Goal: Task Accomplishment & Management: Use online tool/utility

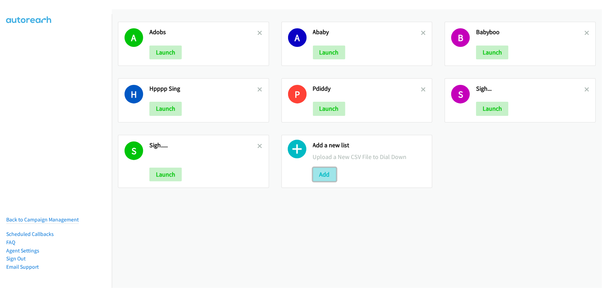
drag, startPoint x: 323, startPoint y: 173, endPoint x: 321, endPoint y: 169, distance: 5.1
click at [323, 173] on button "Add" at bounding box center [324, 175] width 23 height 14
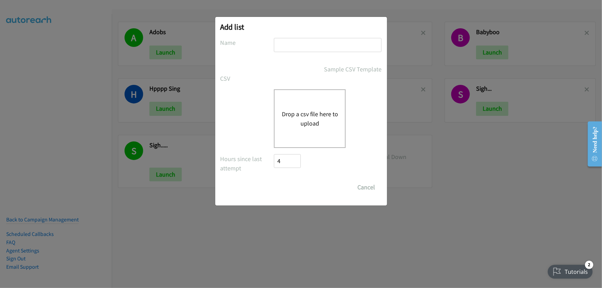
click at [319, 114] on button "Drop a csv file here to upload" at bounding box center [309, 118] width 57 height 19
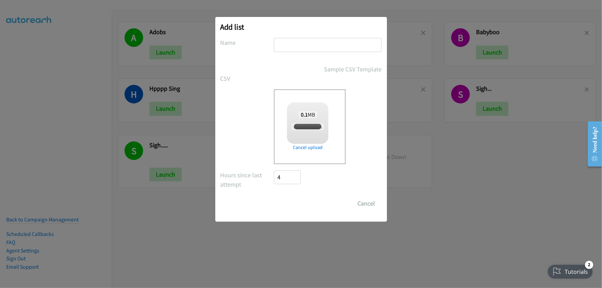
checkbox input "true"
click at [280, 47] on input "text" at bounding box center [328, 45] width 108 height 14
type input "REDHAT"
click at [274, 197] on input "Save List" at bounding box center [292, 204] width 36 height 14
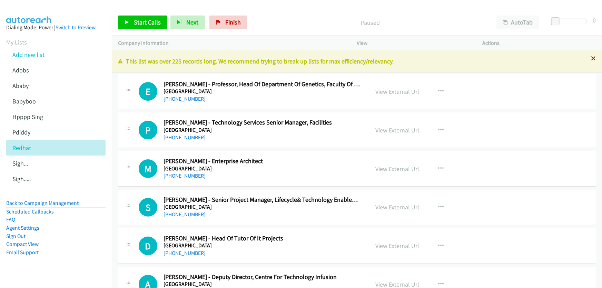
click at [591, 59] on icon at bounding box center [593, 59] width 5 height 5
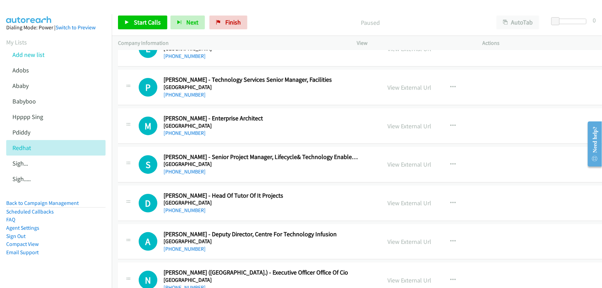
scroll to position [31, 0]
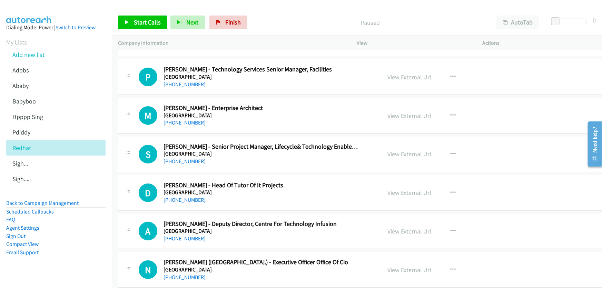
click at [407, 77] on link "View External Url" at bounding box center [410, 77] width 44 height 8
click at [190, 85] on link "+61 421 837 346" at bounding box center [184, 84] width 42 height 7
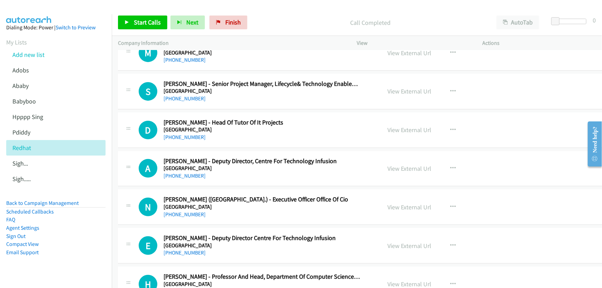
scroll to position [62, 0]
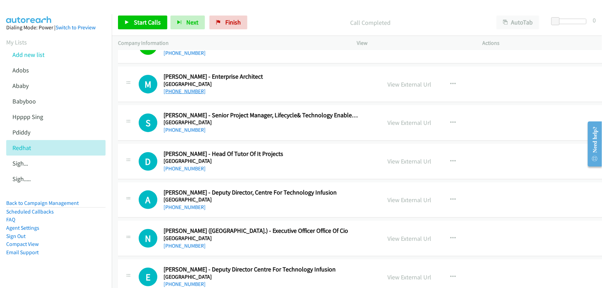
click at [189, 89] on link "+61 1300 528 762" at bounding box center [184, 91] width 42 height 7
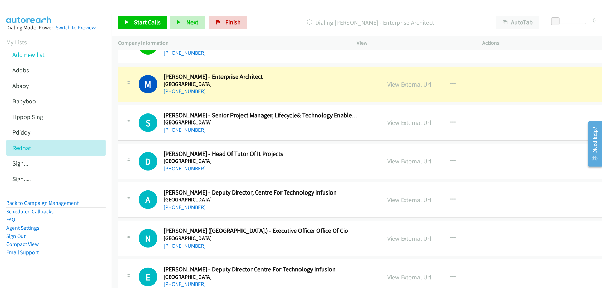
click at [397, 83] on link "View External Url" at bounding box center [410, 84] width 44 height 8
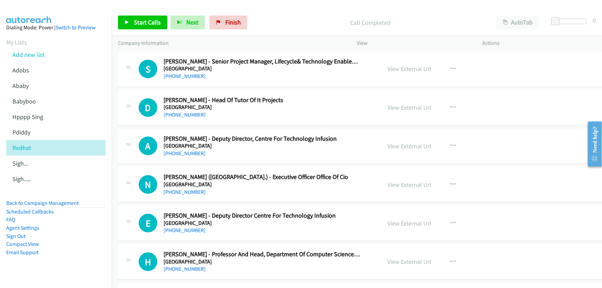
scroll to position [125, 0]
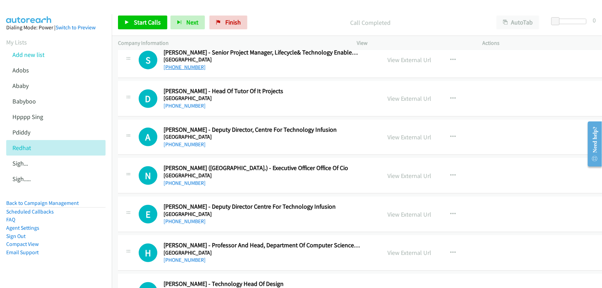
click at [190, 67] on link "+61 450 451 312" at bounding box center [184, 67] width 42 height 7
click at [398, 57] on link "View External Url" at bounding box center [410, 60] width 44 height 8
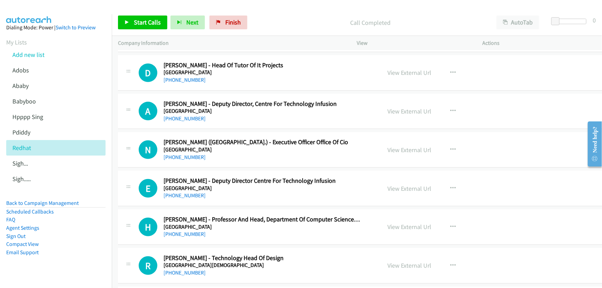
scroll to position [157, 0]
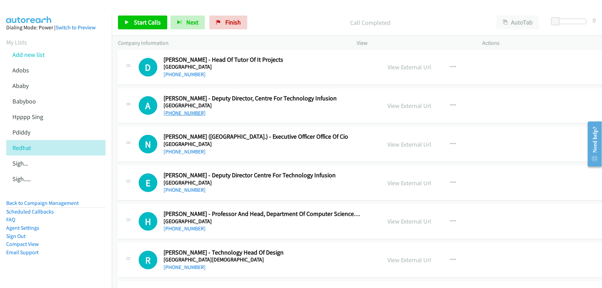
click at [186, 112] on link "+61 3 9891 8871" at bounding box center [184, 113] width 42 height 7
click at [187, 112] on link "+61 3 9891 8871" at bounding box center [184, 113] width 42 height 7
click at [404, 105] on link "View External Url" at bounding box center [410, 106] width 44 height 8
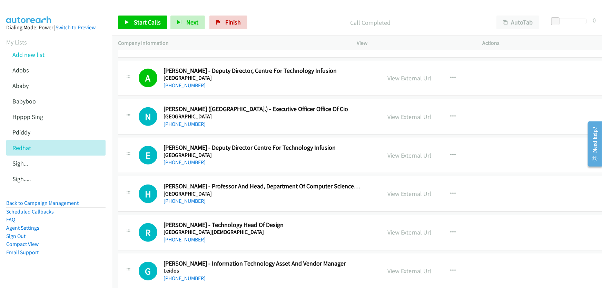
scroll to position [188, 0]
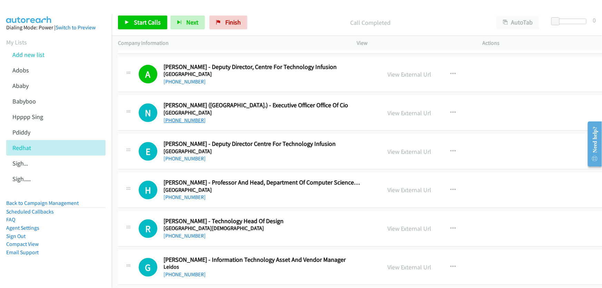
click at [187, 118] on link "+61 3 9479 3640" at bounding box center [184, 120] width 42 height 7
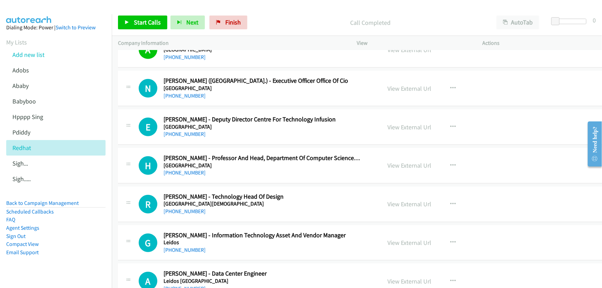
scroll to position [251, 0]
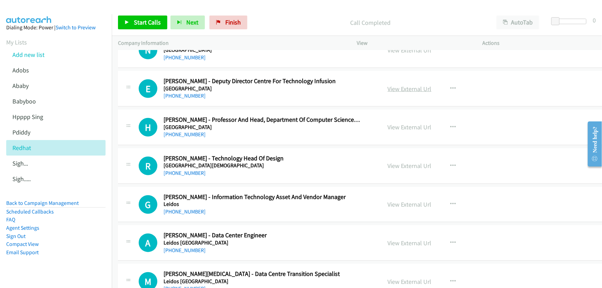
click at [404, 89] on link "View External Url" at bounding box center [410, 89] width 44 height 8
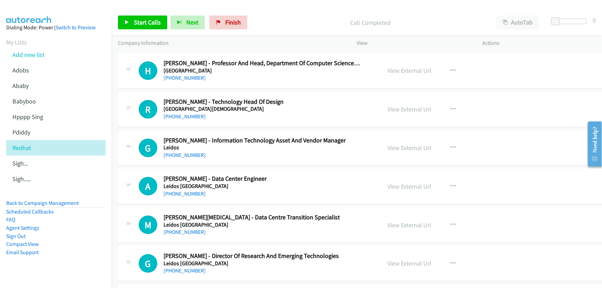
scroll to position [314, 0]
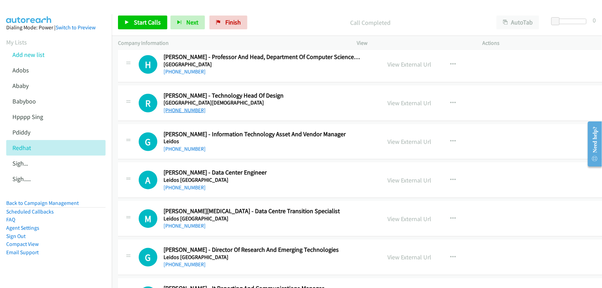
click at [183, 110] on link "+61 437 230 865" at bounding box center [184, 110] width 42 height 7
click at [391, 101] on link "View External Url" at bounding box center [410, 103] width 44 height 8
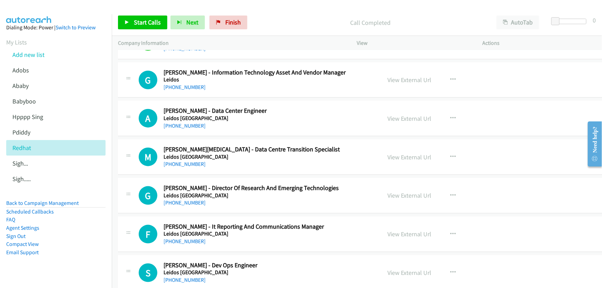
scroll to position [376, 0]
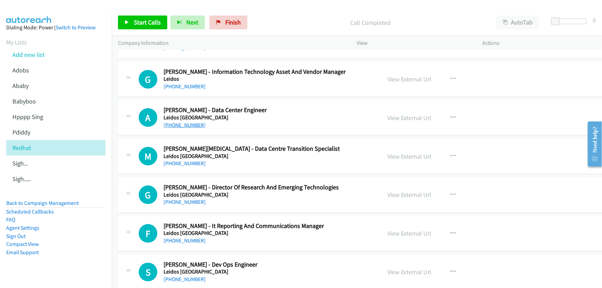
click at [183, 124] on link "+61 2 6269 0140" at bounding box center [184, 125] width 42 height 7
click at [395, 116] on link "View External Url" at bounding box center [410, 118] width 44 height 8
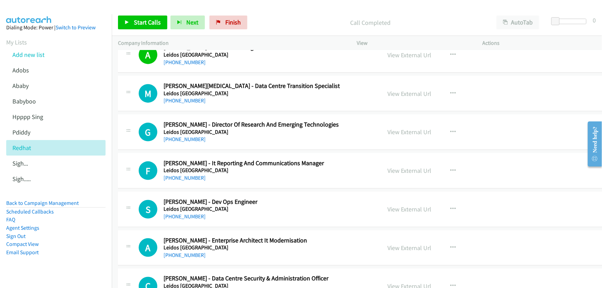
scroll to position [407, 0]
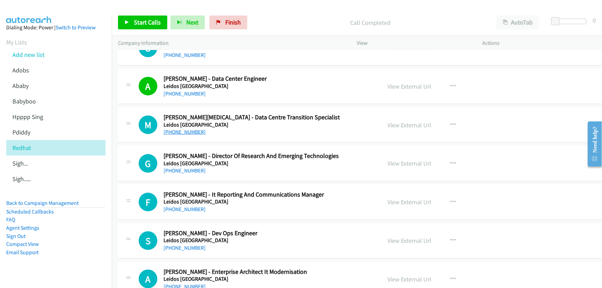
click at [181, 131] on link "+61 418 601 380" at bounding box center [184, 132] width 42 height 7
click at [405, 121] on link "View External Url" at bounding box center [410, 125] width 44 height 8
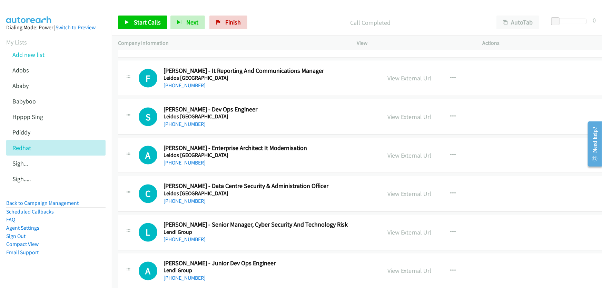
scroll to position [533, 0]
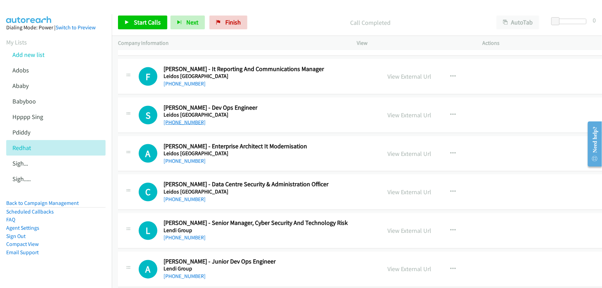
click at [188, 121] on link "+61 411 816 995" at bounding box center [184, 122] width 42 height 7
click at [410, 114] on link "View External Url" at bounding box center [410, 115] width 44 height 8
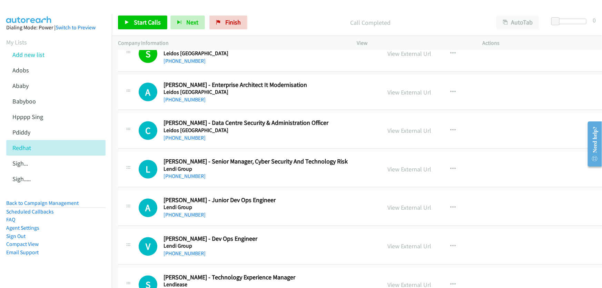
scroll to position [596, 0]
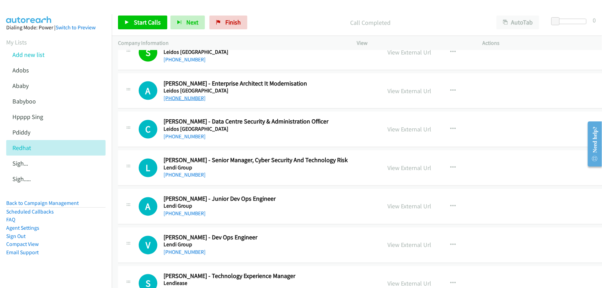
click at [184, 97] on link "+61 457 515 753" at bounding box center [184, 98] width 42 height 7
click at [410, 88] on link "View External Url" at bounding box center [410, 91] width 44 height 8
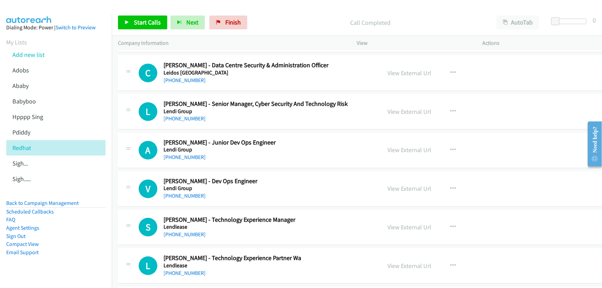
scroll to position [658, 0]
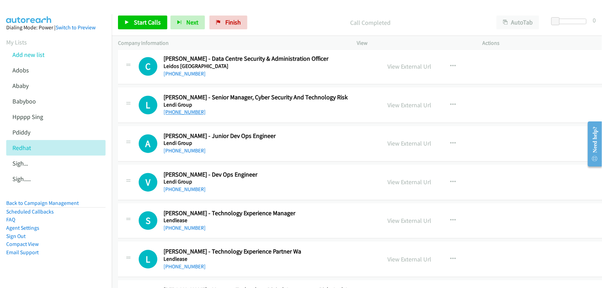
click at [184, 111] on link "+61 1300 323 181" at bounding box center [184, 112] width 42 height 7
click at [399, 102] on link "View External Url" at bounding box center [410, 105] width 44 height 8
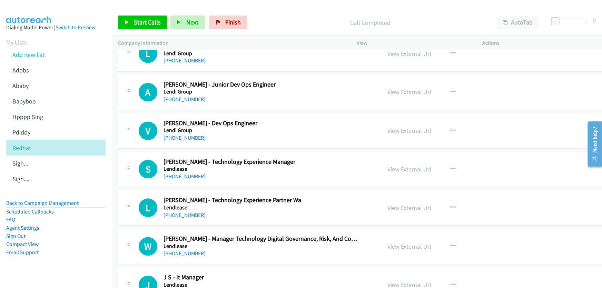
scroll to position [721, 0]
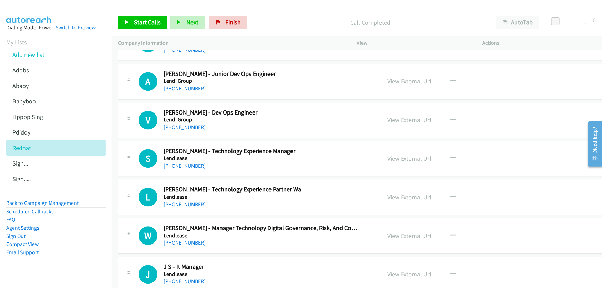
click at [179, 86] on link "+61 434 948 249" at bounding box center [184, 88] width 42 height 7
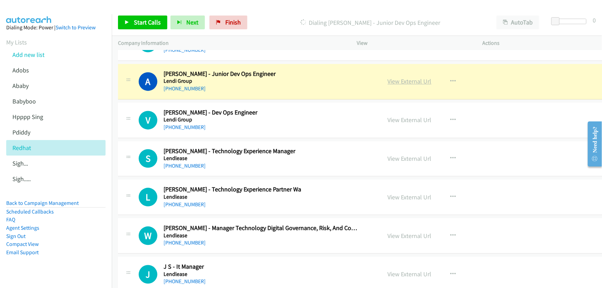
click at [409, 78] on link "View External Url" at bounding box center [410, 81] width 44 height 8
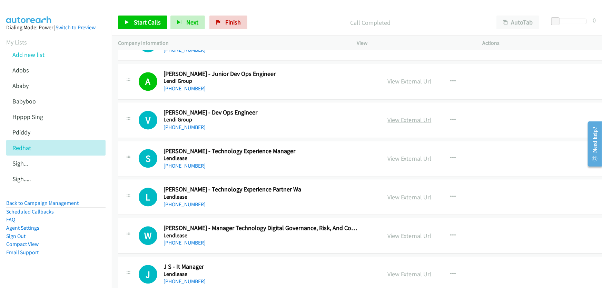
click at [404, 117] on link "View External Url" at bounding box center [410, 120] width 44 height 8
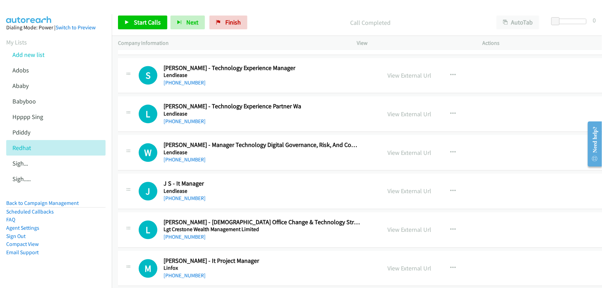
scroll to position [815, 0]
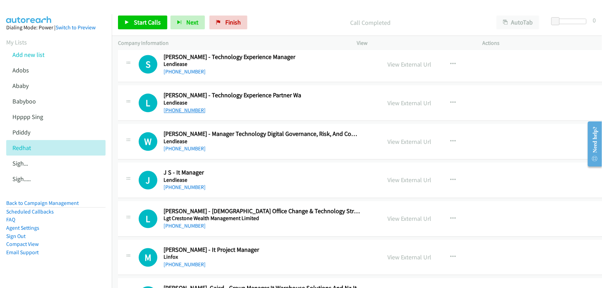
click at [186, 108] on link "+61 409 289 343" at bounding box center [184, 110] width 42 height 7
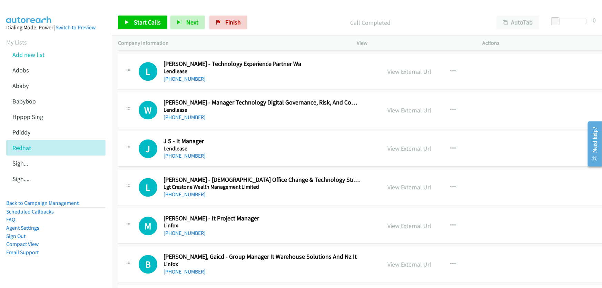
drag, startPoint x: 187, startPoint y: 152, endPoint x: 219, endPoint y: 135, distance: 37.1
click at [187, 152] on link "+61 2 9236 6111" at bounding box center [184, 155] width 42 height 7
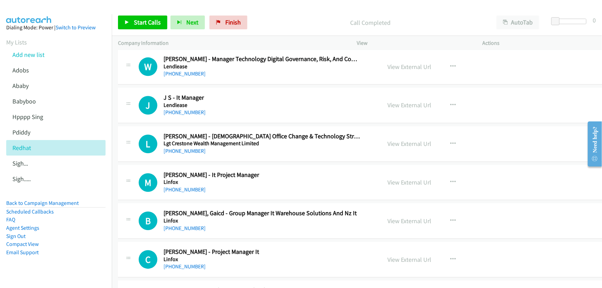
scroll to position [909, 0]
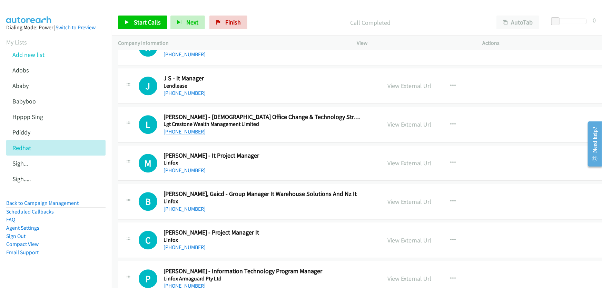
click at [189, 129] on link "+61 404 039 134" at bounding box center [184, 131] width 42 height 7
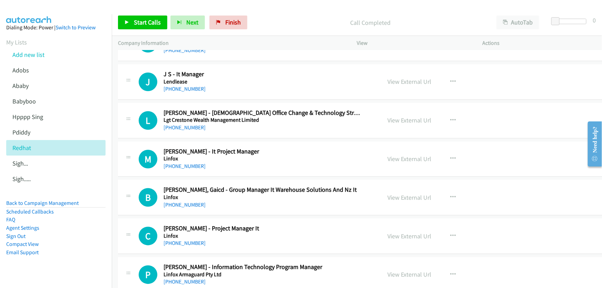
scroll to position [941, 0]
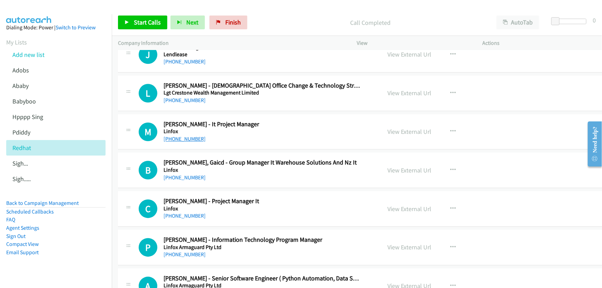
click at [190, 137] on link "+61 413 101 944" at bounding box center [184, 139] width 42 height 7
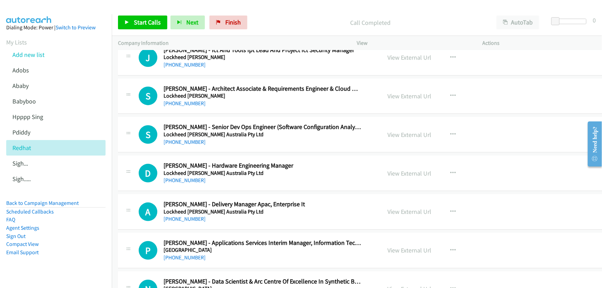
scroll to position [1411, 0]
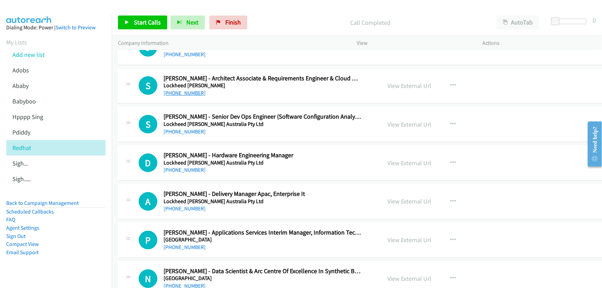
click at [187, 92] on link "+61 402 121 317" at bounding box center [184, 93] width 42 height 7
click at [399, 85] on link "View External Url" at bounding box center [410, 86] width 44 height 8
click at [191, 131] on link "+61 487 858 066" at bounding box center [184, 131] width 42 height 7
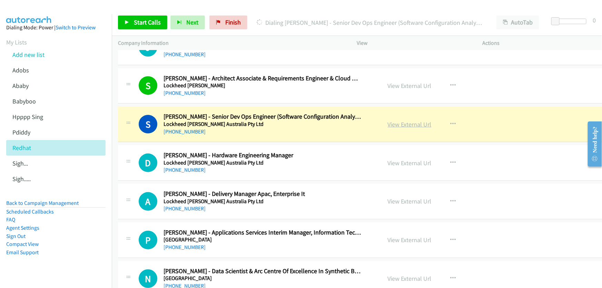
click at [405, 122] on link "View External Url" at bounding box center [410, 124] width 44 height 8
click at [400, 123] on link "View External Url" at bounding box center [410, 124] width 44 height 8
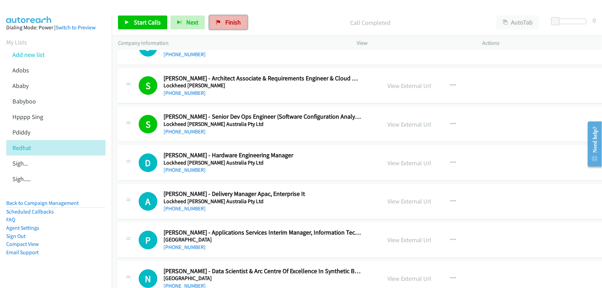
click at [231, 23] on span "Finish" at bounding box center [233, 22] width 16 height 8
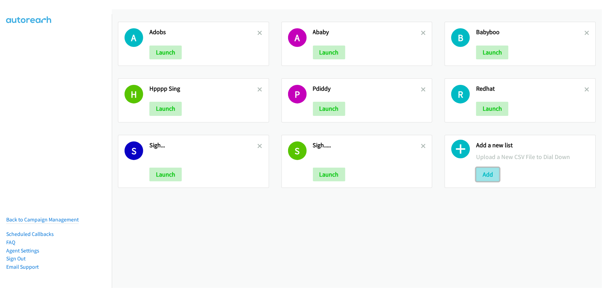
click at [487, 175] on button "Add" at bounding box center [487, 175] width 23 height 14
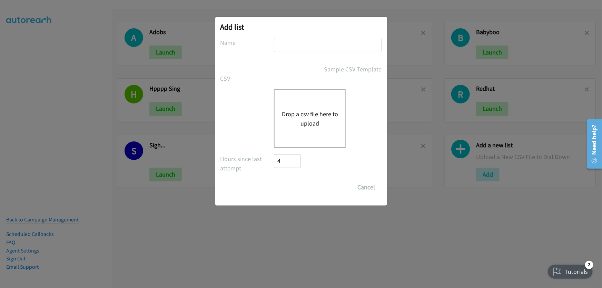
click at [301, 111] on button "Drop a csv file here to upload" at bounding box center [309, 118] width 57 height 19
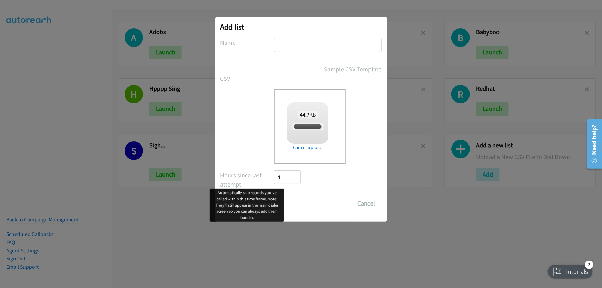
checkbox input "true"
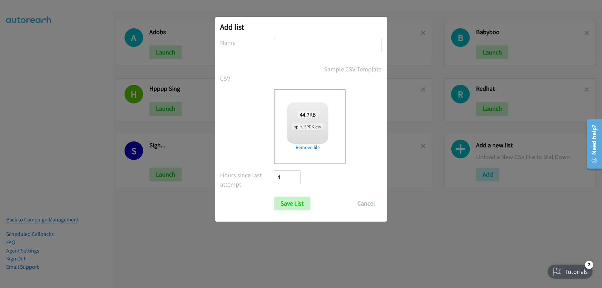
click at [285, 45] on input "text" at bounding box center [328, 45] width 108 height 14
type input "Pdiddy"
click at [274, 197] on input "Save List" at bounding box center [292, 204] width 36 height 14
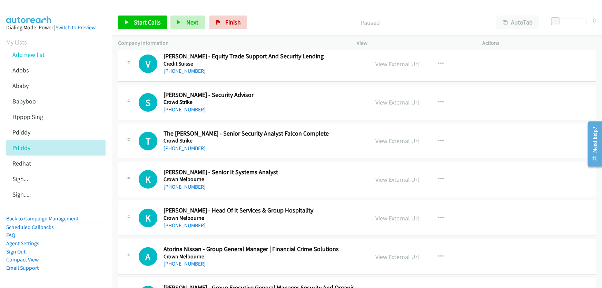
scroll to position [94, 0]
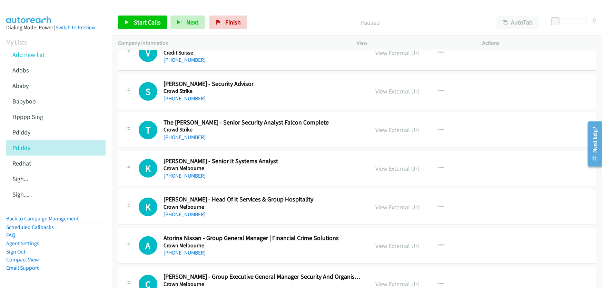
click at [391, 90] on link "View External Url" at bounding box center [398, 91] width 44 height 8
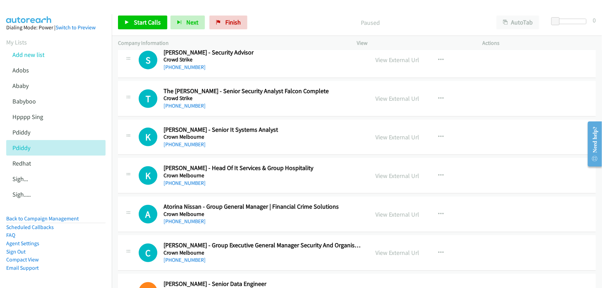
scroll to position [157, 0]
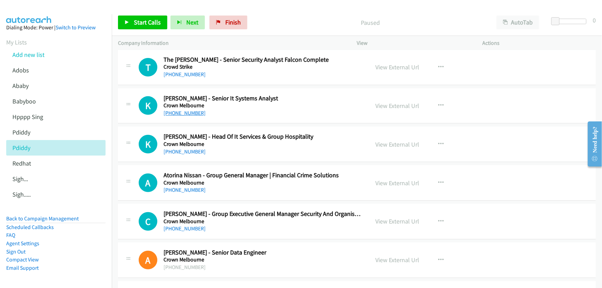
click at [187, 110] on link "+61 410 835 831" at bounding box center [184, 113] width 42 height 7
click at [380, 103] on link "View External Url" at bounding box center [398, 106] width 44 height 8
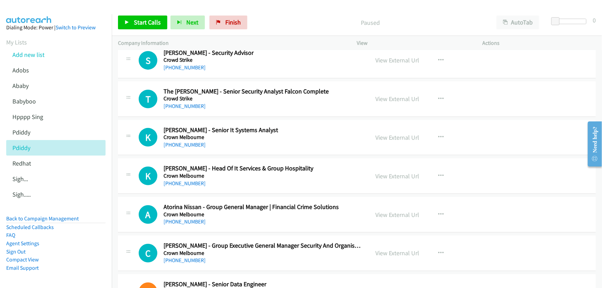
scroll to position [125, 0]
click at [184, 144] on link "+61 410 835 831" at bounding box center [184, 144] width 42 height 7
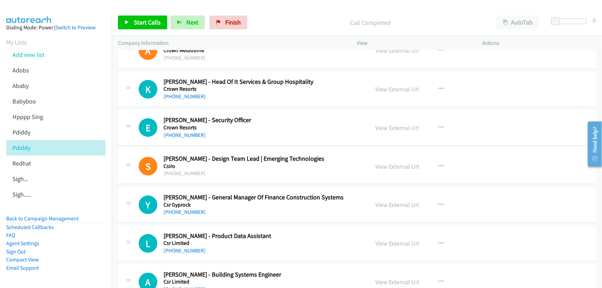
scroll to position [376, 0]
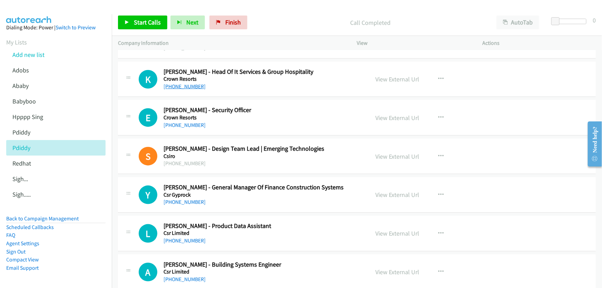
click at [183, 86] on link "+61 430 191 061" at bounding box center [184, 86] width 42 height 7
click at [404, 76] on link "View External Url" at bounding box center [398, 79] width 44 height 8
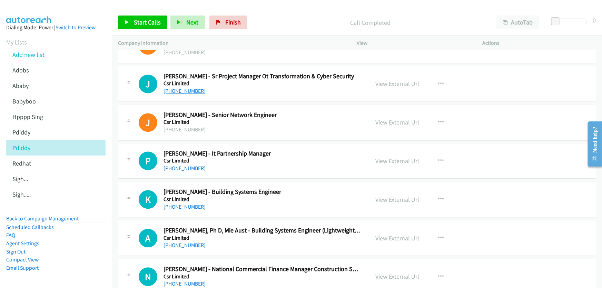
scroll to position [721, 0]
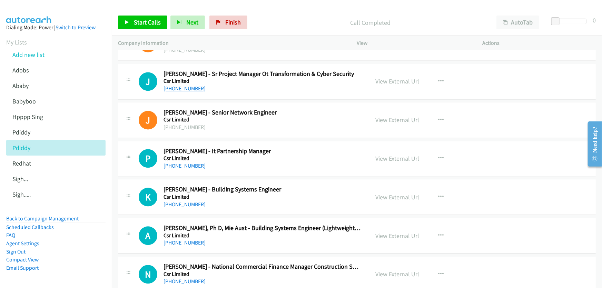
click at [188, 88] on link "+61 487 372 382" at bounding box center [184, 88] width 42 height 7
click at [394, 80] on link "View External Url" at bounding box center [398, 81] width 44 height 8
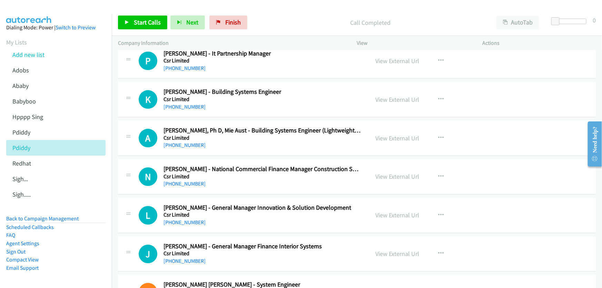
scroll to position [815, 0]
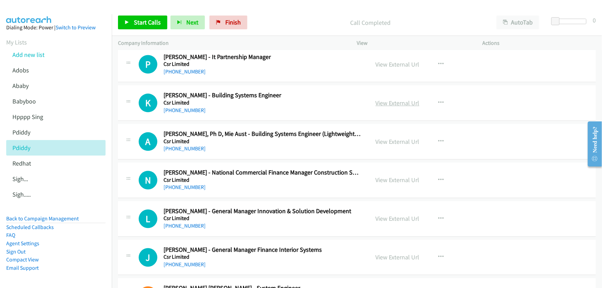
click at [392, 101] on link "View External Url" at bounding box center [398, 103] width 44 height 8
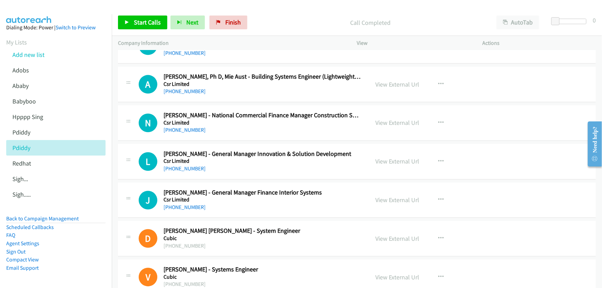
scroll to position [878, 0]
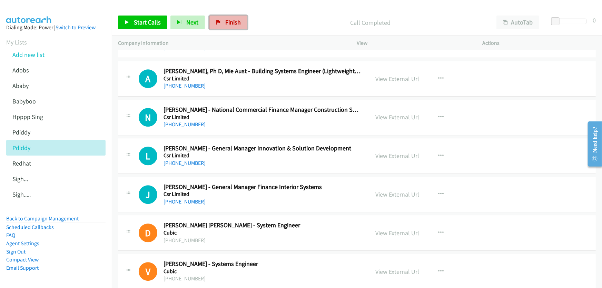
click at [231, 22] on span "Finish" at bounding box center [233, 22] width 16 height 8
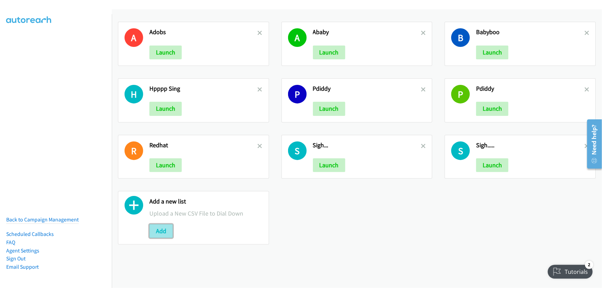
click at [162, 230] on button "Add" at bounding box center [160, 231] width 23 height 14
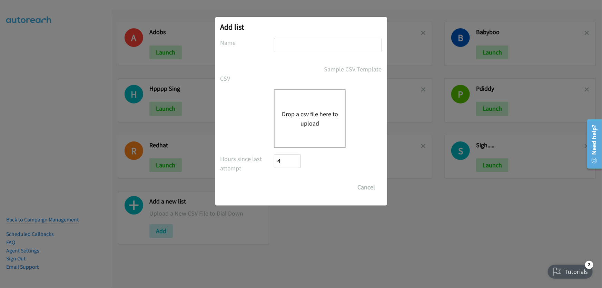
click at [297, 115] on button "Drop a csv file here to upload" at bounding box center [309, 118] width 57 height 19
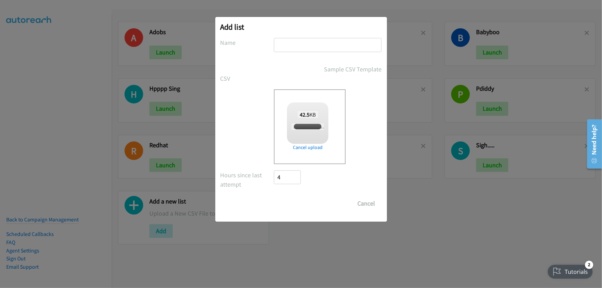
checkbox input "true"
click at [300, 44] on input "text" at bounding box center [328, 45] width 108 height 14
type input "PDIDDYYYY"
click at [287, 208] on input "Save List" at bounding box center [292, 204] width 36 height 14
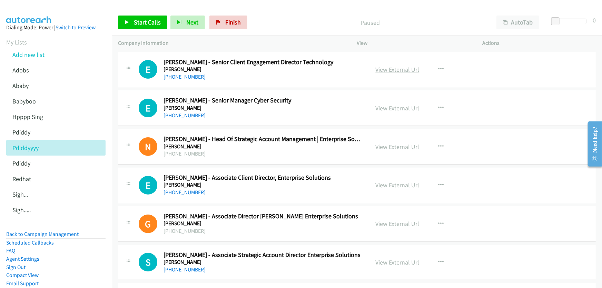
click at [405, 68] on link "View External Url" at bounding box center [398, 70] width 44 height 8
click at [188, 75] on link "[PHONE_NUMBER]" at bounding box center [184, 76] width 42 height 7
click at [188, 116] on link "[PHONE_NUMBER]" at bounding box center [184, 115] width 42 height 7
click at [393, 107] on link "View External Url" at bounding box center [398, 108] width 44 height 8
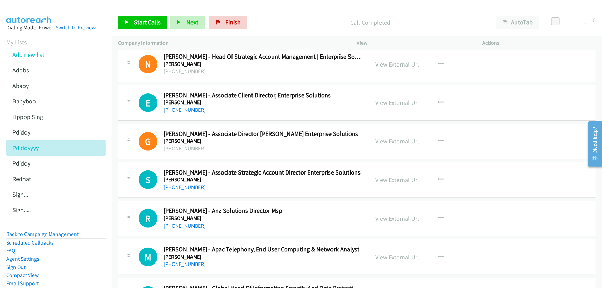
scroll to position [94, 0]
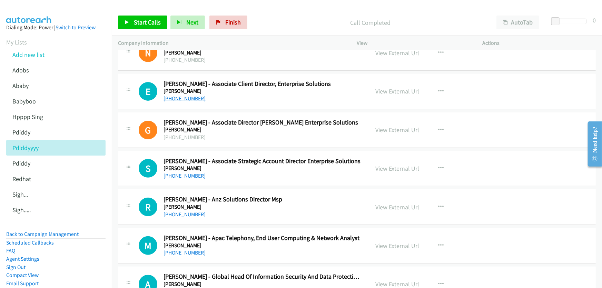
click at [180, 97] on link "[PHONE_NUMBER]" at bounding box center [184, 98] width 42 height 7
click at [398, 90] on link "View External Url" at bounding box center [398, 91] width 44 height 8
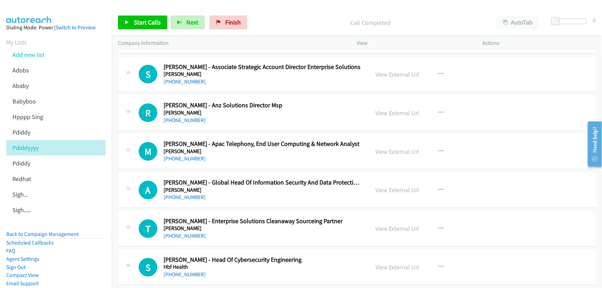
scroll to position [157, 0]
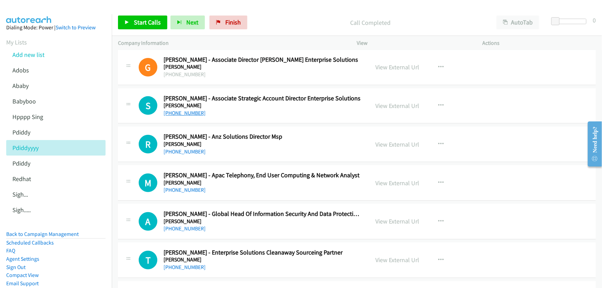
click at [183, 111] on link "[PHONE_NUMBER]" at bounding box center [184, 113] width 42 height 7
click at [393, 104] on link "View External Url" at bounding box center [398, 106] width 44 height 8
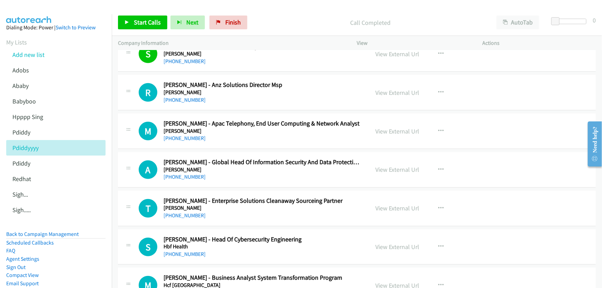
scroll to position [219, 0]
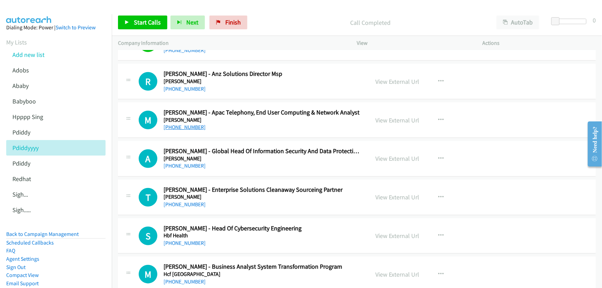
click at [179, 126] on link "[PHONE_NUMBER]" at bounding box center [184, 127] width 42 height 7
click at [379, 118] on link "View External Url" at bounding box center [398, 120] width 44 height 8
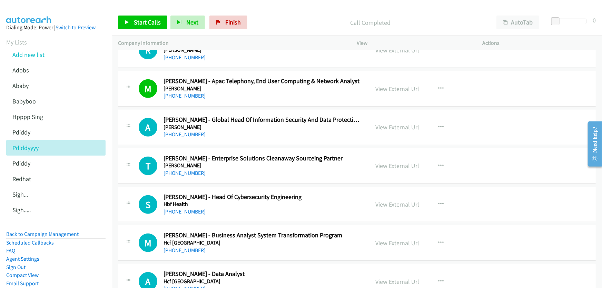
scroll to position [282, 0]
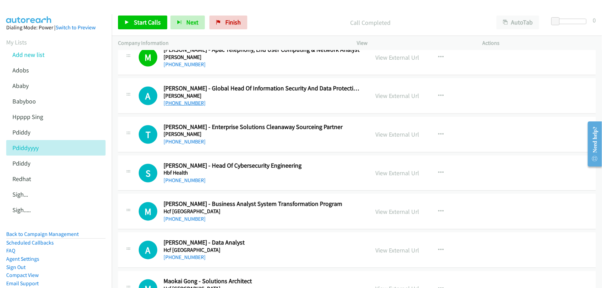
click at [183, 101] on link "+61 402 644 015" at bounding box center [184, 103] width 42 height 7
click at [400, 96] on link "View External Url" at bounding box center [398, 96] width 44 height 8
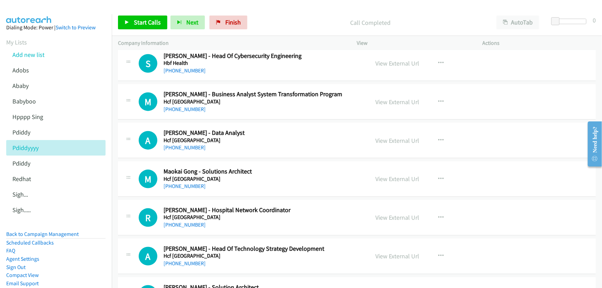
scroll to position [376, 0]
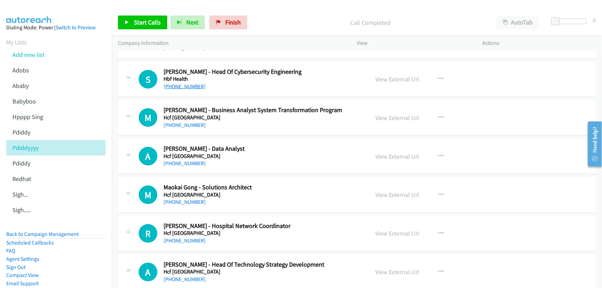
click at [188, 86] on link "+61 417 035 424" at bounding box center [184, 86] width 42 height 7
click at [391, 78] on link "View External Url" at bounding box center [398, 79] width 44 height 8
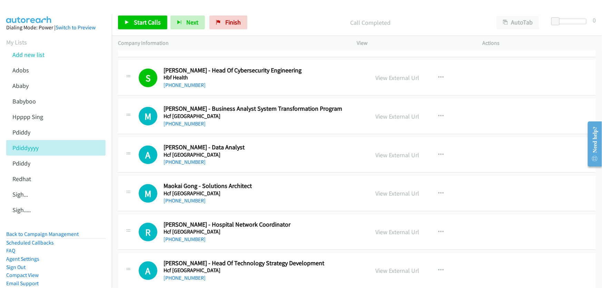
scroll to position [407, 0]
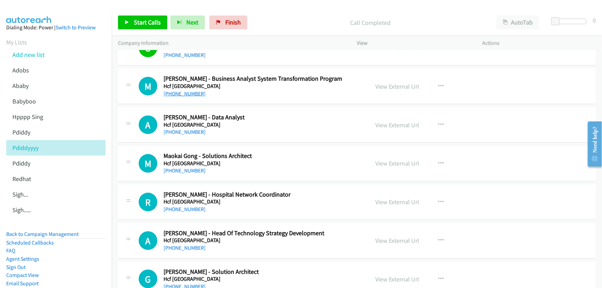
click at [172, 95] on link "+61 404 617 623" at bounding box center [184, 93] width 42 height 7
click at [405, 84] on link "View External Url" at bounding box center [398, 86] width 44 height 8
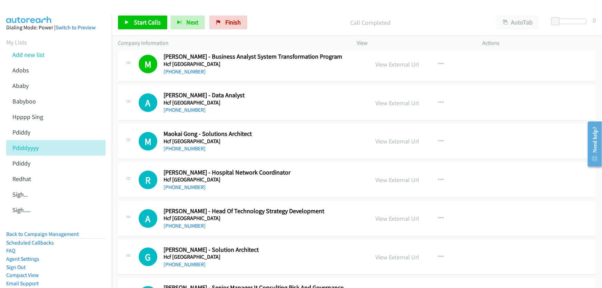
scroll to position [439, 0]
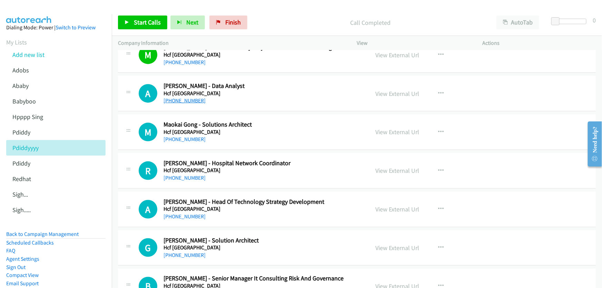
click at [180, 100] on link "+61 420 457 353" at bounding box center [184, 100] width 42 height 7
click at [389, 93] on link "View External Url" at bounding box center [398, 94] width 44 height 8
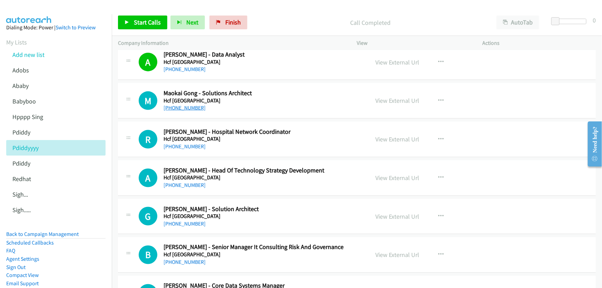
click at [187, 107] on link "+61 412 717 773" at bounding box center [184, 108] width 42 height 7
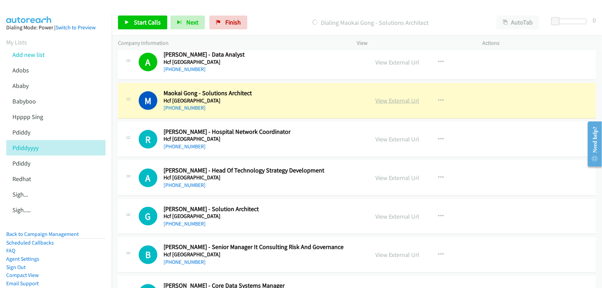
click at [403, 99] on link "View External Url" at bounding box center [398, 101] width 44 height 8
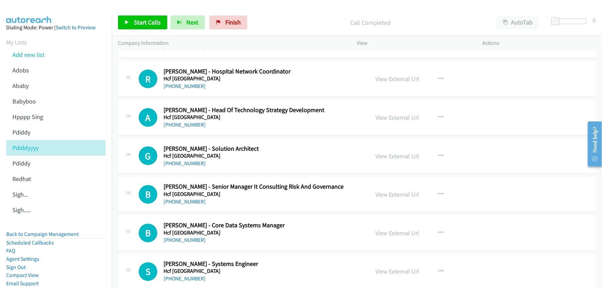
scroll to position [533, 0]
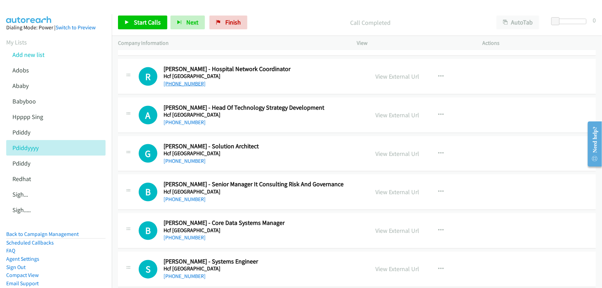
click at [186, 84] on link "+61 2 9290 0468" at bounding box center [184, 83] width 42 height 7
click at [403, 72] on link "View External Url" at bounding box center [398, 76] width 44 height 8
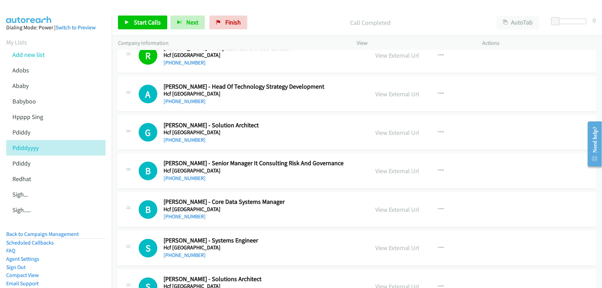
scroll to position [564, 0]
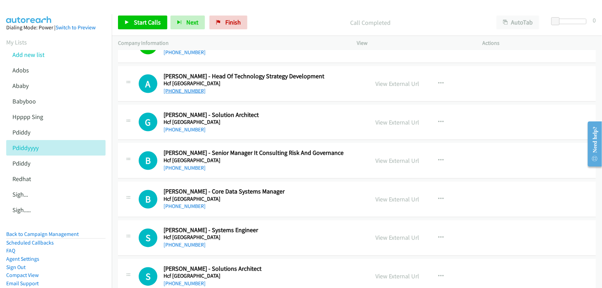
click at [183, 91] on link "+61 455 717 939" at bounding box center [184, 91] width 42 height 7
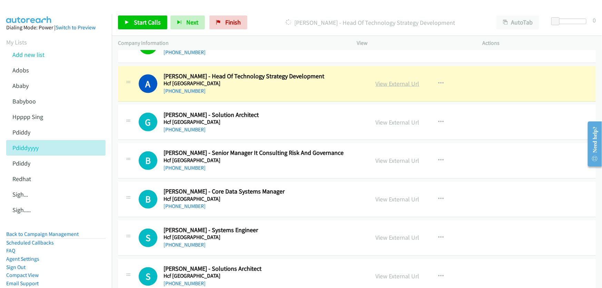
click at [406, 82] on link "View External Url" at bounding box center [398, 84] width 44 height 8
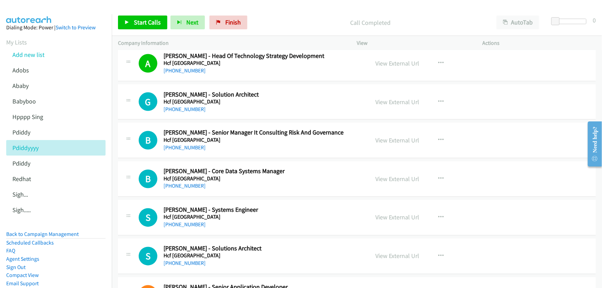
scroll to position [596, 0]
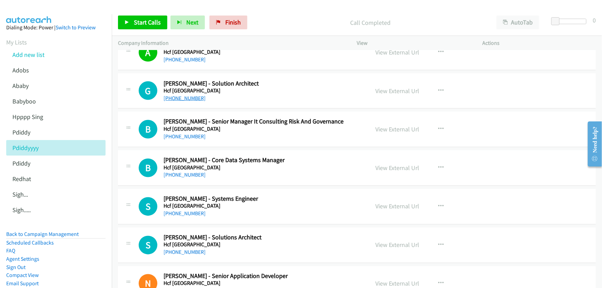
click at [188, 97] on link "+61 2 9290 0459" at bounding box center [184, 98] width 42 height 7
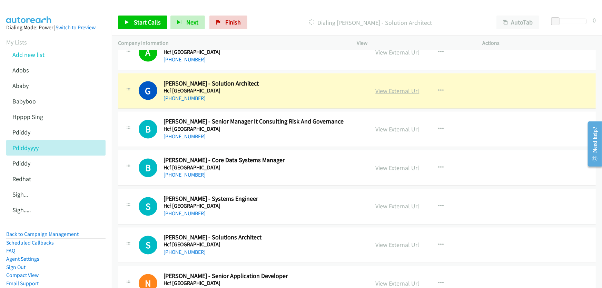
click at [404, 87] on link "View External Url" at bounding box center [398, 91] width 44 height 8
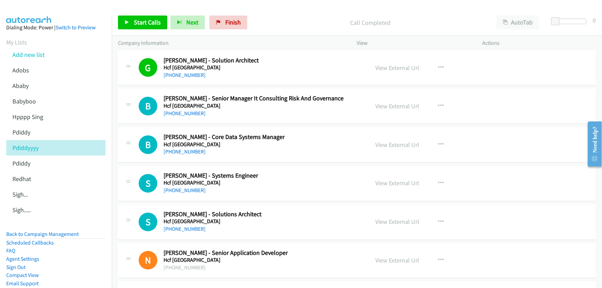
scroll to position [658, 0]
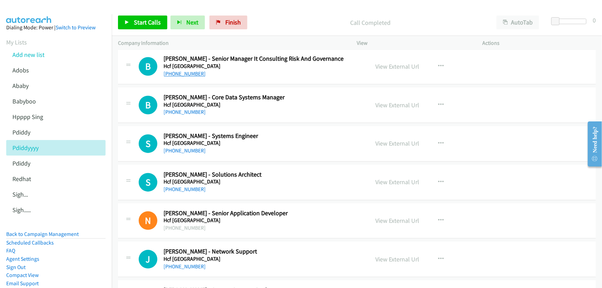
click at [179, 72] on link "+61 448 688 404" at bounding box center [184, 74] width 42 height 7
click at [386, 66] on link "View External Url" at bounding box center [398, 67] width 44 height 8
click at [184, 109] on link "+61 2 9290 0500" at bounding box center [184, 112] width 42 height 7
click at [385, 103] on link "View External Url" at bounding box center [398, 105] width 44 height 8
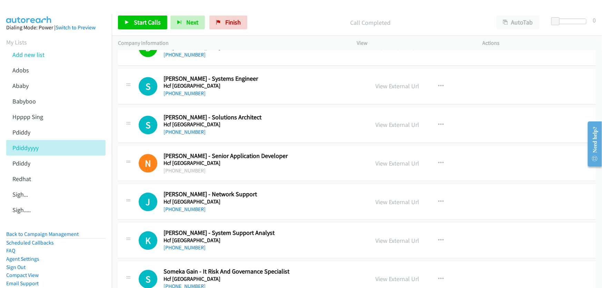
scroll to position [721, 0]
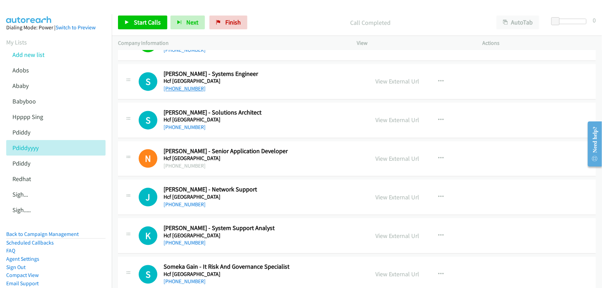
click at [181, 87] on link "+61 2 9290 5833" at bounding box center [184, 88] width 42 height 7
click at [401, 80] on link "View External Url" at bounding box center [398, 81] width 44 height 8
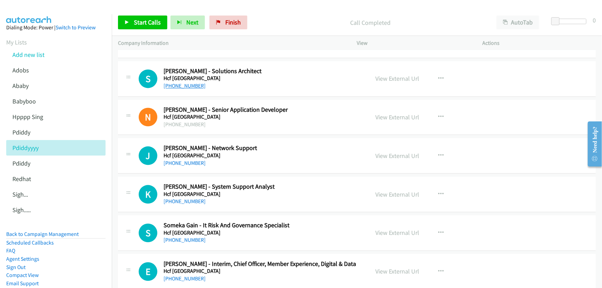
scroll to position [752, 0]
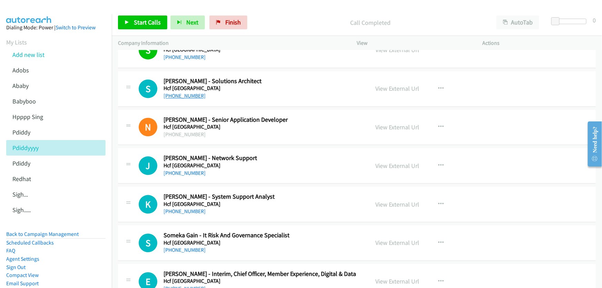
click at [186, 93] on link "+61 424 135 245" at bounding box center [184, 95] width 42 height 7
click at [394, 86] on link "View External Url" at bounding box center [398, 89] width 44 height 8
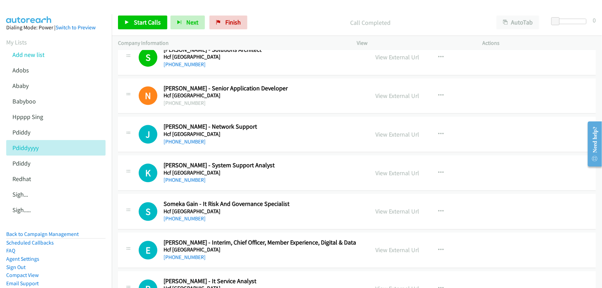
scroll to position [815, 0]
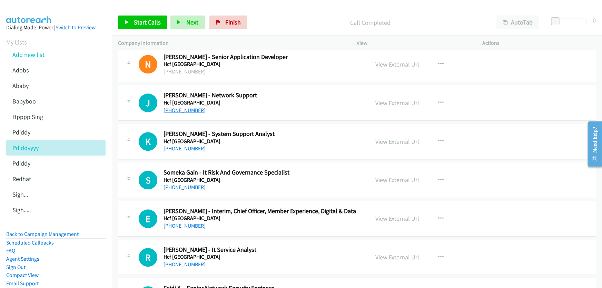
click at [183, 110] on link "+61 2 9290 0360" at bounding box center [184, 110] width 42 height 7
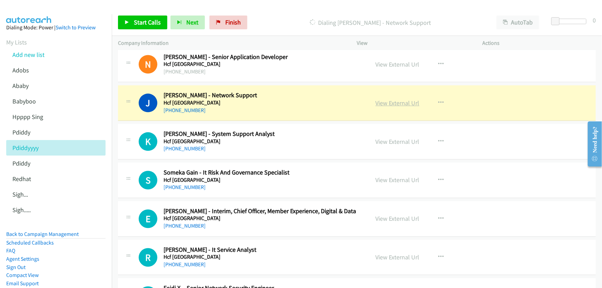
click at [385, 101] on link "View External Url" at bounding box center [398, 103] width 44 height 8
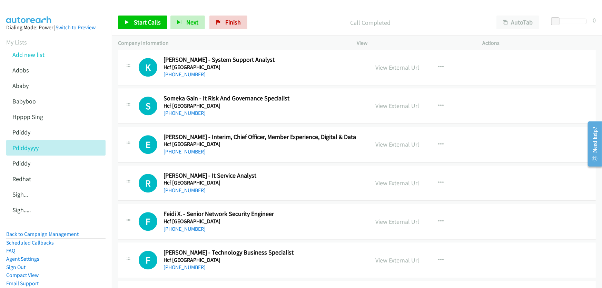
scroll to position [878, 0]
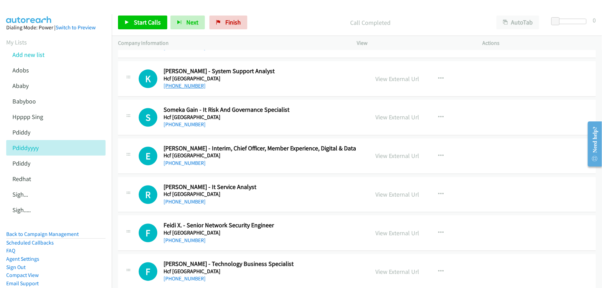
click at [180, 83] on link "+61 2 9290 0534" at bounding box center [184, 85] width 42 height 7
click at [400, 76] on link "View External Url" at bounding box center [398, 79] width 44 height 8
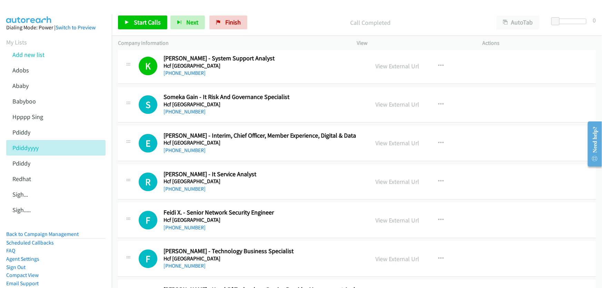
scroll to position [909, 0]
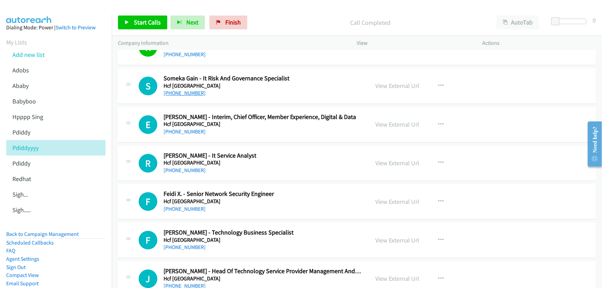
click at [185, 90] on link "+61 424 833 342" at bounding box center [184, 93] width 42 height 7
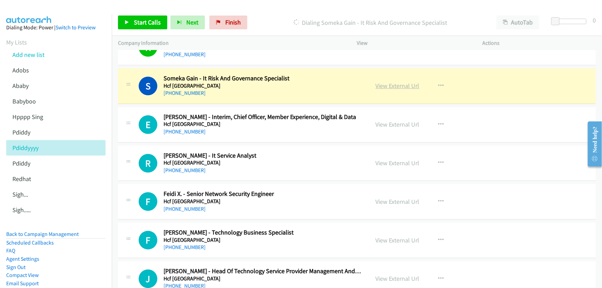
click at [388, 85] on link "View External Url" at bounding box center [398, 86] width 44 height 8
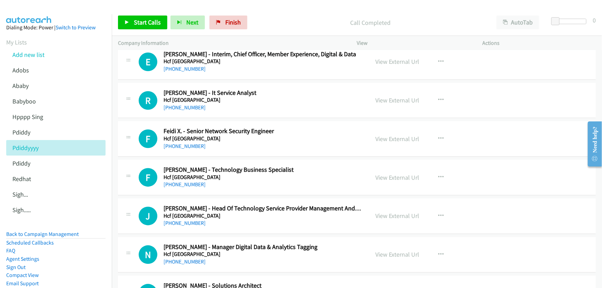
scroll to position [941, 0]
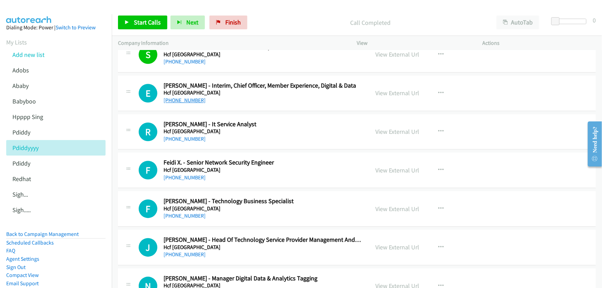
click at [177, 97] on link "+61 418 206 401" at bounding box center [184, 100] width 42 height 7
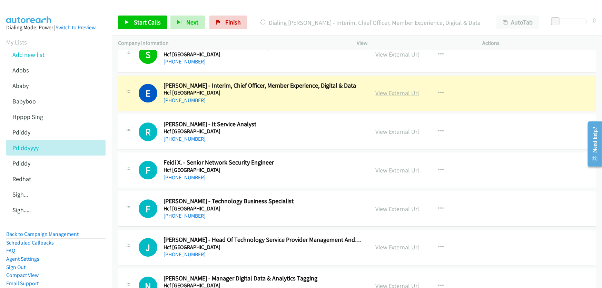
click at [404, 93] on link "View External Url" at bounding box center [398, 93] width 44 height 8
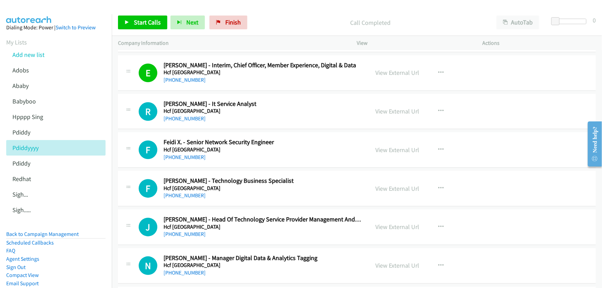
scroll to position [972, 0]
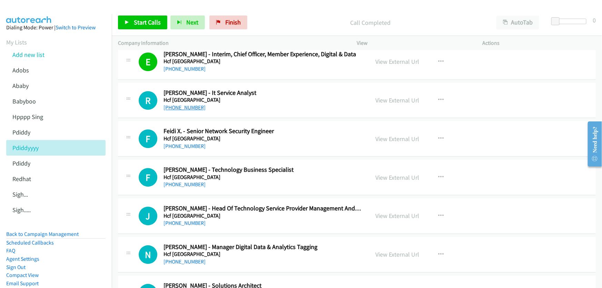
click at [184, 107] on link "+61 470 363 954" at bounding box center [184, 107] width 42 height 7
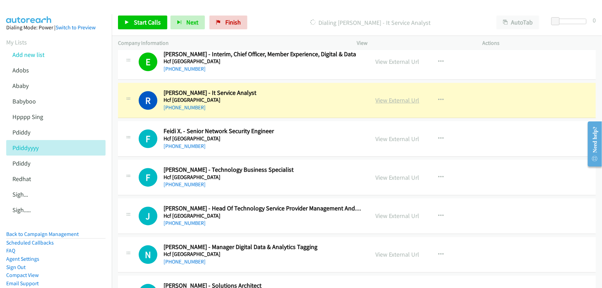
click at [387, 96] on link "View External Url" at bounding box center [398, 100] width 44 height 8
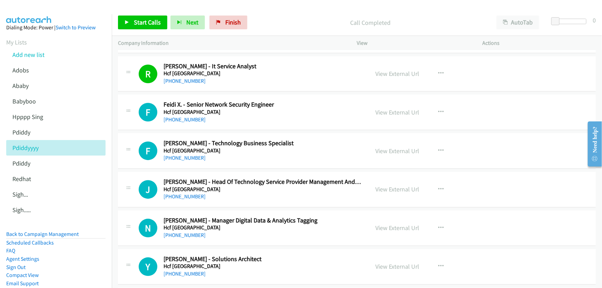
scroll to position [1035, 0]
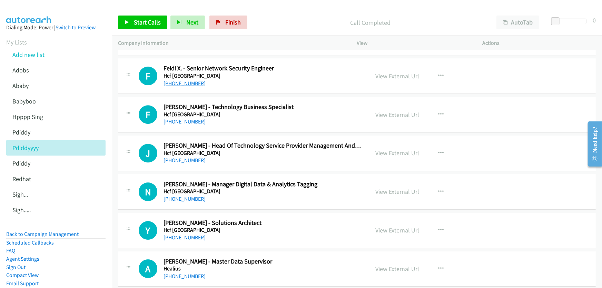
click at [190, 83] on link "+61 417 917 864" at bounding box center [184, 83] width 42 height 7
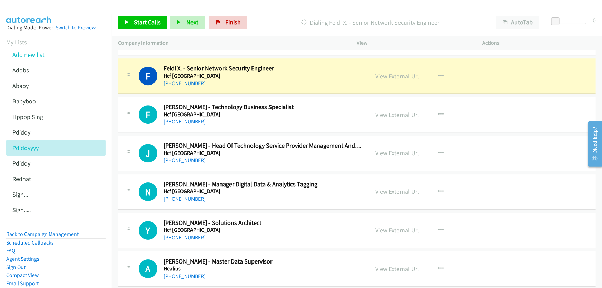
click at [390, 75] on link "View External Url" at bounding box center [398, 76] width 44 height 8
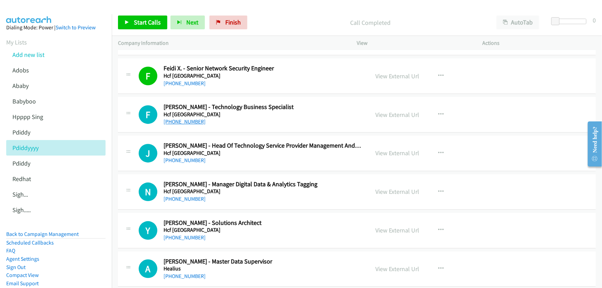
click at [183, 122] on link "+61 448 994 215" at bounding box center [184, 121] width 42 height 7
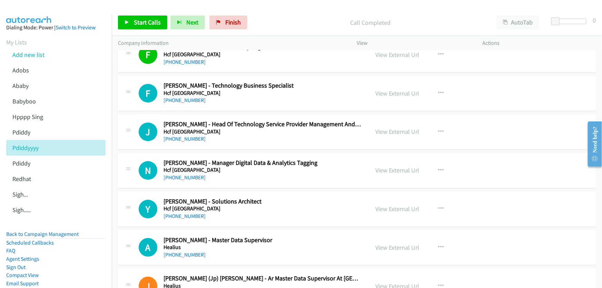
scroll to position [1066, 0]
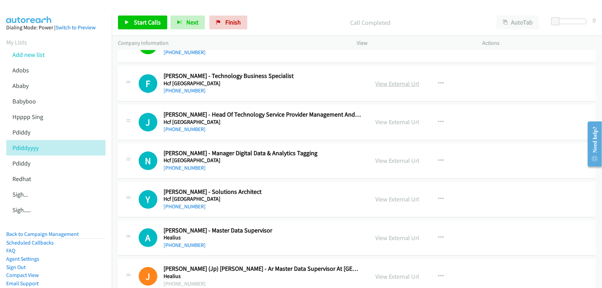
click at [389, 80] on link "View External Url" at bounding box center [398, 84] width 44 height 8
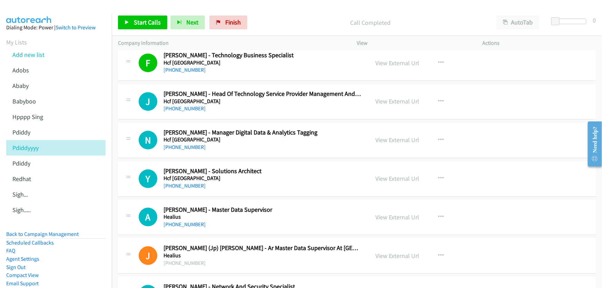
scroll to position [1097, 0]
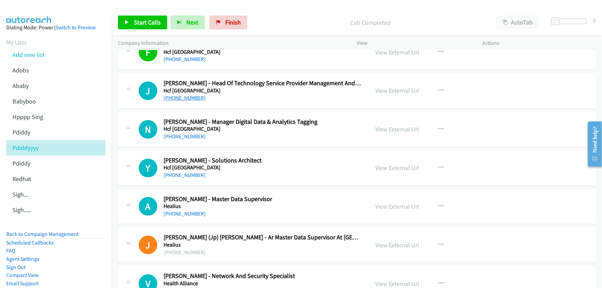
click at [190, 96] on link "+61 2 9448 9907" at bounding box center [184, 98] width 42 height 7
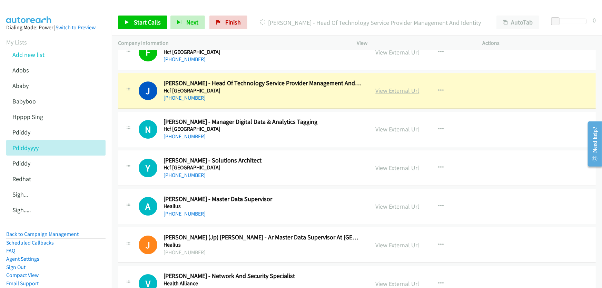
click at [397, 88] on link "View External Url" at bounding box center [398, 91] width 44 height 8
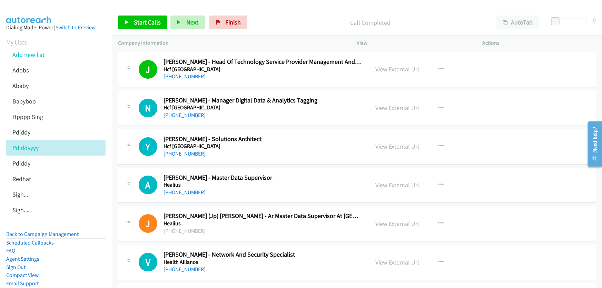
scroll to position [1129, 0]
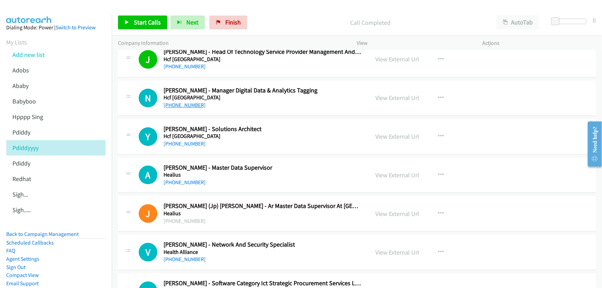
click at [176, 105] on link "+61 424 717 172" at bounding box center [184, 105] width 42 height 7
click at [393, 94] on link "View External Url" at bounding box center [398, 98] width 44 height 8
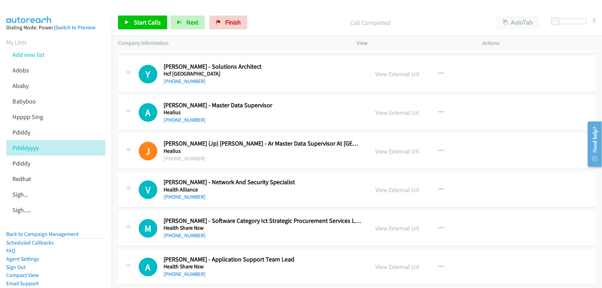
scroll to position [1191, 0]
click at [187, 79] on link "+61 2 8627 4413" at bounding box center [184, 81] width 42 height 7
click at [391, 70] on link "View External Url" at bounding box center [398, 74] width 44 height 8
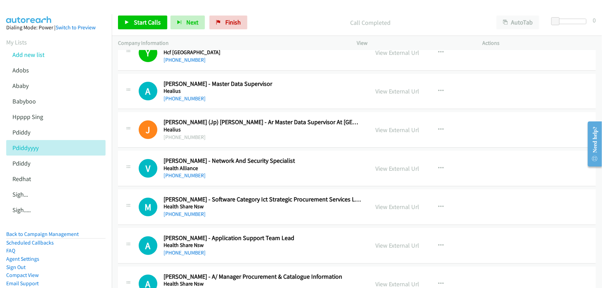
scroll to position [1223, 0]
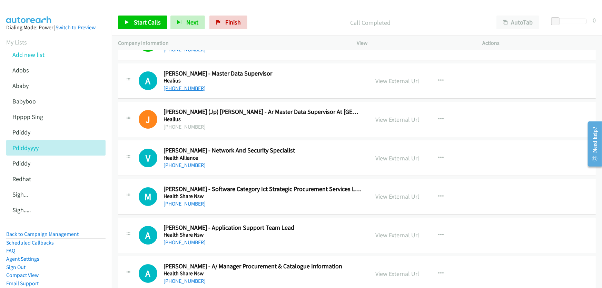
click at [181, 86] on link "+61 432 233 895" at bounding box center [184, 88] width 42 height 7
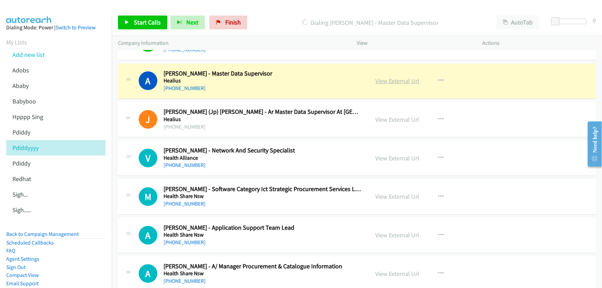
click at [394, 79] on link "View External Url" at bounding box center [398, 81] width 44 height 8
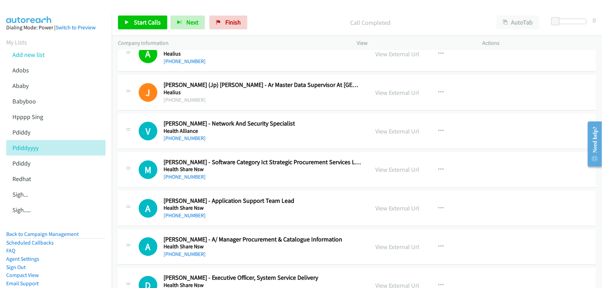
scroll to position [1286, 0]
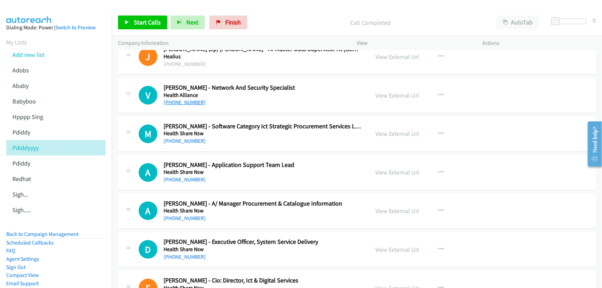
click at [190, 102] on link "+64 21 243 7298" at bounding box center [184, 102] width 42 height 7
click at [385, 92] on link "View External Url" at bounding box center [398, 95] width 44 height 8
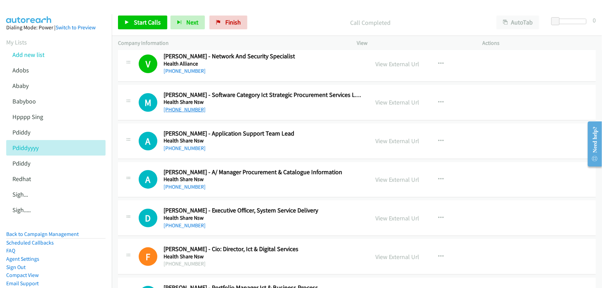
click at [183, 106] on link "+61 416 003 440" at bounding box center [184, 109] width 42 height 7
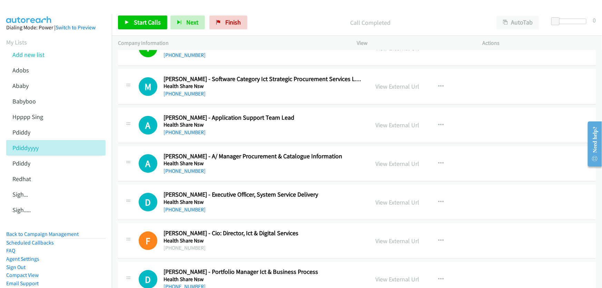
scroll to position [1348, 0]
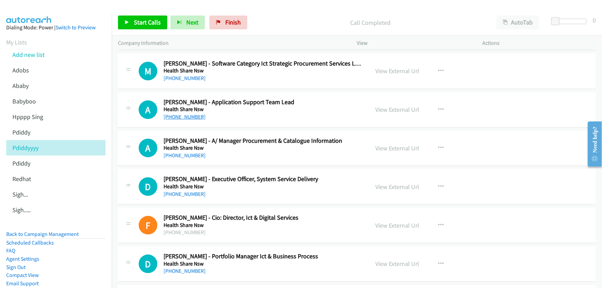
click at [187, 113] on link "+61 402 870 351" at bounding box center [184, 116] width 42 height 7
click at [399, 107] on link "View External Url" at bounding box center [398, 110] width 44 height 8
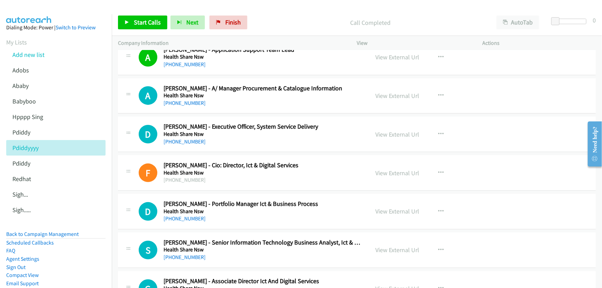
scroll to position [1411, 0]
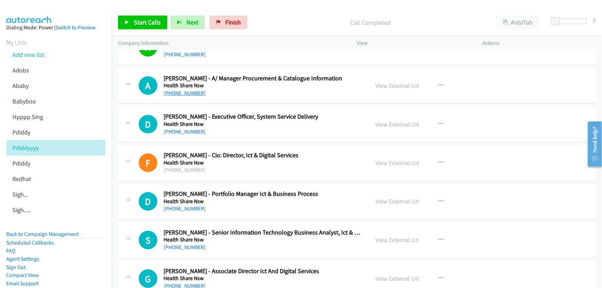
click at [194, 90] on link "+61 400 315 980" at bounding box center [184, 93] width 42 height 7
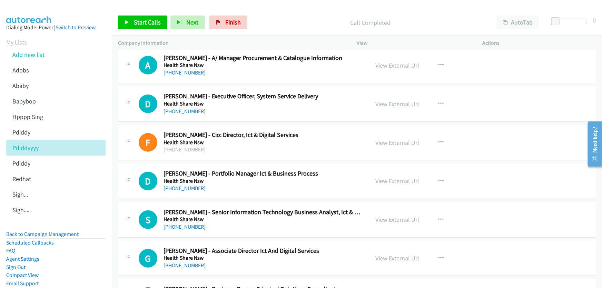
scroll to position [1442, 0]
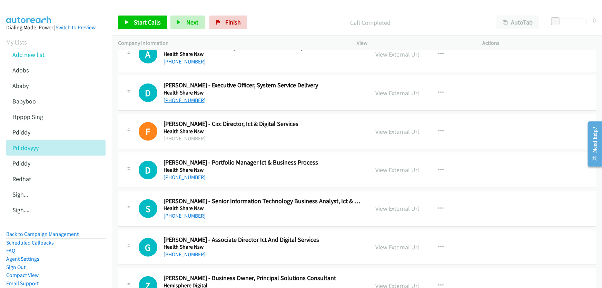
click at [189, 97] on link "+61 2 9372 8173" at bounding box center [184, 100] width 42 height 7
click at [400, 92] on link "View External Url" at bounding box center [398, 93] width 44 height 8
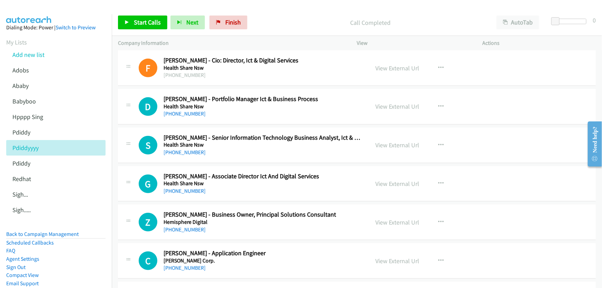
scroll to position [1505, 0]
click at [189, 113] on link "+61 478 101 955" at bounding box center [184, 114] width 42 height 7
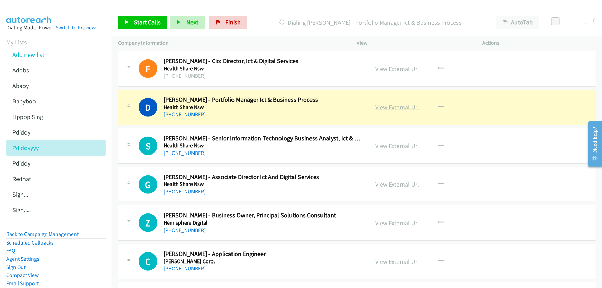
click at [383, 105] on link "View External Url" at bounding box center [398, 107] width 44 height 8
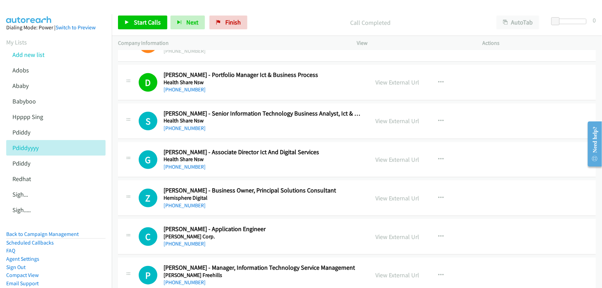
scroll to position [1536, 0]
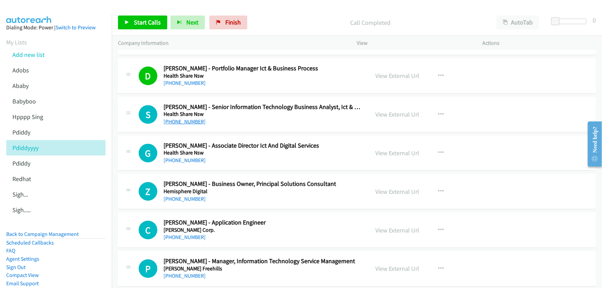
click at [182, 121] on link "+61 423 451 357" at bounding box center [184, 121] width 42 height 7
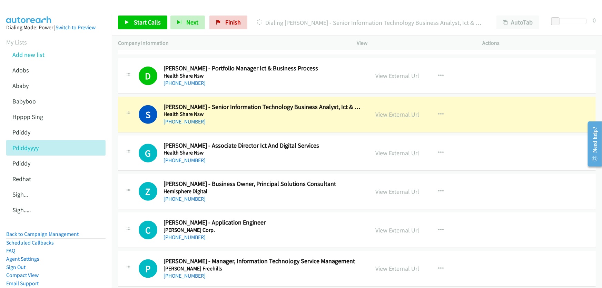
click at [394, 111] on link "View External Url" at bounding box center [398, 114] width 44 height 8
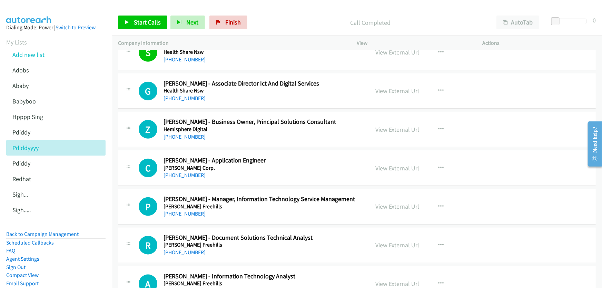
scroll to position [1599, 0]
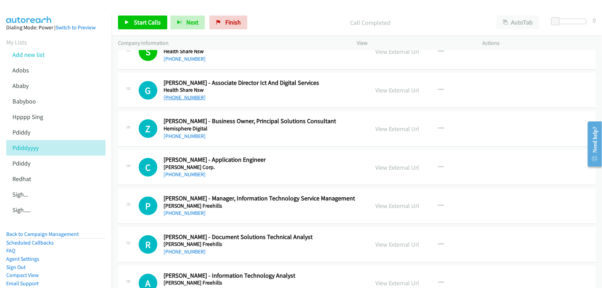
click at [184, 94] on link "+61 429 020 329" at bounding box center [184, 97] width 42 height 7
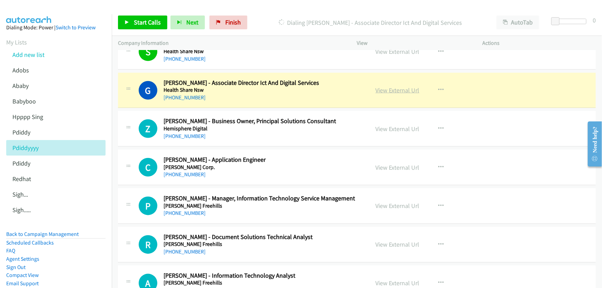
click at [398, 86] on link "View External Url" at bounding box center [398, 90] width 44 height 8
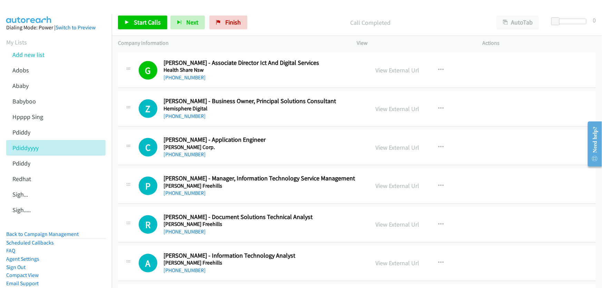
scroll to position [1630, 0]
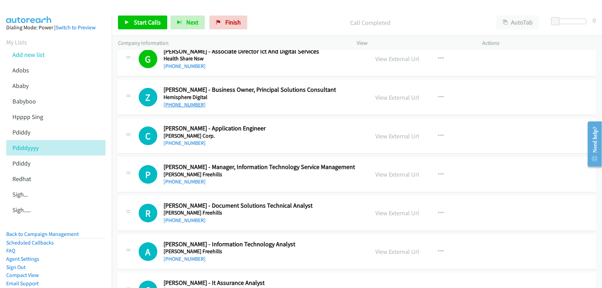
click at [189, 103] on link "+61 434 123 983" at bounding box center [184, 104] width 42 height 7
click at [392, 95] on link "View External Url" at bounding box center [398, 97] width 44 height 8
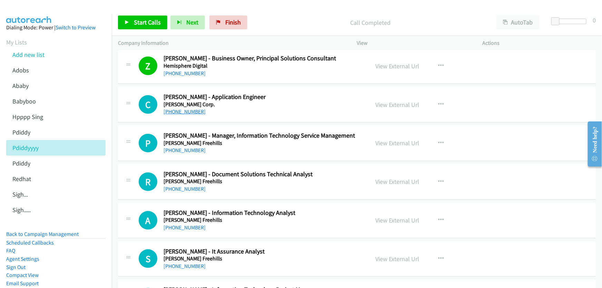
click at [190, 109] on link "+61 411 844 850" at bounding box center [184, 111] width 42 height 7
click at [408, 101] on link "View External Url" at bounding box center [398, 105] width 44 height 8
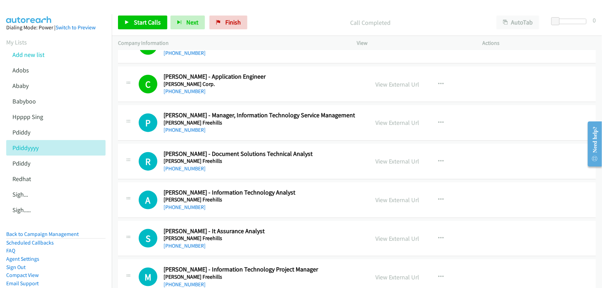
scroll to position [1693, 0]
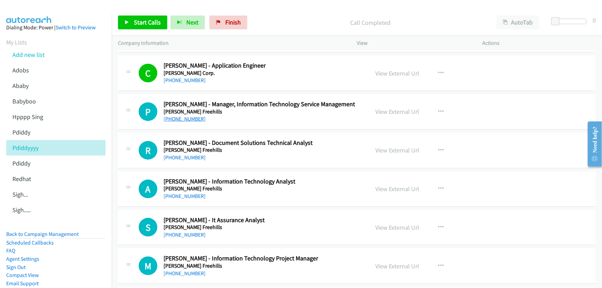
click at [188, 116] on link "+61 2 9322 4199" at bounding box center [184, 119] width 42 height 7
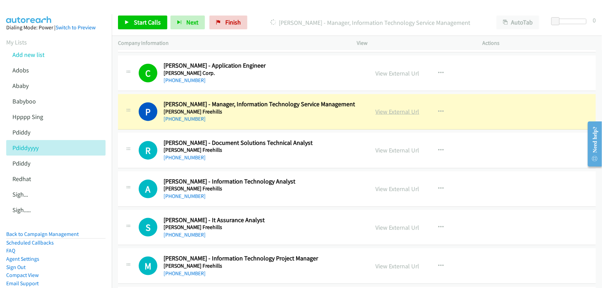
click at [402, 109] on link "View External Url" at bounding box center [398, 112] width 44 height 8
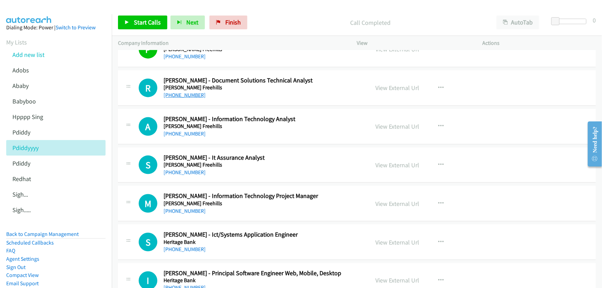
scroll to position [1787, 0]
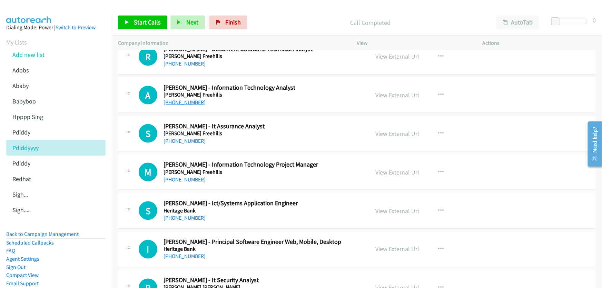
click at [186, 101] on link "+61 2 9322 4350" at bounding box center [184, 102] width 42 height 7
click at [404, 93] on link "View External Url" at bounding box center [398, 95] width 44 height 8
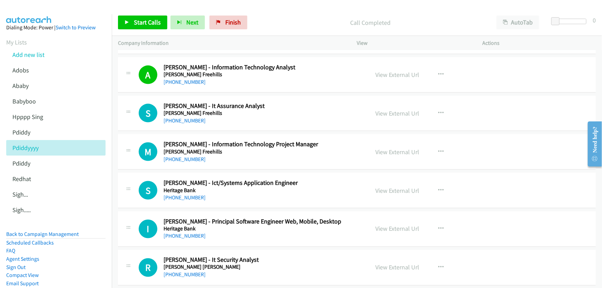
scroll to position [1818, 0]
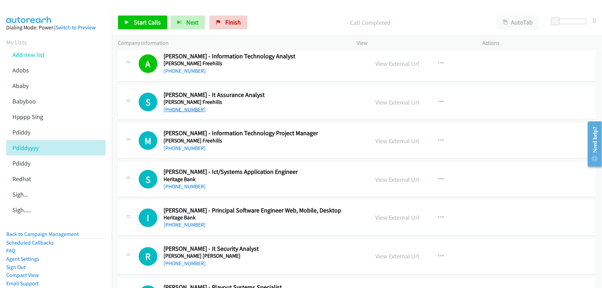
click at [184, 107] on link "+61 468 809 512" at bounding box center [184, 109] width 42 height 7
click at [406, 99] on link "View External Url" at bounding box center [398, 102] width 44 height 8
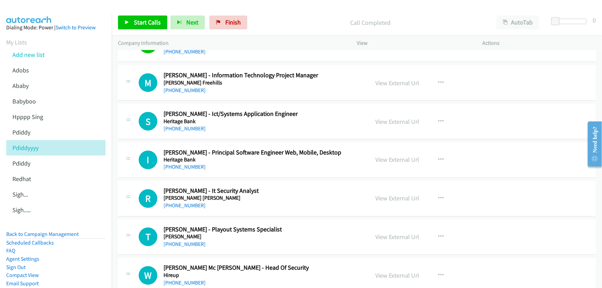
scroll to position [1881, 0]
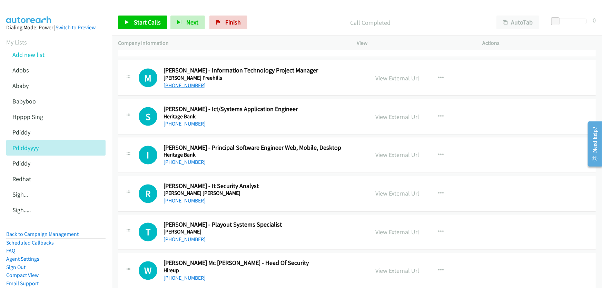
click at [190, 82] on link "+61 402 284 444" at bounding box center [184, 85] width 42 height 7
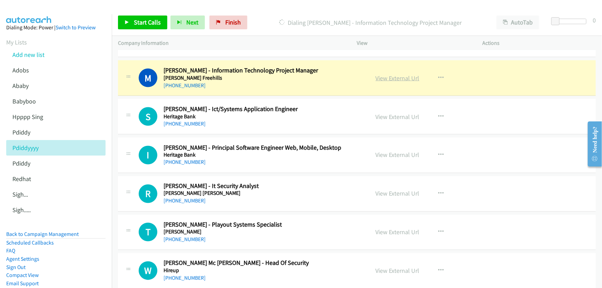
click at [392, 75] on link "View External Url" at bounding box center [398, 78] width 44 height 8
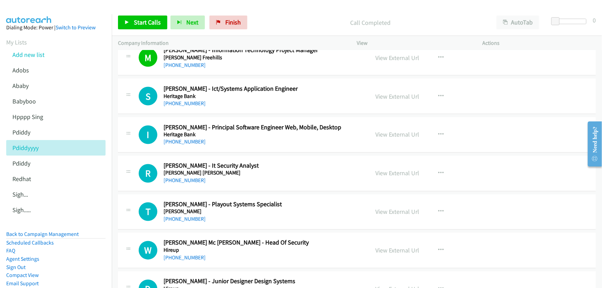
scroll to position [1913, 0]
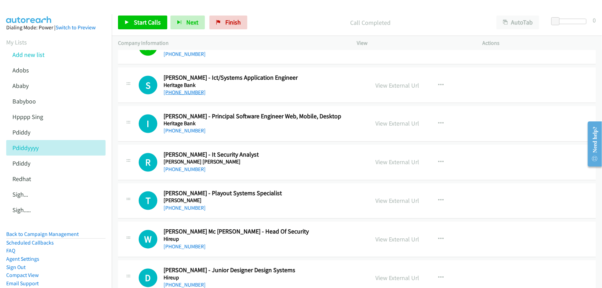
click at [186, 90] on link "+61 420 275 306" at bounding box center [184, 92] width 42 height 7
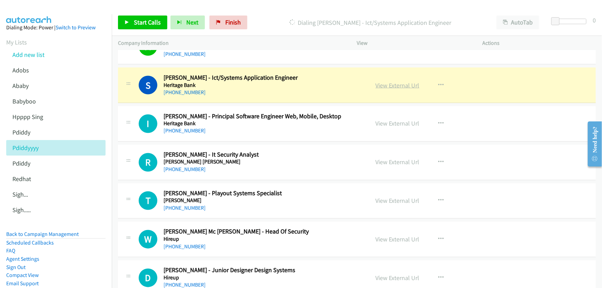
click at [408, 82] on link "View External Url" at bounding box center [398, 85] width 44 height 8
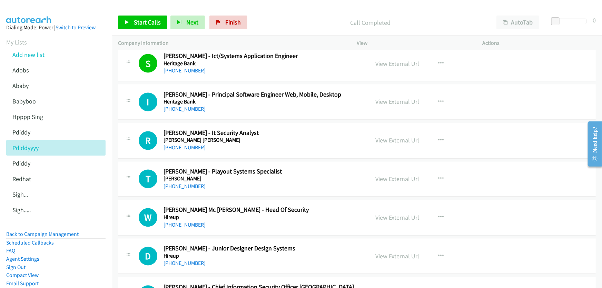
scroll to position [1944, 0]
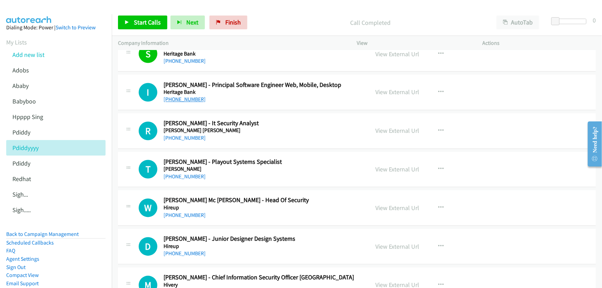
click at [180, 99] on link "+61 408 489 578" at bounding box center [184, 99] width 42 height 7
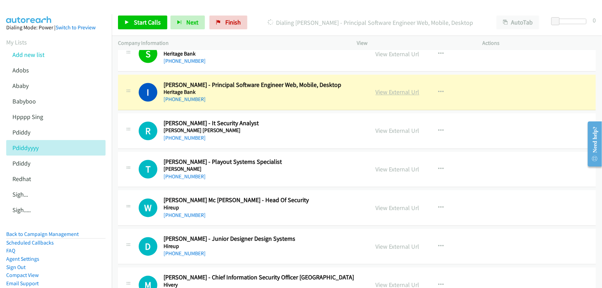
click at [395, 89] on link "View External Url" at bounding box center [398, 92] width 44 height 8
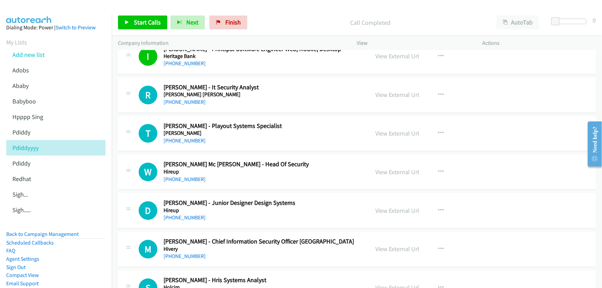
scroll to position [1975, 0]
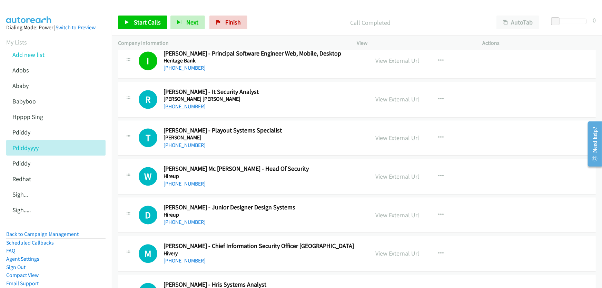
click at [189, 103] on link "+61 7 3319 4437" at bounding box center [184, 106] width 42 height 7
click at [393, 98] on link "View External Url" at bounding box center [398, 100] width 44 height 8
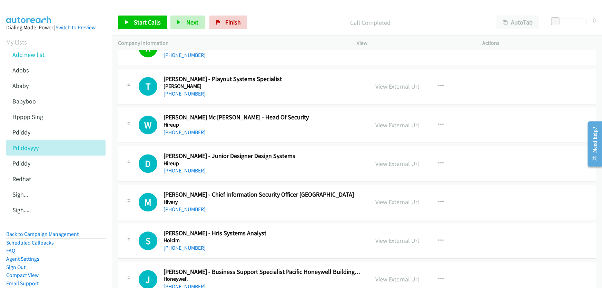
scroll to position [2038, 0]
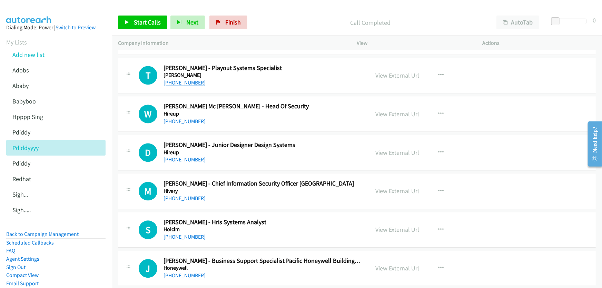
click at [186, 79] on link "+64 21 711 257" at bounding box center [184, 82] width 42 height 7
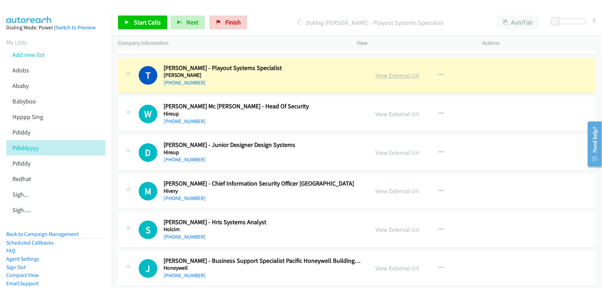
click at [400, 72] on link "View External Url" at bounding box center [398, 75] width 44 height 8
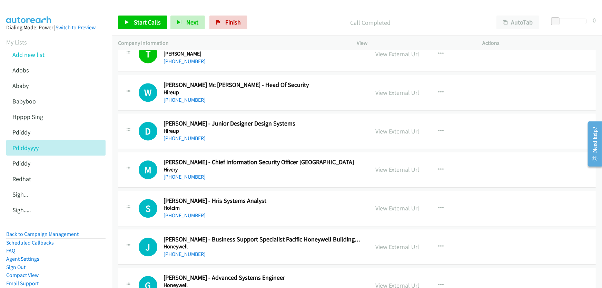
scroll to position [2070, 0]
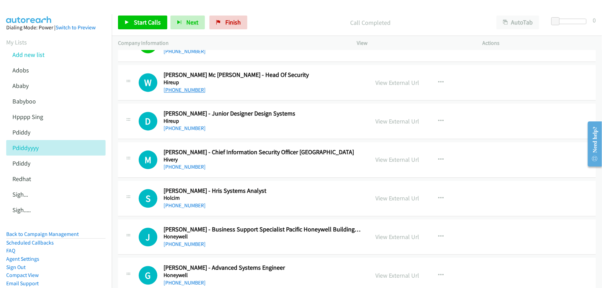
click at [190, 87] on link "+61 456 256 255" at bounding box center [184, 90] width 42 height 7
click at [399, 79] on link "View External Url" at bounding box center [398, 83] width 44 height 8
click at [188, 87] on link "+61 456 256 255" at bounding box center [184, 90] width 42 height 7
click at [407, 79] on link "View External Url" at bounding box center [398, 83] width 44 height 8
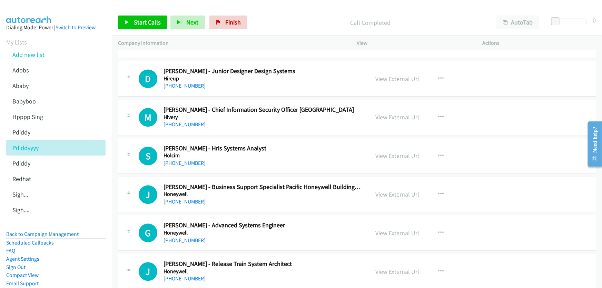
scroll to position [2101, 0]
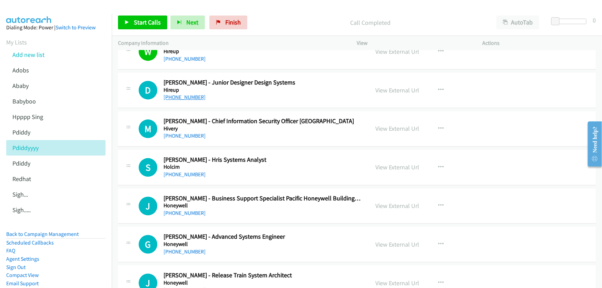
click at [186, 95] on link "+61 425 201 163" at bounding box center [184, 97] width 42 height 7
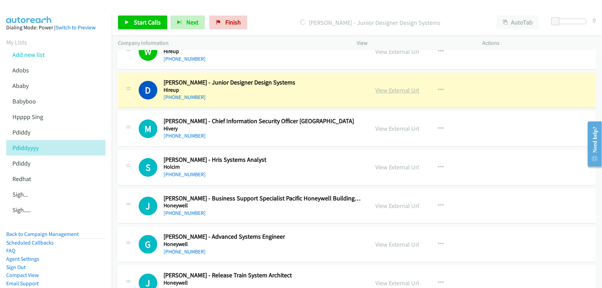
click at [386, 87] on link "View External Url" at bounding box center [398, 90] width 44 height 8
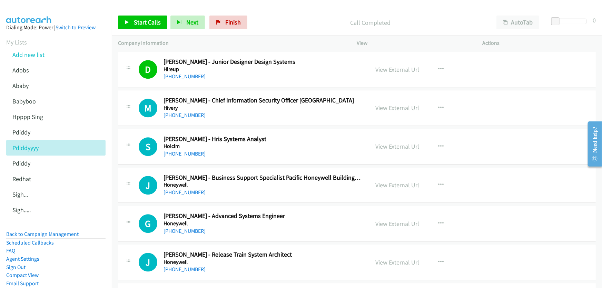
scroll to position [2132, 0]
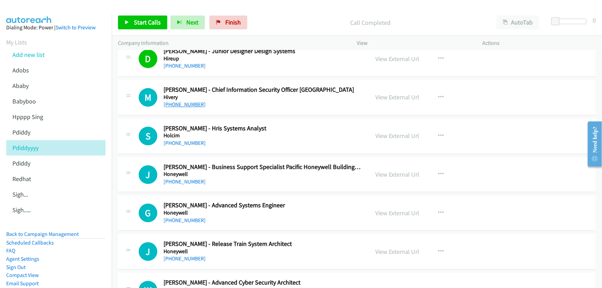
click at [193, 101] on link "+61 411 485 407" at bounding box center [184, 104] width 42 height 7
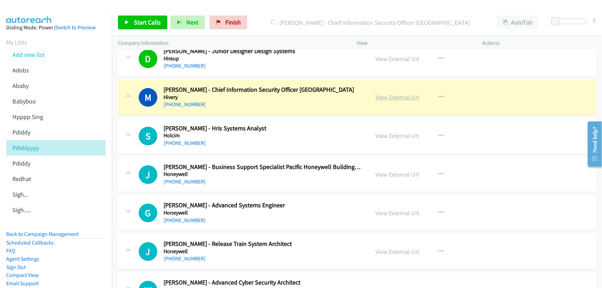
click at [384, 94] on link "View External Url" at bounding box center [398, 97] width 44 height 8
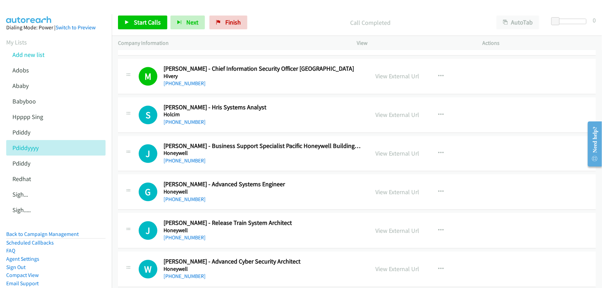
scroll to position [2163, 0]
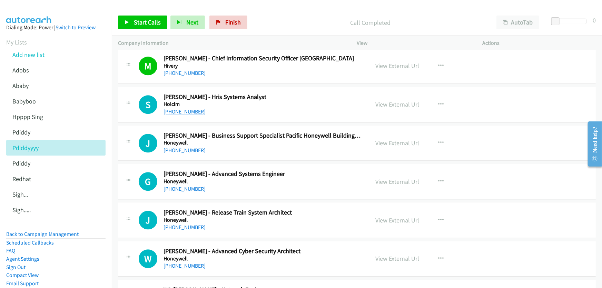
click at [188, 109] on link "+61 469 792 257" at bounding box center [184, 111] width 42 height 7
click at [395, 100] on link "View External Url" at bounding box center [398, 104] width 44 height 8
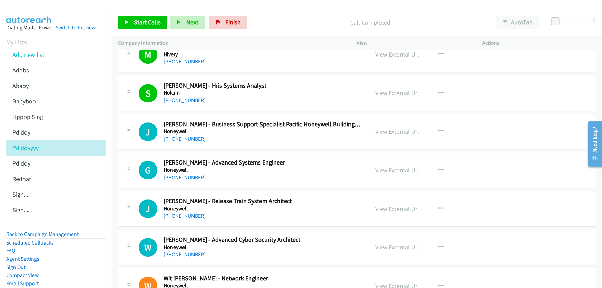
scroll to position [2195, 0]
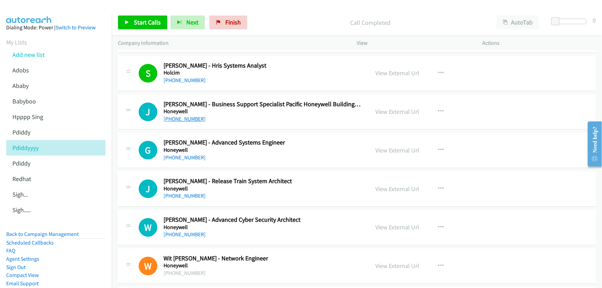
click at [188, 116] on link "+61 2 9353 7159" at bounding box center [184, 119] width 42 height 7
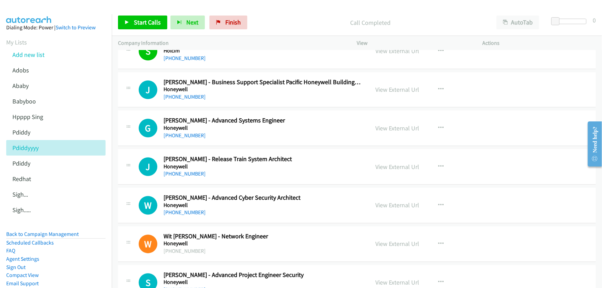
scroll to position [2257, 0]
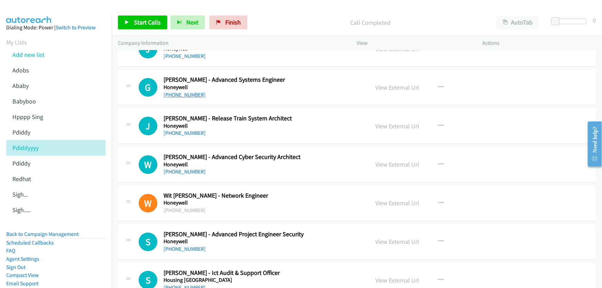
click at [185, 91] on link "+61 419 835 224" at bounding box center [184, 94] width 42 height 7
click at [383, 84] on link "View External Url" at bounding box center [398, 87] width 44 height 8
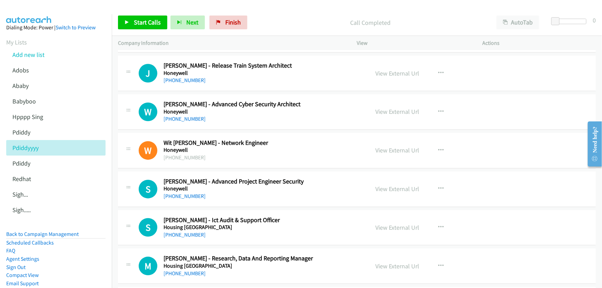
scroll to position [2320, 0]
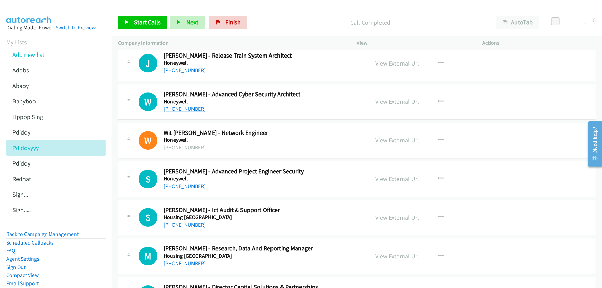
click at [190, 106] on link "+61 432 286 708" at bounding box center [184, 109] width 42 height 7
click at [397, 99] on link "View External Url" at bounding box center [398, 102] width 44 height 8
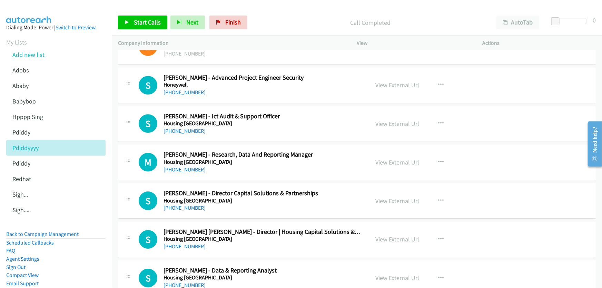
scroll to position [2414, 0]
click at [180, 89] on link "+61 457 253 716" at bounding box center [184, 92] width 42 height 7
click at [398, 81] on link "View External Url" at bounding box center [398, 85] width 44 height 8
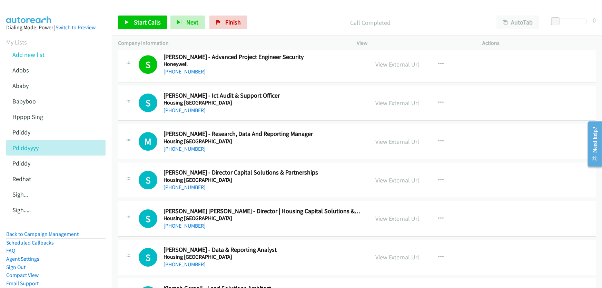
scroll to position [2445, 0]
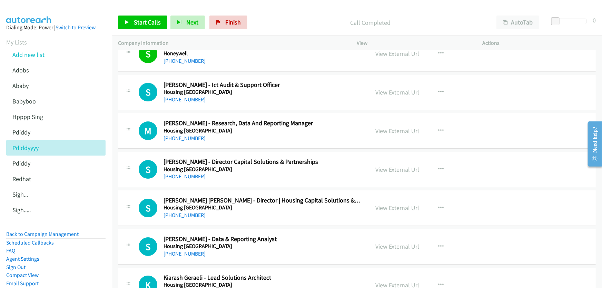
click at [178, 96] on link "+61 452 100 644" at bounding box center [184, 99] width 42 height 7
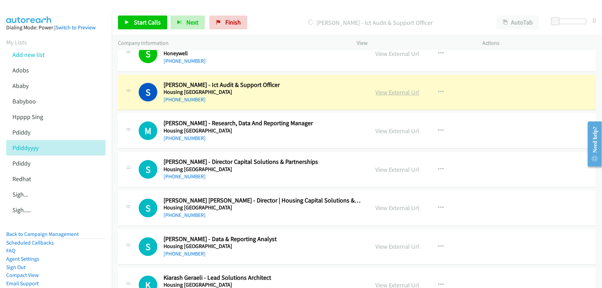
click at [401, 88] on link "View External Url" at bounding box center [398, 92] width 44 height 8
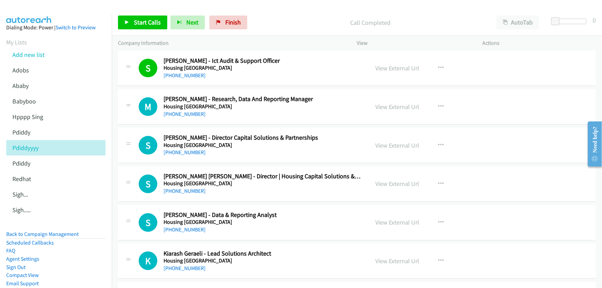
scroll to position [2477, 0]
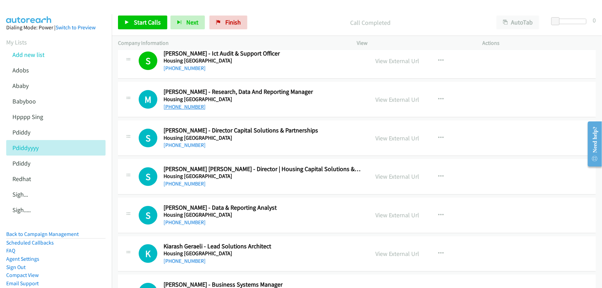
click at [187, 103] on link "+61 432 192 150" at bounding box center [184, 106] width 42 height 7
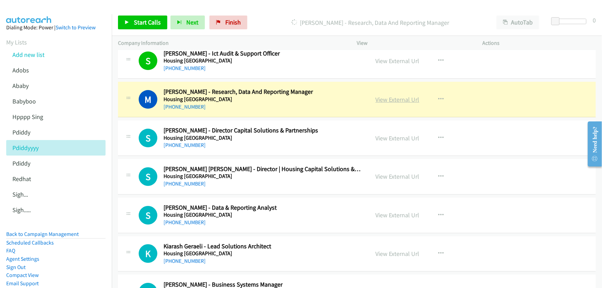
click at [383, 96] on link "View External Url" at bounding box center [398, 100] width 44 height 8
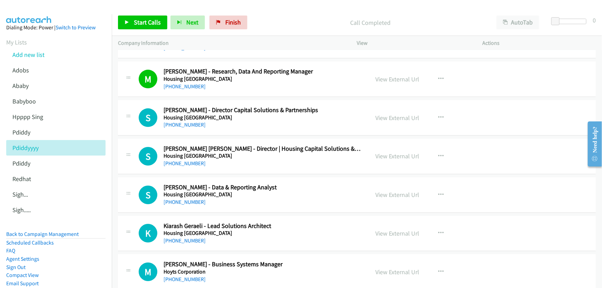
scroll to position [2508, 0]
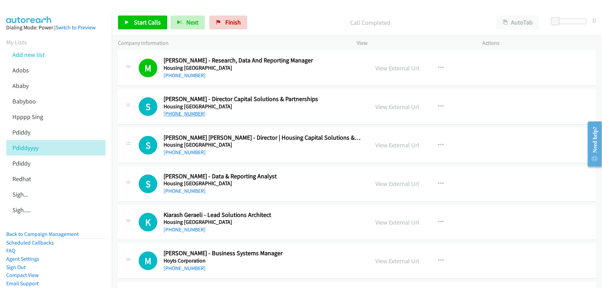
click at [183, 111] on link "+61 2 8098 6183" at bounding box center [184, 113] width 42 height 7
click at [387, 103] on link "View External Url" at bounding box center [398, 107] width 44 height 8
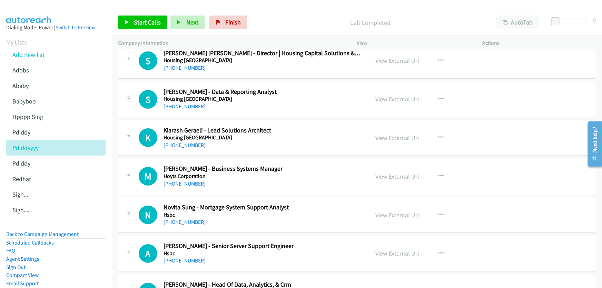
scroll to position [2602, 0]
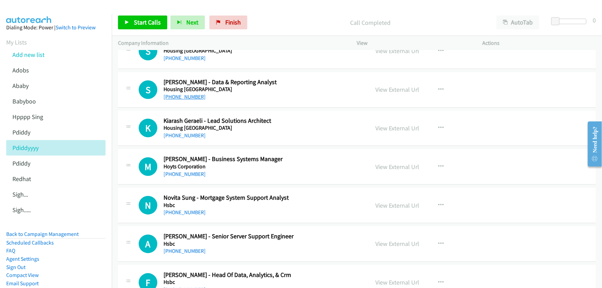
click at [190, 93] on link "+61 424 488 125" at bounding box center [184, 96] width 42 height 7
click at [380, 86] on link "View External Url" at bounding box center [398, 90] width 44 height 8
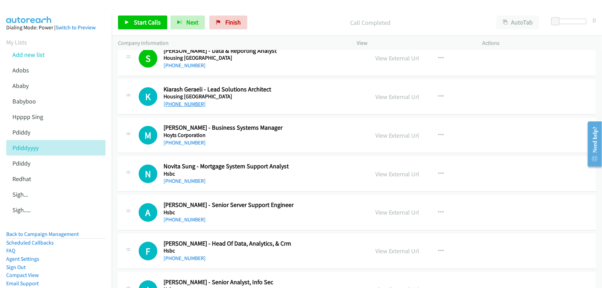
click at [180, 101] on link "+61 450 193 211" at bounding box center [184, 104] width 42 height 7
click at [387, 93] on link "View External Url" at bounding box center [398, 97] width 44 height 8
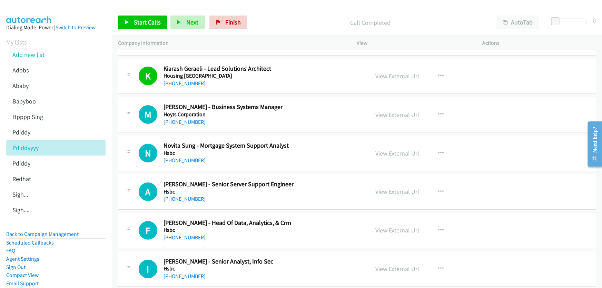
scroll to position [2665, 0]
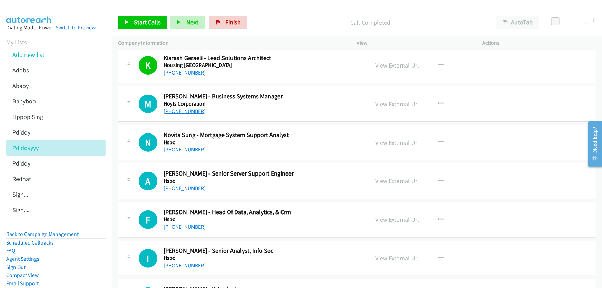
click at [177, 108] on link "+61 409 894 802" at bounding box center [184, 111] width 42 height 7
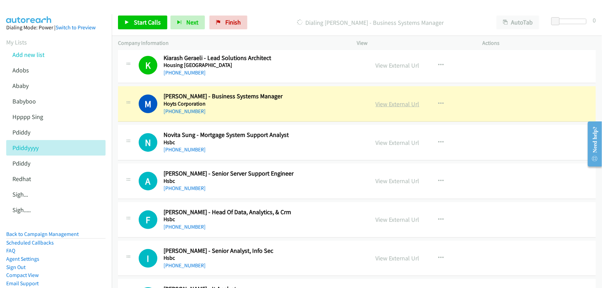
click at [402, 101] on link "View External Url" at bounding box center [398, 104] width 44 height 8
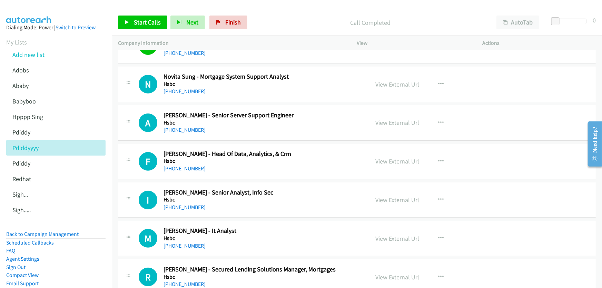
scroll to position [2728, 0]
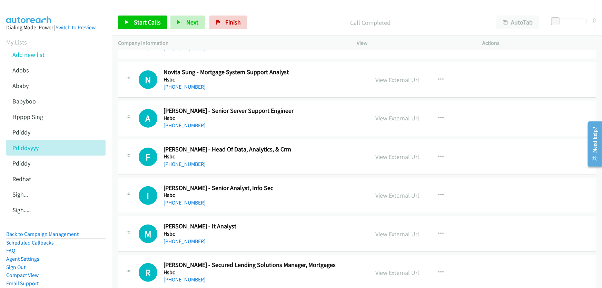
click at [189, 84] on link "+61 1300 306 375" at bounding box center [184, 86] width 42 height 7
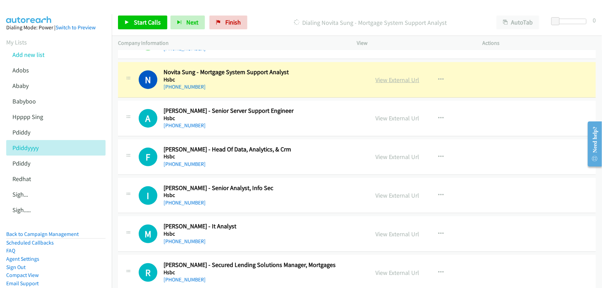
click at [391, 77] on link "View External Url" at bounding box center [398, 80] width 44 height 8
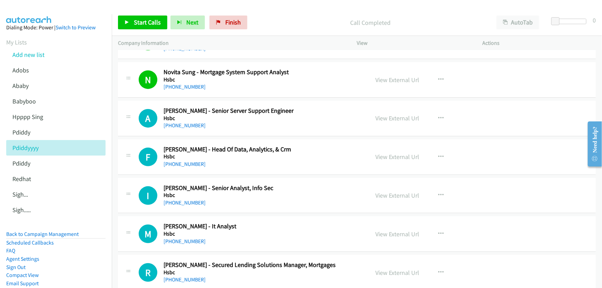
scroll to position [2759, 0]
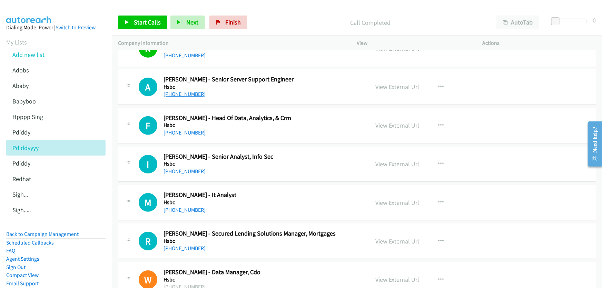
click at [188, 91] on link "+61 2 9255 2665" at bounding box center [184, 94] width 42 height 7
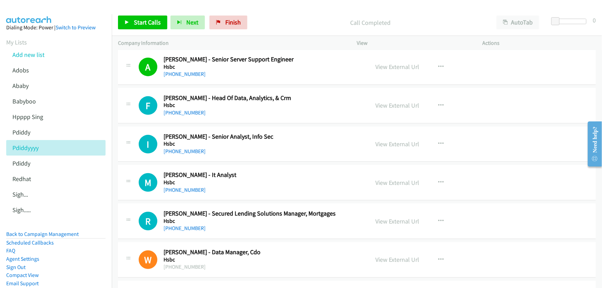
scroll to position [2790, 0]
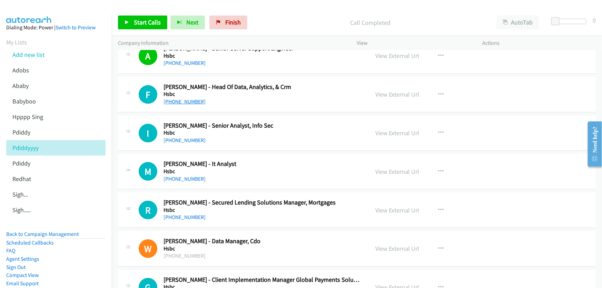
click at [187, 98] on link "+61 466 505 247" at bounding box center [184, 101] width 42 height 7
click at [386, 90] on link "View External Url" at bounding box center [398, 94] width 44 height 8
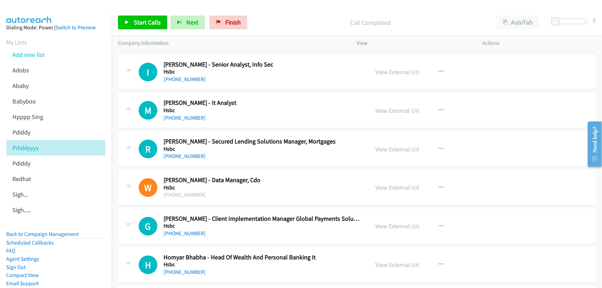
scroll to position [2853, 0]
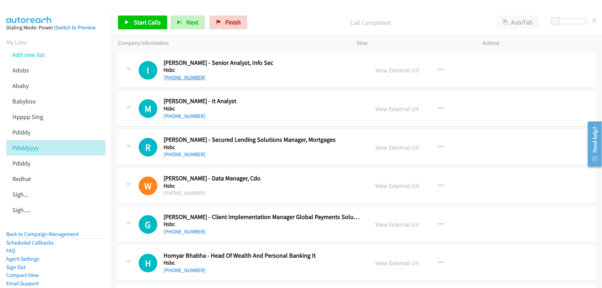
click at [186, 74] on link "+61 466 343 168" at bounding box center [184, 77] width 42 height 7
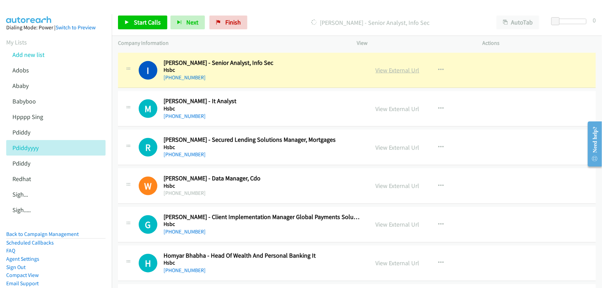
click at [385, 66] on link "View External Url" at bounding box center [398, 70] width 44 height 8
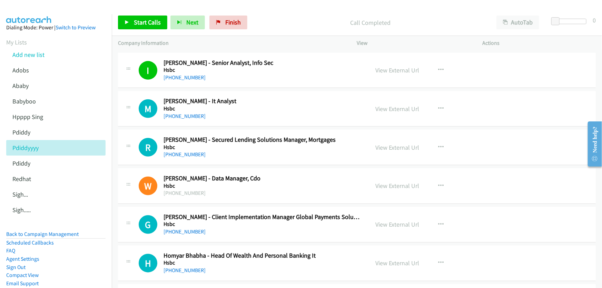
scroll to position [2885, 0]
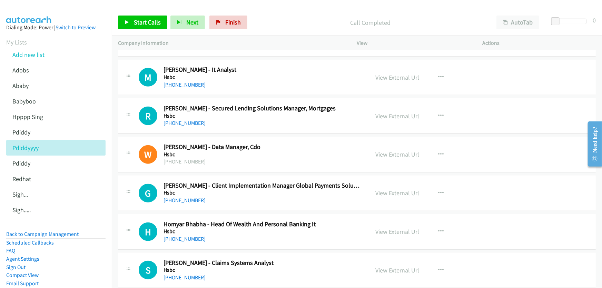
click at [191, 83] on link "+61 426 222 936" at bounding box center [184, 84] width 42 height 7
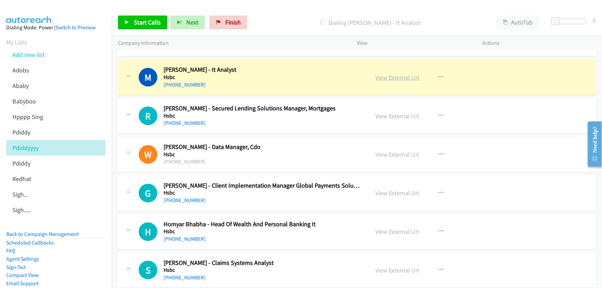
click at [404, 73] on link "View External Url" at bounding box center [398, 77] width 44 height 8
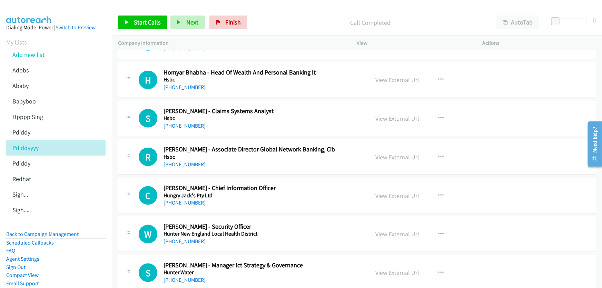
scroll to position [3073, 0]
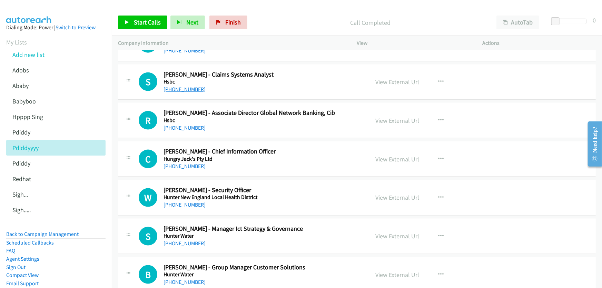
click at [188, 87] on link "+61 401 245 180" at bounding box center [184, 89] width 42 height 7
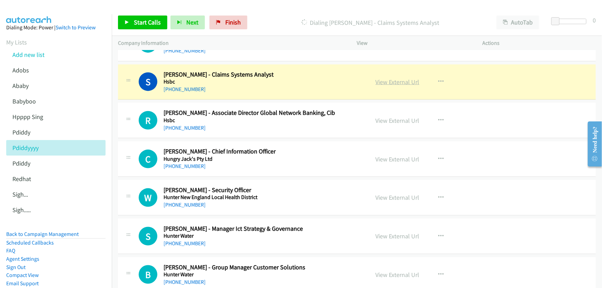
click at [388, 78] on link "View External Url" at bounding box center [398, 82] width 44 height 8
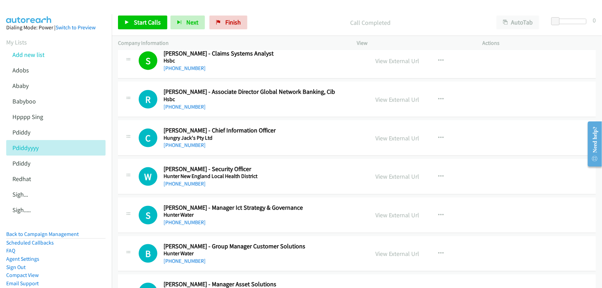
scroll to position [3104, 0]
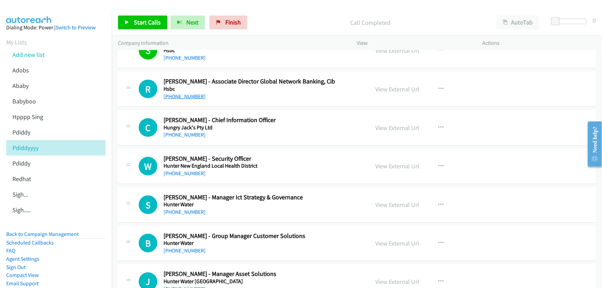
click at [188, 95] on link "+61 424 721 090" at bounding box center [184, 96] width 42 height 7
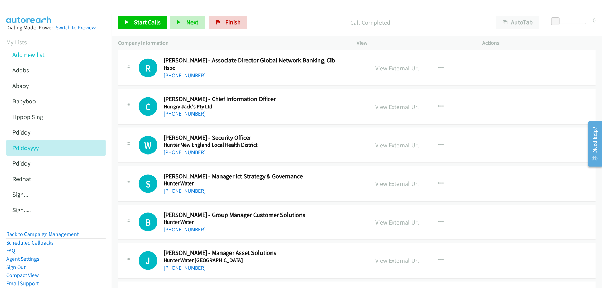
scroll to position [3135, 0]
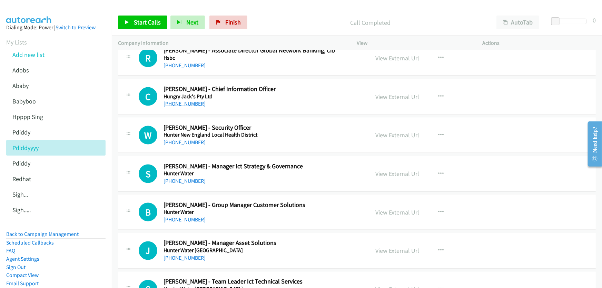
click at [178, 100] on link "+61 413 436 377" at bounding box center [184, 103] width 42 height 7
click at [390, 93] on link "View External Url" at bounding box center [398, 97] width 44 height 8
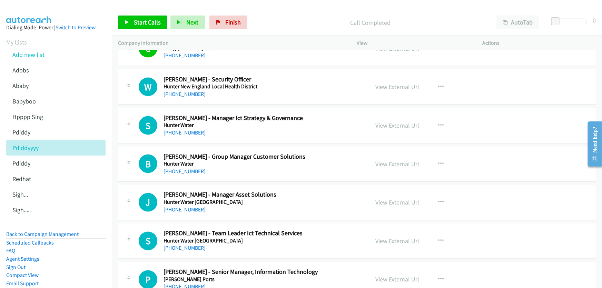
scroll to position [3198, 0]
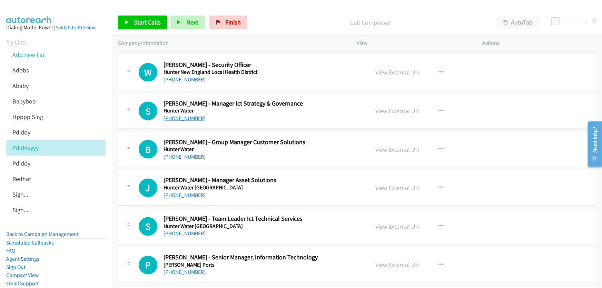
click at [181, 115] on link "+61 2 4979 9558" at bounding box center [184, 118] width 42 height 7
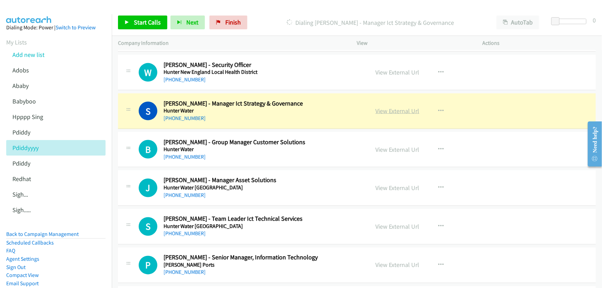
click at [397, 107] on link "View External Url" at bounding box center [398, 111] width 44 height 8
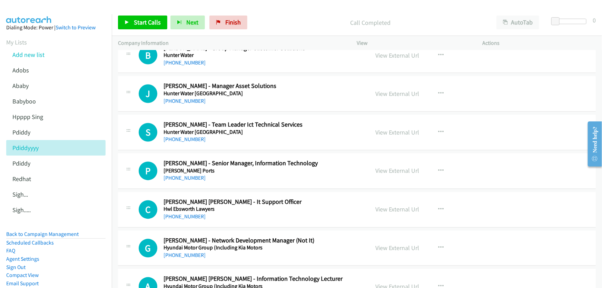
scroll to position [3324, 0]
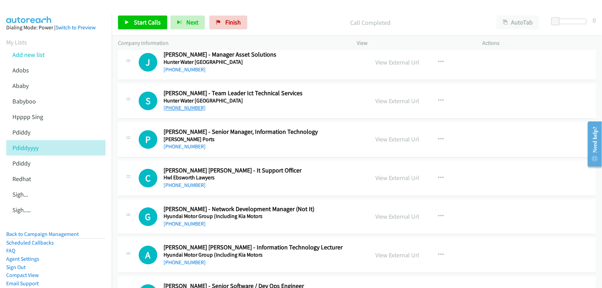
click at [190, 105] on link "+61 2 4906 4674" at bounding box center [184, 108] width 42 height 7
click at [399, 97] on link "View External Url" at bounding box center [398, 101] width 44 height 8
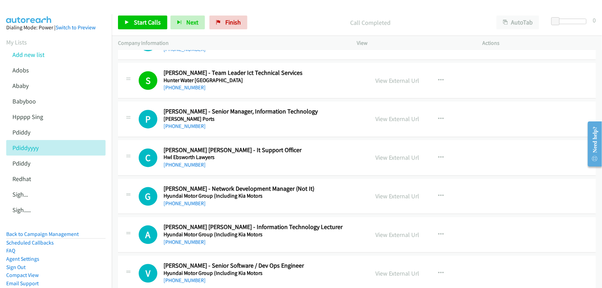
scroll to position [3355, 0]
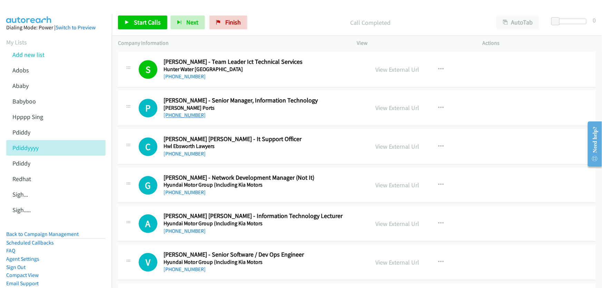
click at [186, 112] on link "+61 424 170 382" at bounding box center [184, 115] width 42 height 7
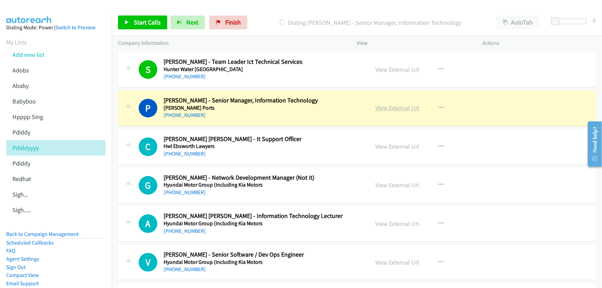
click at [395, 104] on link "View External Url" at bounding box center [398, 108] width 44 height 8
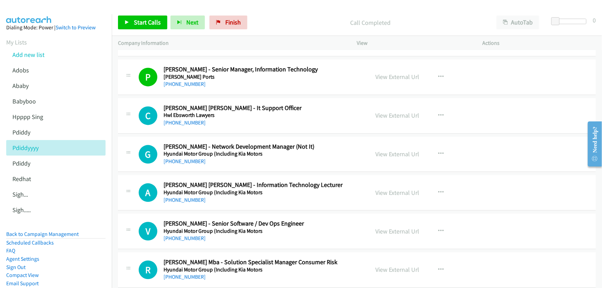
scroll to position [3418, 0]
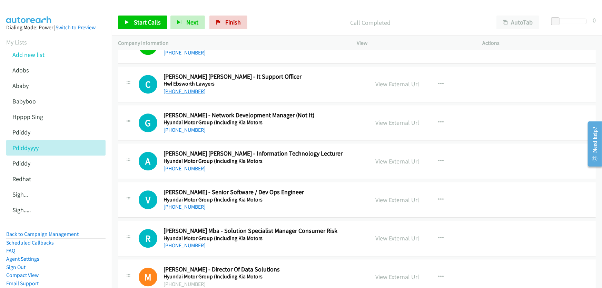
click at [183, 88] on link "+61 2 9334 8900" at bounding box center [184, 91] width 42 height 7
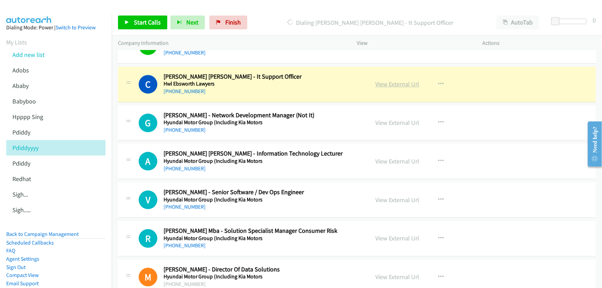
click at [386, 80] on link "View External Url" at bounding box center [398, 84] width 44 height 8
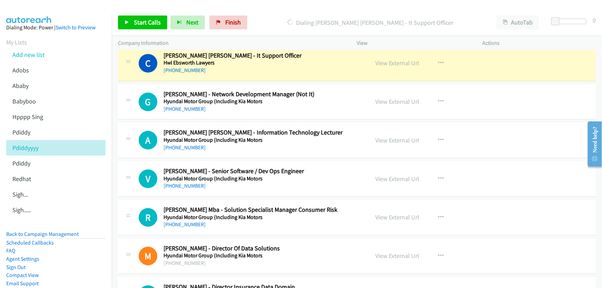
scroll to position [3480, 0]
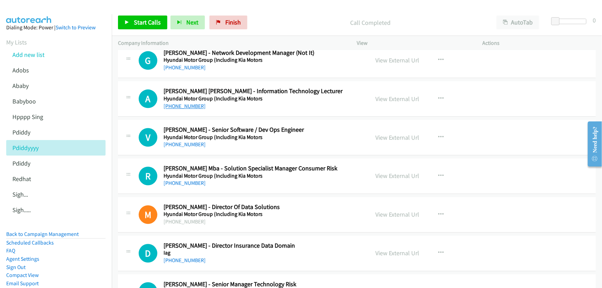
click at [186, 103] on link "+61 405 444 244" at bounding box center [184, 106] width 42 height 7
click at [390, 95] on link "View External Url" at bounding box center [398, 99] width 44 height 8
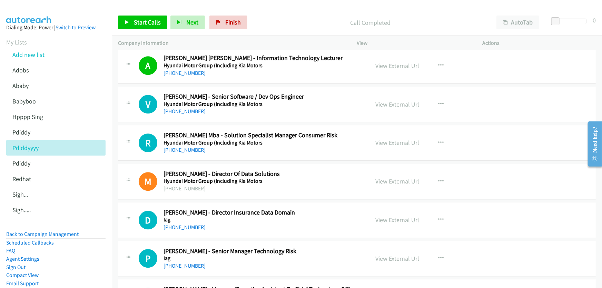
scroll to position [3543, 0]
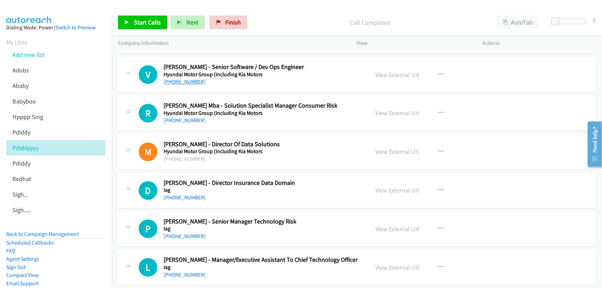
click at [178, 78] on link "+61 401 731 430" at bounding box center [184, 81] width 42 height 7
click at [384, 71] on link "View External Url" at bounding box center [398, 75] width 44 height 8
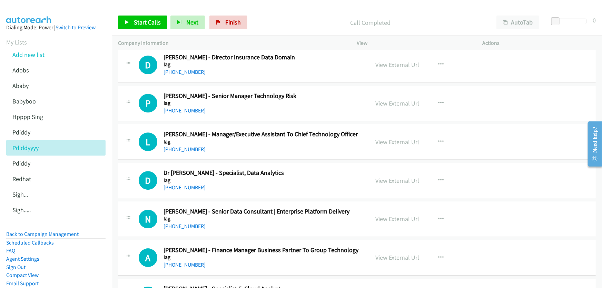
scroll to position [3700, 0]
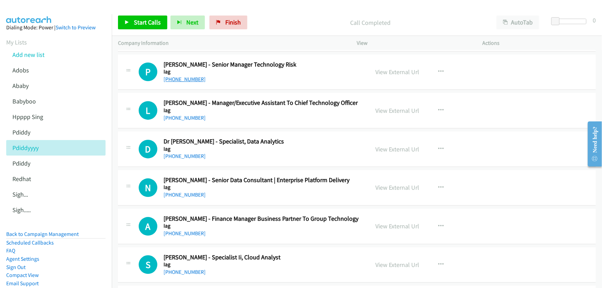
click at [183, 76] on link "+61 411 014 920" at bounding box center [184, 79] width 42 height 7
click at [395, 68] on link "View External Url" at bounding box center [398, 72] width 44 height 8
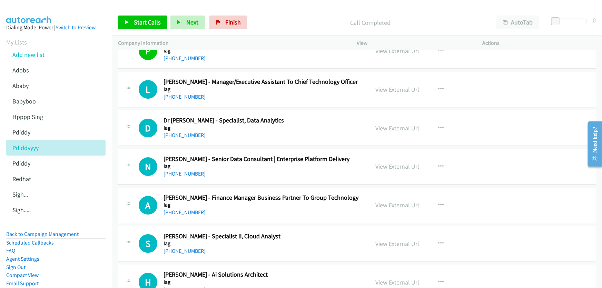
scroll to position [3731, 0]
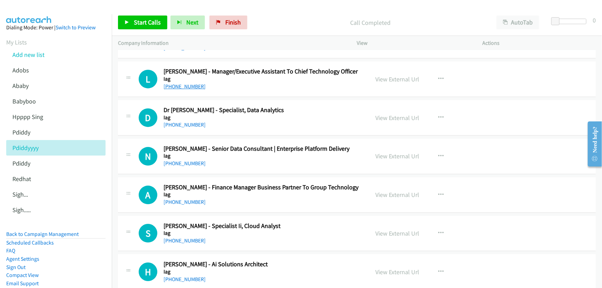
click at [183, 83] on link "+61 408 207 428" at bounding box center [184, 86] width 42 height 7
click at [190, 122] on link "+61 2 9249 4818" at bounding box center [184, 124] width 42 height 7
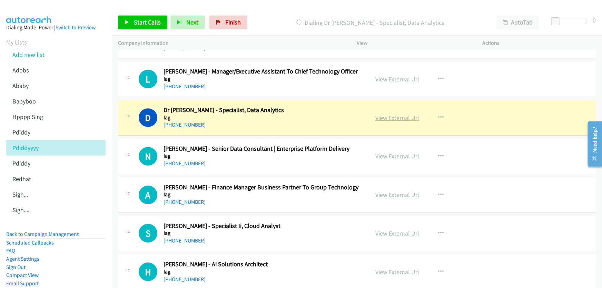
click at [390, 114] on link "View External Url" at bounding box center [398, 118] width 44 height 8
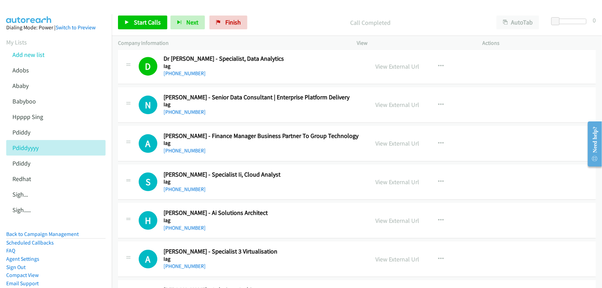
scroll to position [3794, 0]
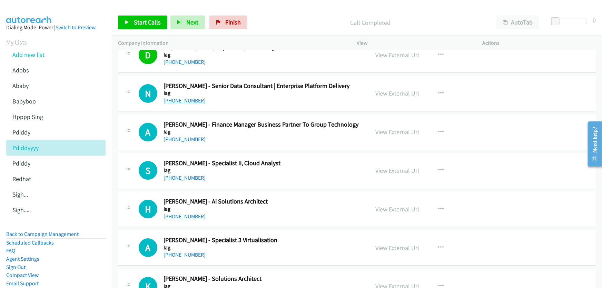
click at [185, 97] on link "+61 431 397 835" at bounding box center [184, 100] width 42 height 7
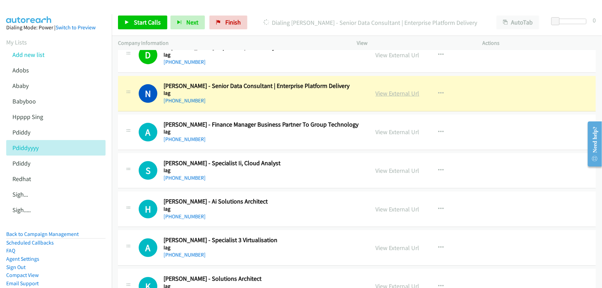
click at [404, 89] on link "View External Url" at bounding box center [398, 93] width 44 height 8
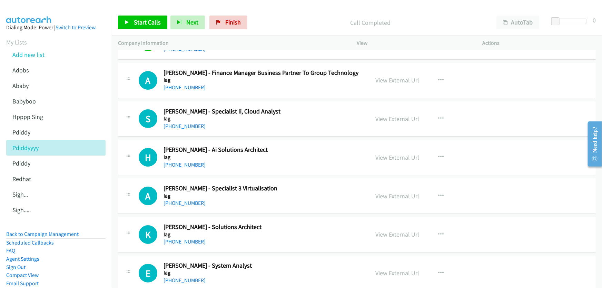
scroll to position [3857, 0]
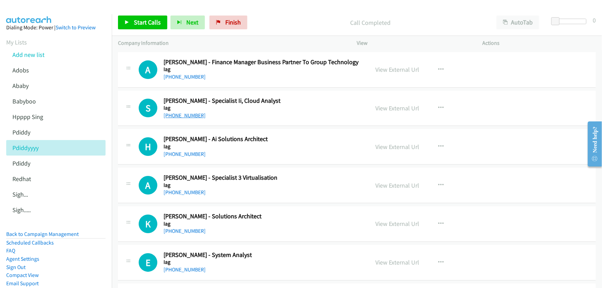
click at [188, 112] on link "+61 416 532 131" at bounding box center [184, 115] width 42 height 7
click at [401, 104] on link "View External Url" at bounding box center [398, 108] width 44 height 8
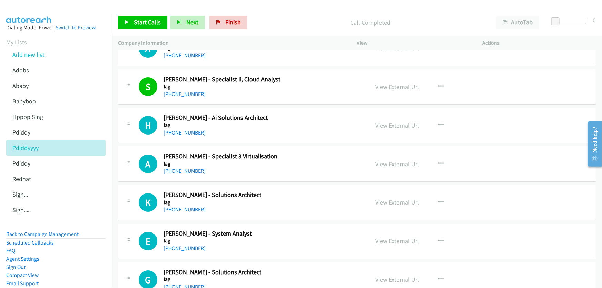
scroll to position [3888, 0]
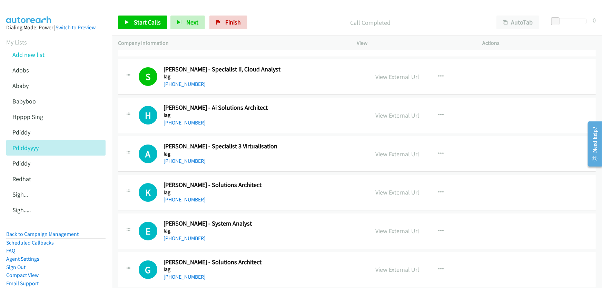
click at [187, 119] on link "+61 415 300 324" at bounding box center [184, 122] width 42 height 7
click at [399, 111] on link "View External Url" at bounding box center [398, 115] width 44 height 8
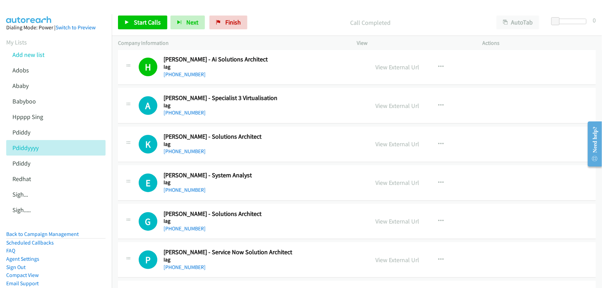
scroll to position [3951, 0]
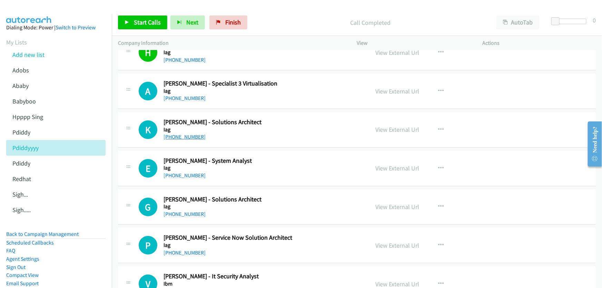
click at [183, 133] on link "+61 416 948 932" at bounding box center [184, 136] width 42 height 7
click at [400, 126] on link "View External Url" at bounding box center [398, 130] width 44 height 8
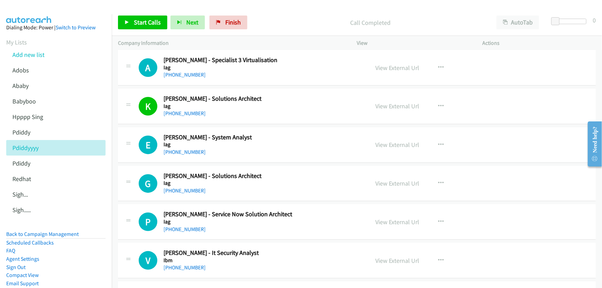
scroll to position [4013, 0]
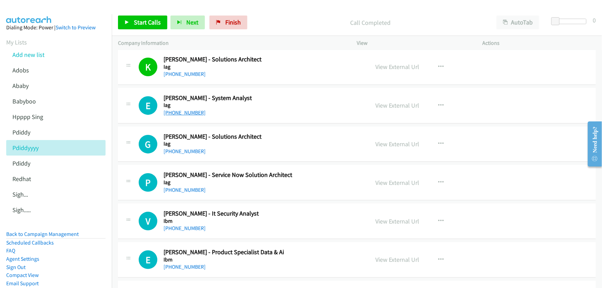
click at [185, 109] on link "+61 413 406 036" at bounding box center [184, 112] width 42 height 7
click at [398, 101] on link "View External Url" at bounding box center [398, 105] width 44 height 8
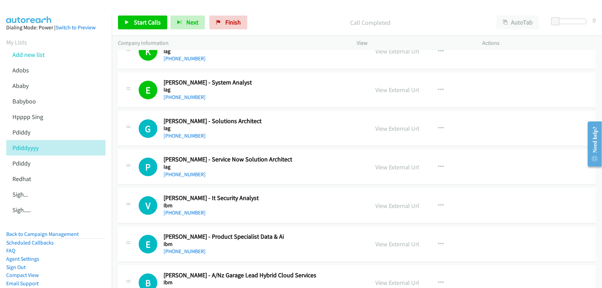
scroll to position [4045, 0]
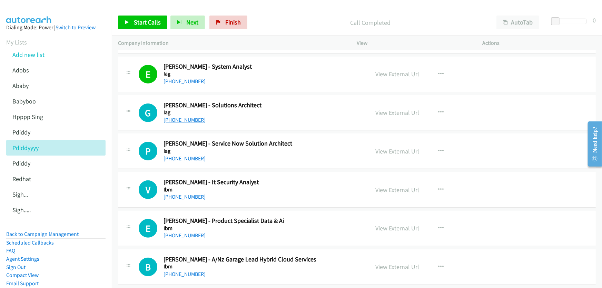
click at [186, 117] on link "+61 424 525 724" at bounding box center [184, 120] width 42 height 7
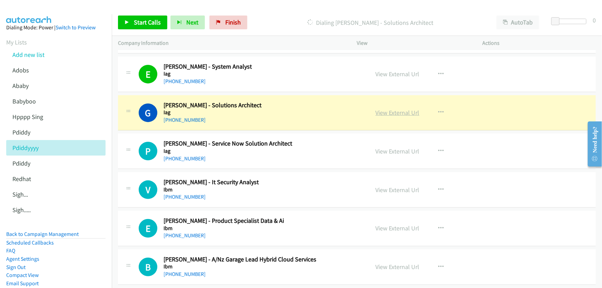
click at [386, 109] on link "View External Url" at bounding box center [398, 113] width 44 height 8
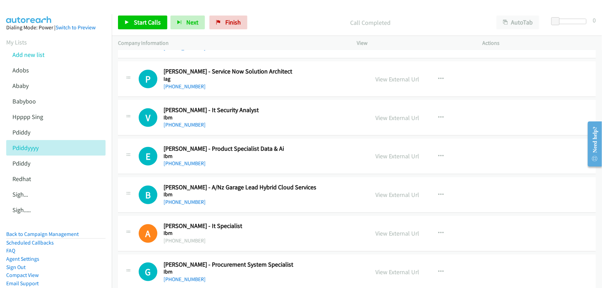
scroll to position [4108, 0]
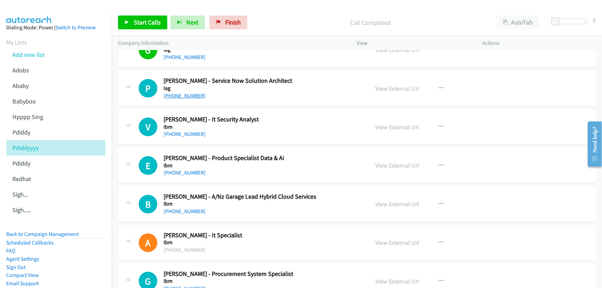
click at [190, 92] on link "+61 408 649 382" at bounding box center [184, 95] width 42 height 7
click at [384, 85] on link "View External Url" at bounding box center [398, 89] width 44 height 8
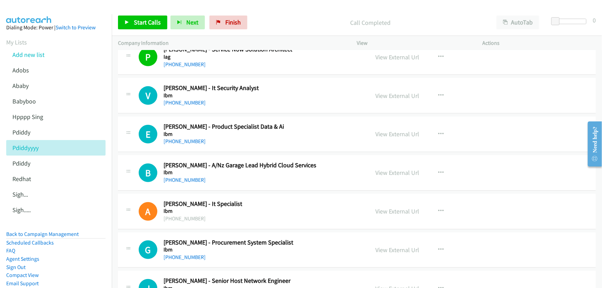
scroll to position [4170, 0]
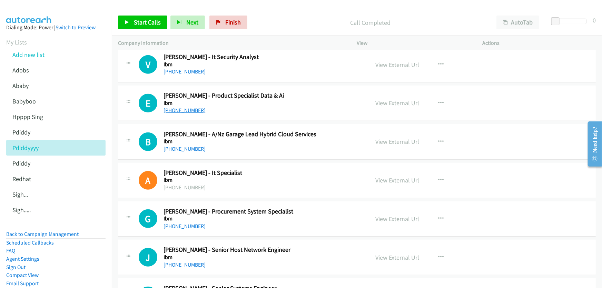
click at [183, 107] on link "+61 457 209 291" at bounding box center [184, 110] width 42 height 7
click at [383, 99] on link "View External Url" at bounding box center [398, 103] width 44 height 8
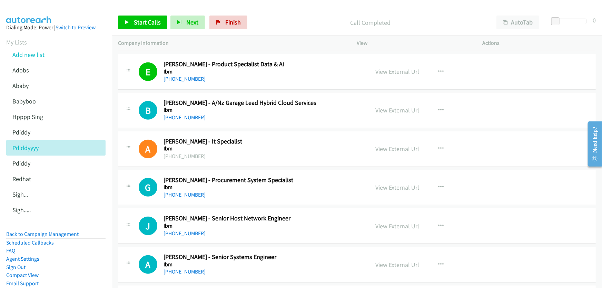
scroll to position [4233, 0]
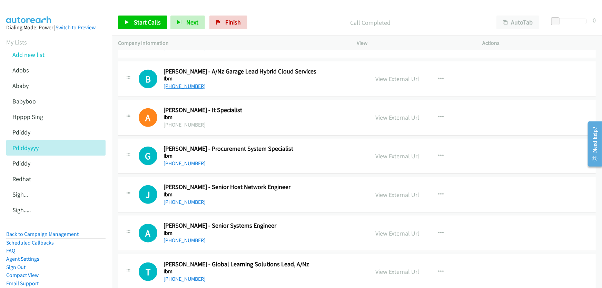
click at [180, 83] on link "+64 21 743 719" at bounding box center [184, 86] width 42 height 7
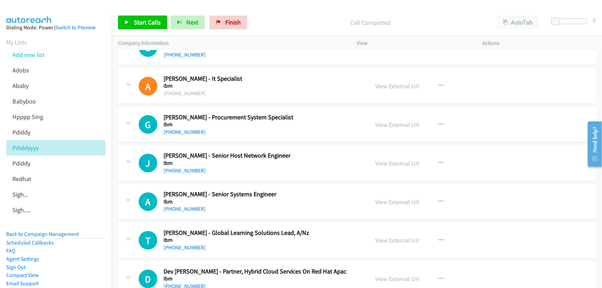
scroll to position [4296, 0]
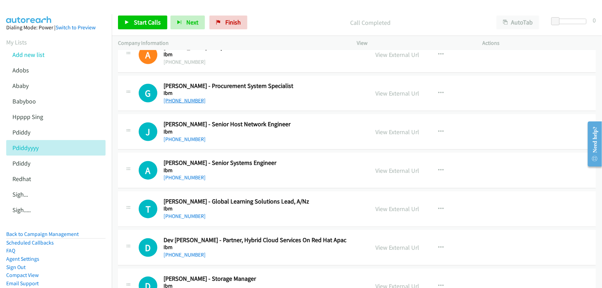
click at [183, 97] on link "+61 2 9354 4169" at bounding box center [184, 100] width 42 height 7
click at [395, 89] on link "View External Url" at bounding box center [398, 93] width 44 height 8
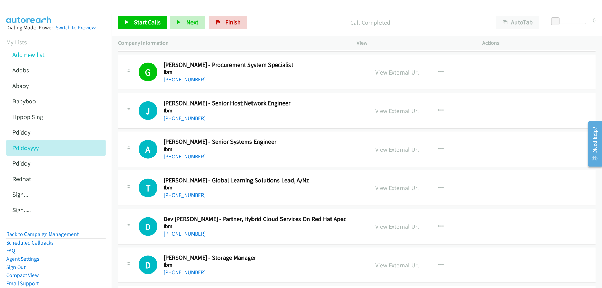
scroll to position [4327, 0]
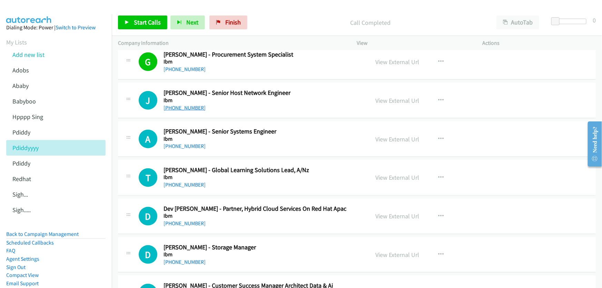
click at [188, 105] on link "+61 2 9354 8343" at bounding box center [184, 108] width 42 height 7
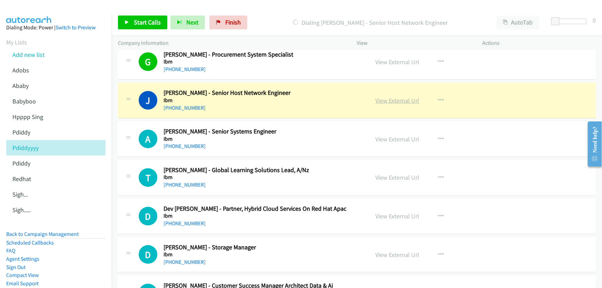
click at [391, 97] on link "View External Url" at bounding box center [398, 101] width 44 height 8
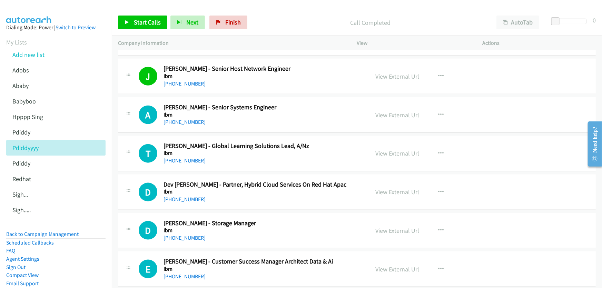
scroll to position [4358, 0]
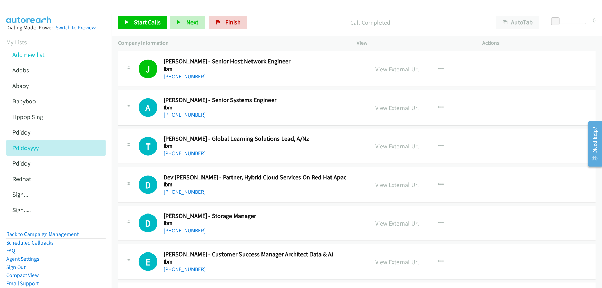
click at [183, 111] on link "+61 2 9425 5280" at bounding box center [184, 114] width 42 height 7
click at [392, 104] on link "View External Url" at bounding box center [398, 108] width 44 height 8
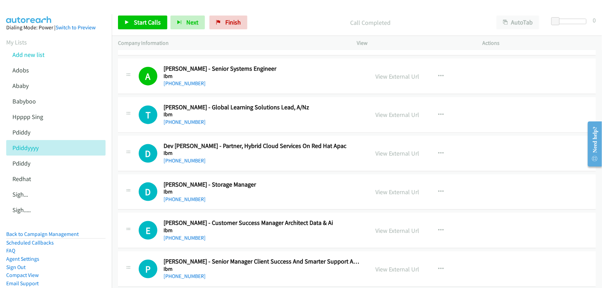
scroll to position [4421, 0]
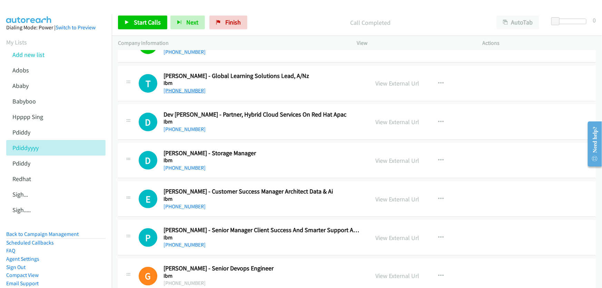
click at [186, 87] on link "+61 423 026 419" at bounding box center [184, 90] width 42 height 7
click at [389, 79] on link "View External Url" at bounding box center [398, 83] width 44 height 8
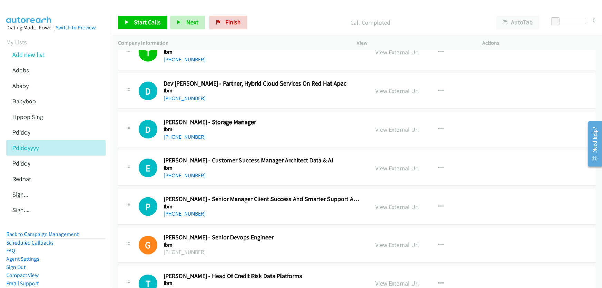
scroll to position [4453, 0]
click at [381, 87] on link "View External Url" at bounding box center [398, 91] width 44 height 8
click at [394, 125] on link "View External Url" at bounding box center [398, 129] width 44 height 8
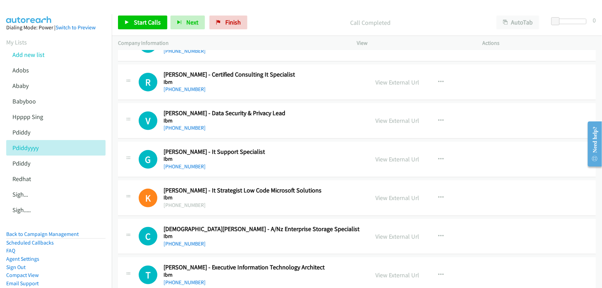
scroll to position [5362, 0]
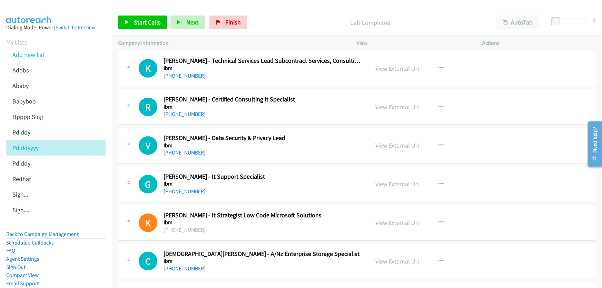
click at [404, 141] on link "View External Url" at bounding box center [398, 145] width 44 height 8
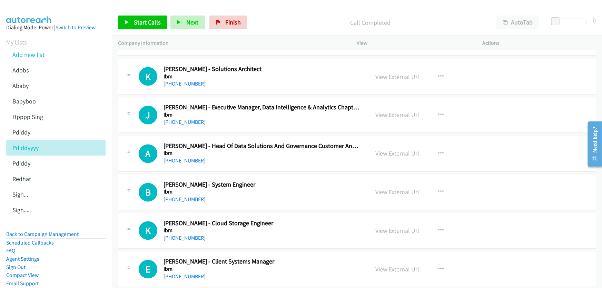
scroll to position [7281, 0]
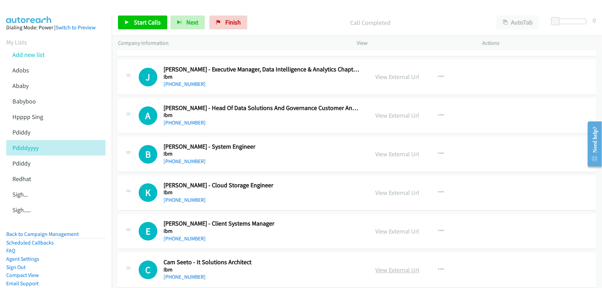
click at [398, 266] on link "View External Url" at bounding box center [398, 270] width 44 height 8
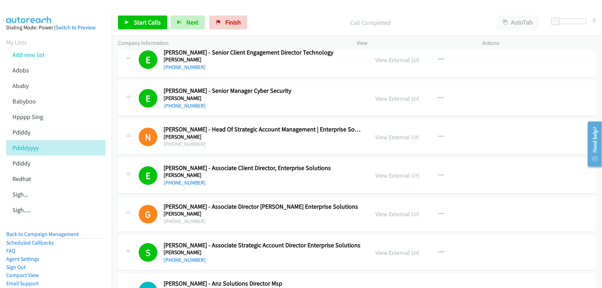
scroll to position [0, 0]
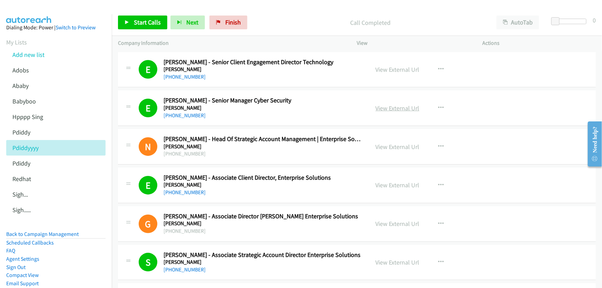
click at [397, 107] on link "View External Url" at bounding box center [398, 108] width 44 height 8
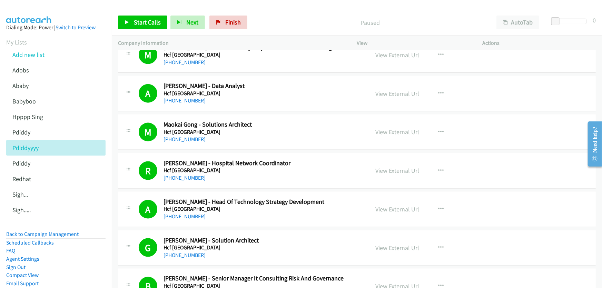
scroll to position [407, 0]
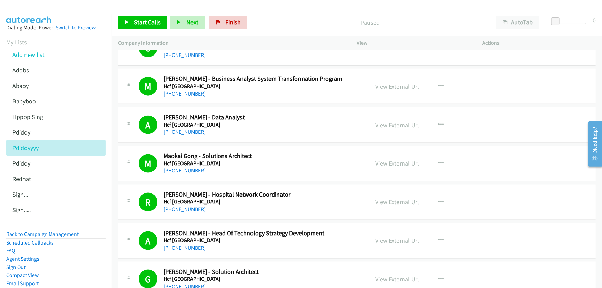
click at [387, 162] on link "View External Url" at bounding box center [398, 163] width 44 height 8
click at [176, 168] on link "[PHONE_NUMBER]" at bounding box center [184, 170] width 42 height 7
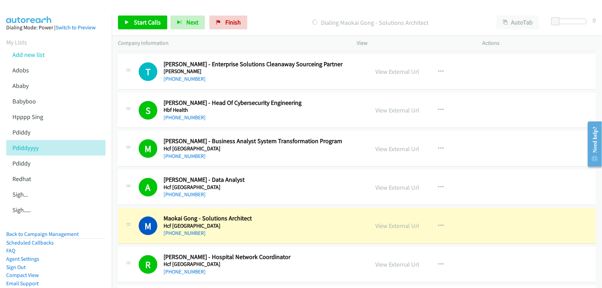
scroll to position [314, 0]
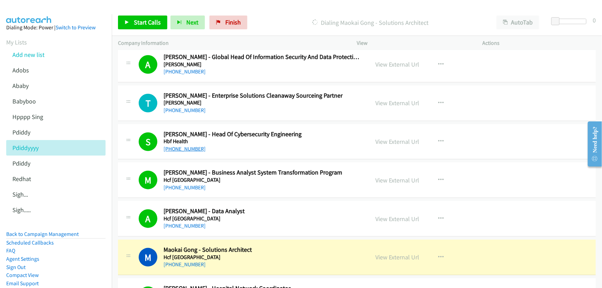
click at [185, 148] on link "[PHONE_NUMBER]" at bounding box center [184, 149] width 42 height 7
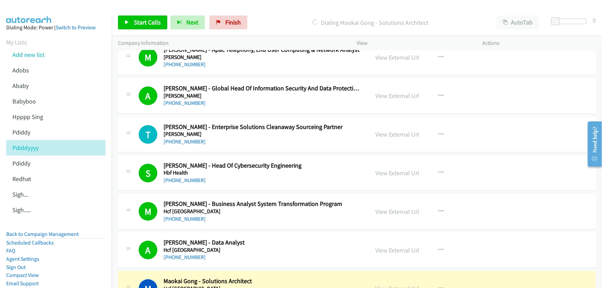
scroll to position [251, 0]
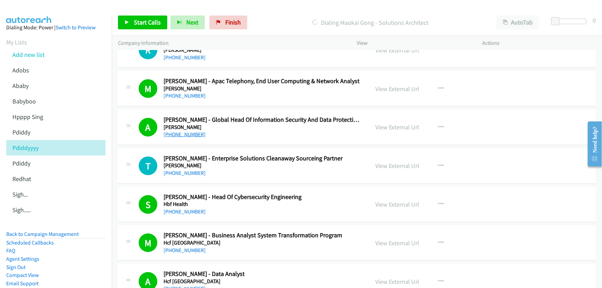
click at [183, 133] on link "[PHONE_NUMBER]" at bounding box center [184, 134] width 42 height 7
click at [392, 126] on link "View External Url" at bounding box center [398, 127] width 44 height 8
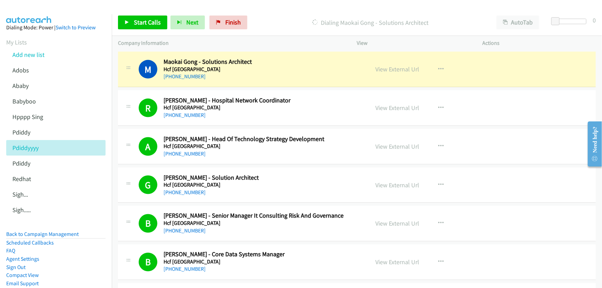
scroll to position [533, 0]
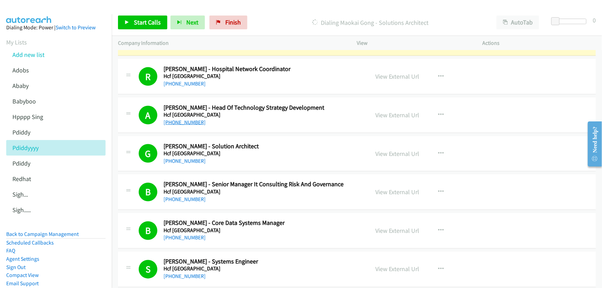
click at [183, 121] on link "[PHONE_NUMBER]" at bounding box center [184, 122] width 42 height 7
click at [384, 115] on link "View External Url" at bounding box center [398, 115] width 44 height 8
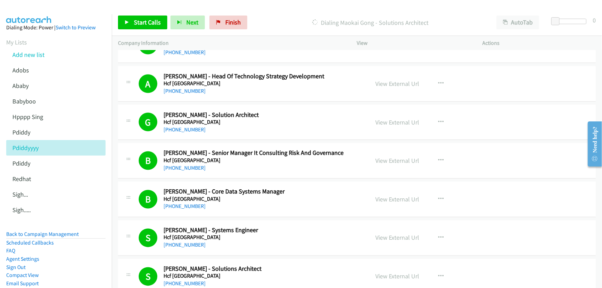
scroll to position [596, 0]
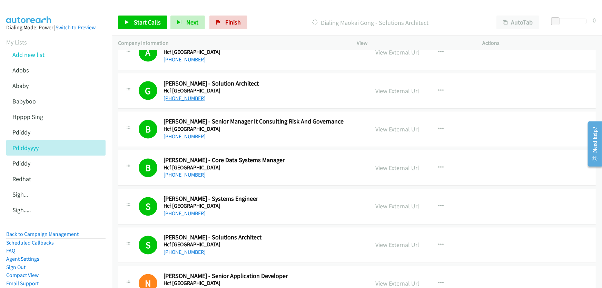
click at [173, 97] on link "[PHONE_NUMBER]" at bounding box center [184, 98] width 42 height 7
click at [387, 90] on link "View External Url" at bounding box center [398, 91] width 44 height 8
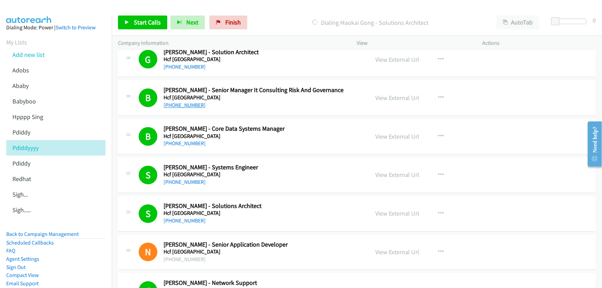
click at [186, 105] on link "+61 448 688 404" at bounding box center [184, 105] width 42 height 7
click at [397, 97] on link "View External Url" at bounding box center [398, 98] width 44 height 8
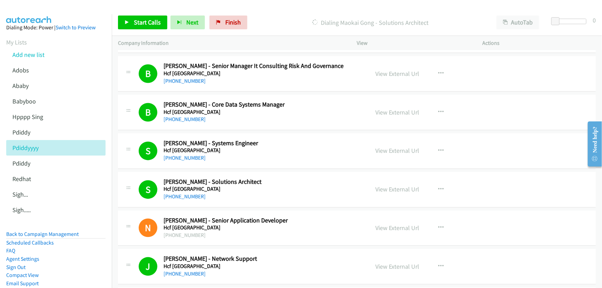
scroll to position [690, 0]
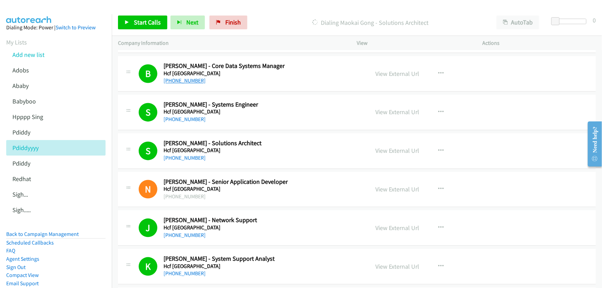
click at [180, 80] on link "+61 2 9290 0500" at bounding box center [184, 81] width 42 height 7
click at [394, 73] on link "View External Url" at bounding box center [398, 74] width 44 height 8
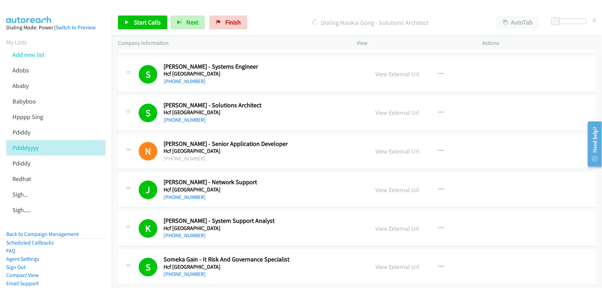
scroll to position [721, 0]
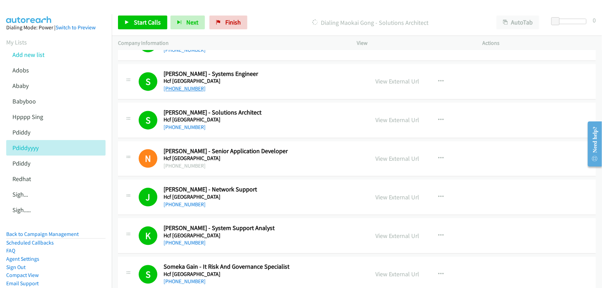
click at [184, 86] on link "+61 2 9290 5833" at bounding box center [184, 88] width 42 height 7
click at [400, 79] on link "View External Url" at bounding box center [398, 81] width 44 height 8
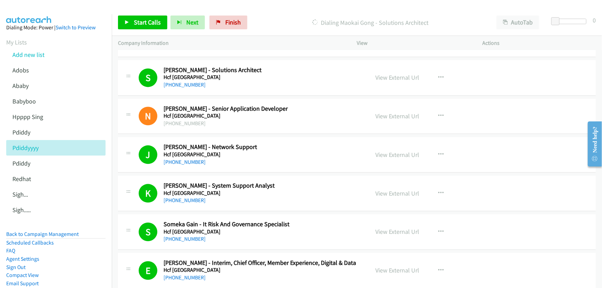
scroll to position [752, 0]
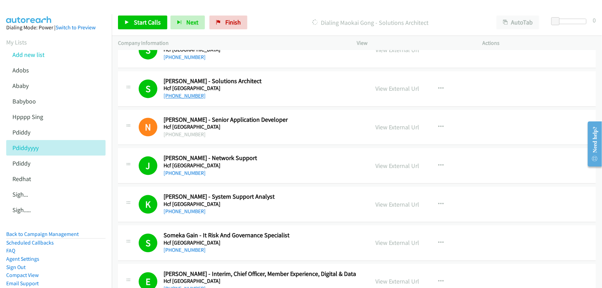
click at [174, 95] on link "+61 424 135 245" at bounding box center [184, 95] width 42 height 7
click at [387, 86] on link "View External Url" at bounding box center [398, 89] width 44 height 8
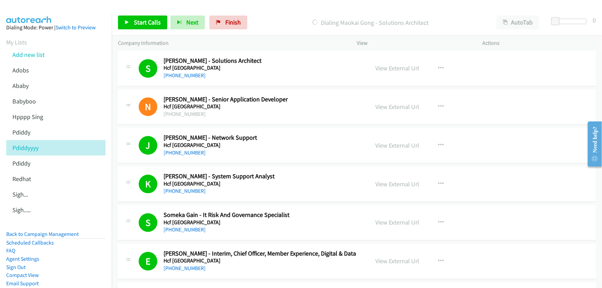
scroll to position [784, 0]
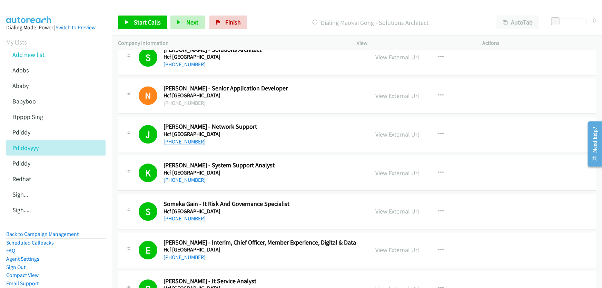
click at [178, 141] on link "+61 2 9290 0360" at bounding box center [184, 141] width 42 height 7
click at [389, 132] on link "View External Url" at bounding box center [398, 134] width 44 height 8
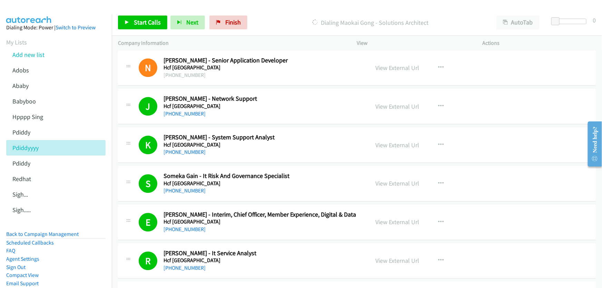
scroll to position [846, 0]
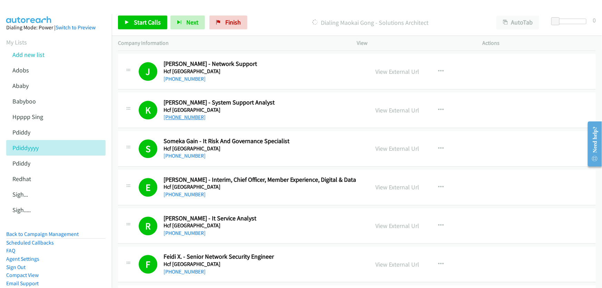
click at [179, 115] on link "+61 2 9290 0534" at bounding box center [184, 117] width 42 height 7
click at [387, 106] on link "View External Url" at bounding box center [398, 110] width 44 height 8
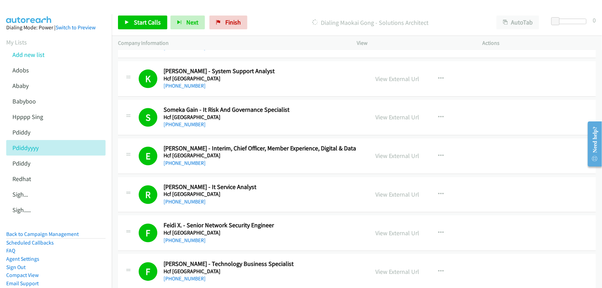
scroll to position [909, 0]
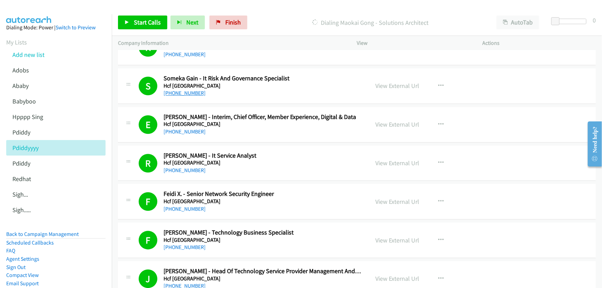
click at [179, 90] on link "+61 424 833 342" at bounding box center [184, 93] width 42 height 7
click at [387, 84] on link "View External Url" at bounding box center [398, 86] width 44 height 8
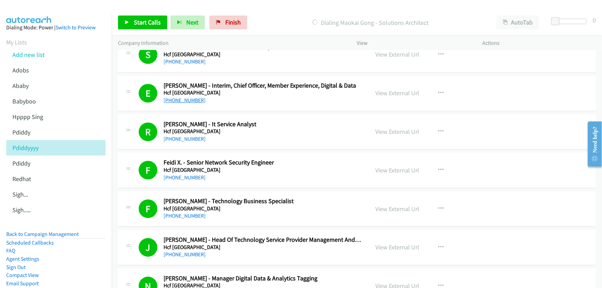
click at [190, 100] on link "+61 418 206 401" at bounding box center [184, 100] width 42 height 7
click at [403, 89] on link "View External Url" at bounding box center [398, 93] width 44 height 8
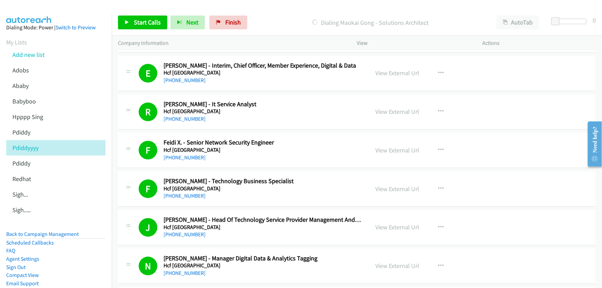
scroll to position [972, 0]
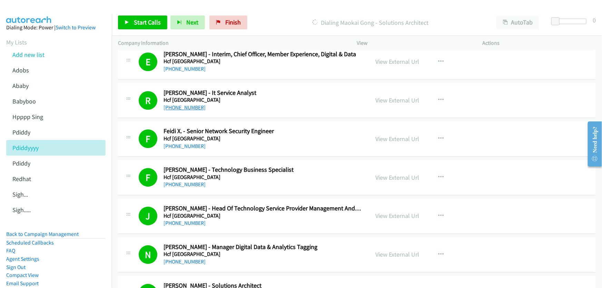
click at [181, 106] on link "+61 470 363 954" at bounding box center [184, 107] width 42 height 7
click at [396, 100] on link "View External Url" at bounding box center [398, 100] width 44 height 8
click at [230, 22] on span "Finish" at bounding box center [233, 22] width 16 height 8
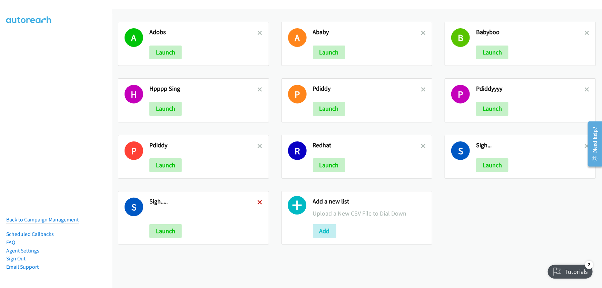
click at [258, 200] on icon at bounding box center [260, 202] width 5 height 5
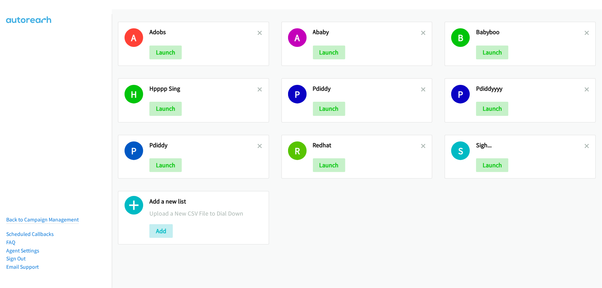
click at [584, 144] on icon at bounding box center [586, 146] width 5 height 5
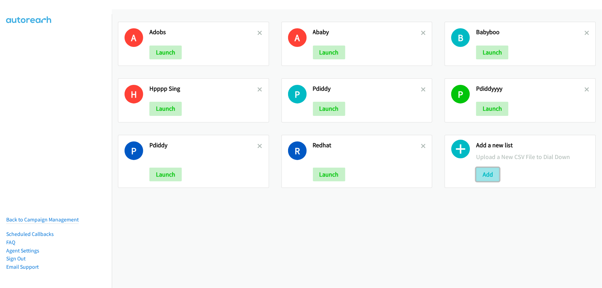
click at [486, 172] on button "Add" at bounding box center [487, 175] width 23 height 14
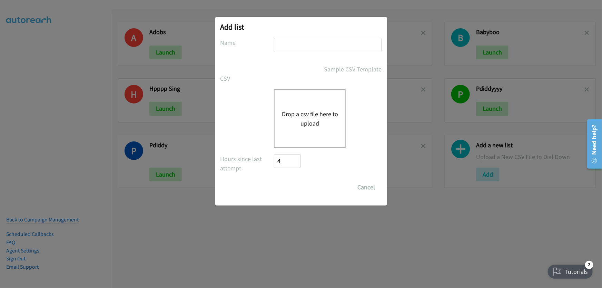
click at [312, 112] on button "Drop a csv file here to upload" at bounding box center [309, 118] width 57 height 19
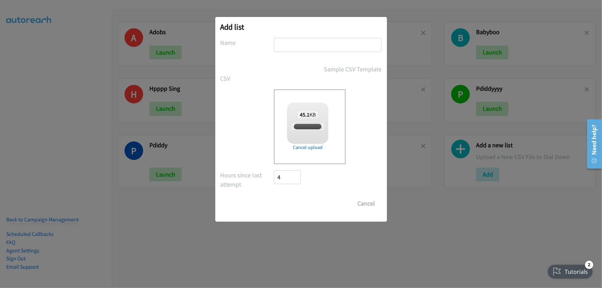
checkbox input "true"
click at [296, 44] on input "text" at bounding box center [328, 45] width 108 height 14
type input "PDOKAY"
drag, startPoint x: 374, startPoint y: 201, endPoint x: 360, endPoint y: 202, distance: 14.5
click at [374, 201] on button "Cancel" at bounding box center [366, 204] width 31 height 14
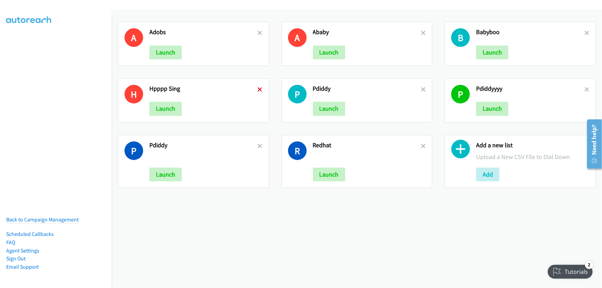
click at [258, 89] on icon at bounding box center [260, 90] width 5 height 5
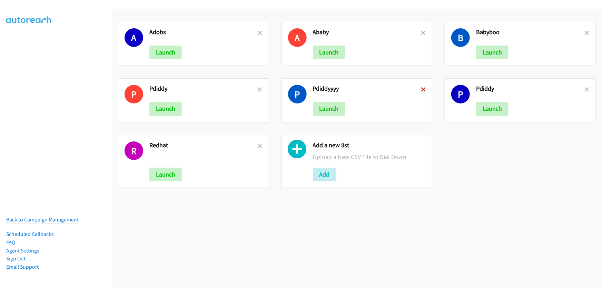
click at [421, 89] on icon at bounding box center [423, 90] width 5 height 5
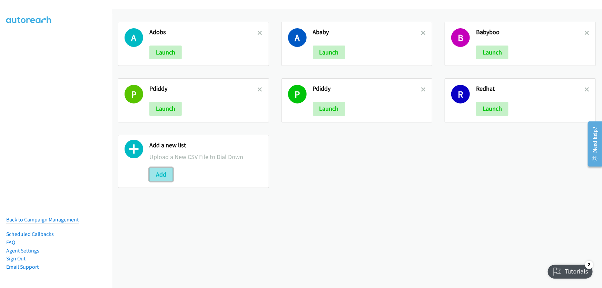
click at [169, 173] on button "Add" at bounding box center [160, 175] width 23 height 14
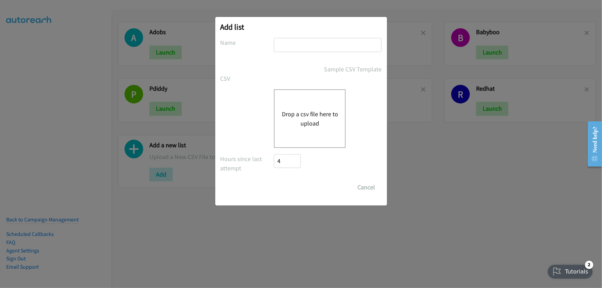
click at [302, 112] on button "Drop a csv file here to upload" at bounding box center [309, 118] width 57 height 19
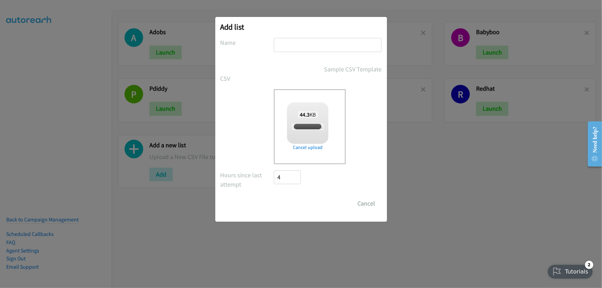
checkbox input "true"
click at [287, 44] on input "text" at bounding box center [328, 45] width 108 height 14
type input "PDKHAY"
click at [285, 203] on input "Save List" at bounding box center [292, 204] width 36 height 14
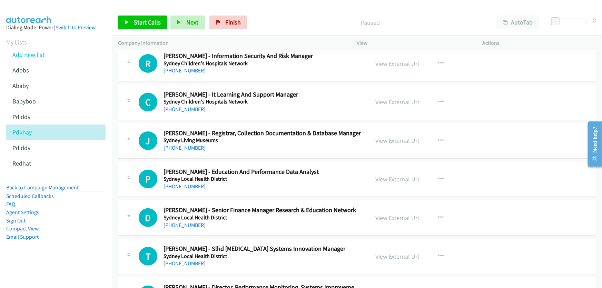
scroll to position [94, 0]
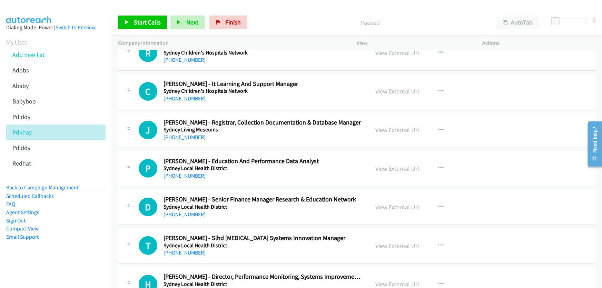
click at [183, 99] on link "[PHONE_NUMBER]" at bounding box center [184, 98] width 42 height 7
click at [381, 89] on link "View External Url" at bounding box center [398, 91] width 44 height 8
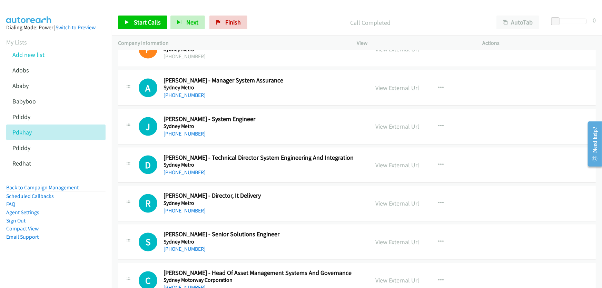
scroll to position [533, 0]
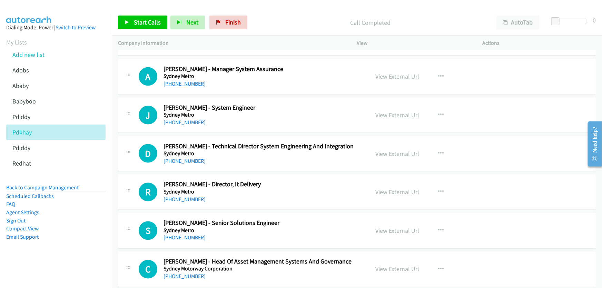
click at [193, 82] on link "[PHONE_NUMBER]" at bounding box center [184, 83] width 42 height 7
click at [388, 75] on link "View External Url" at bounding box center [398, 76] width 44 height 8
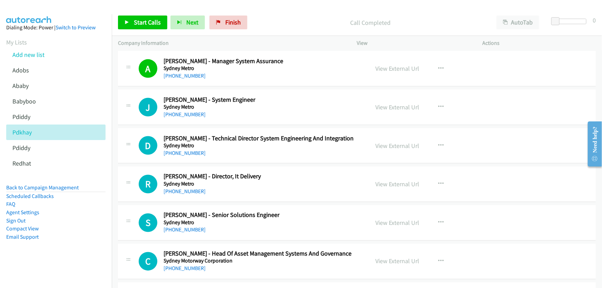
scroll to position [564, 0]
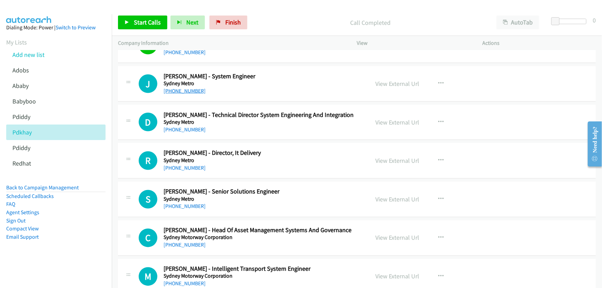
click at [188, 89] on link "[PHONE_NUMBER]" at bounding box center [184, 91] width 42 height 7
click at [404, 82] on link "View External Url" at bounding box center [398, 84] width 44 height 8
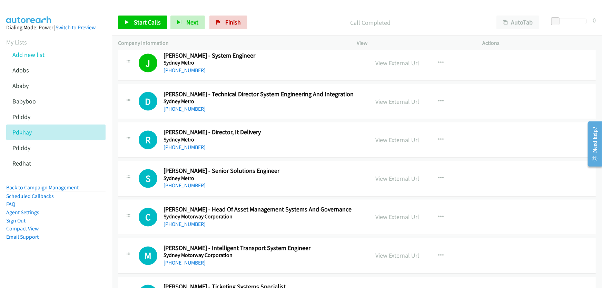
scroll to position [596, 0]
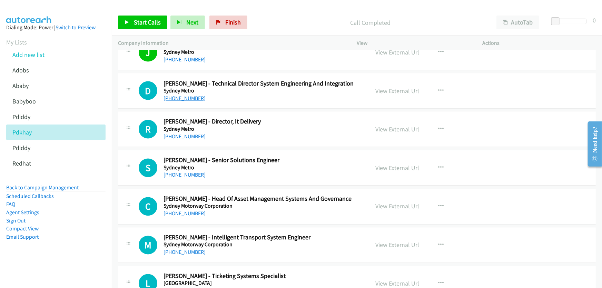
click at [181, 98] on link "[PHONE_NUMBER]" at bounding box center [184, 98] width 42 height 7
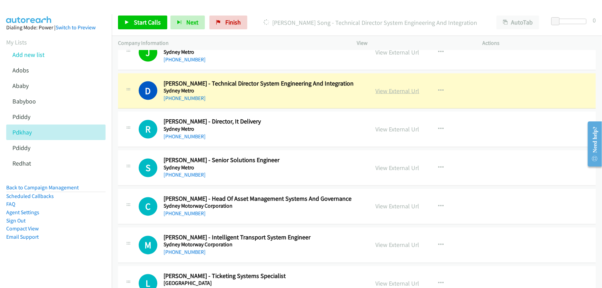
click at [393, 87] on link "View External Url" at bounding box center [398, 91] width 44 height 8
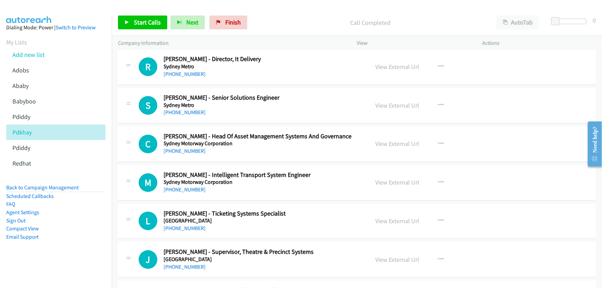
scroll to position [658, 0]
click at [183, 72] on link "[PHONE_NUMBER]" at bounding box center [184, 74] width 42 height 7
click at [393, 65] on link "View External Url" at bounding box center [398, 67] width 44 height 8
click at [183, 112] on link "[PHONE_NUMBER]" at bounding box center [184, 112] width 42 height 7
click at [405, 103] on link "View External Url" at bounding box center [398, 105] width 44 height 8
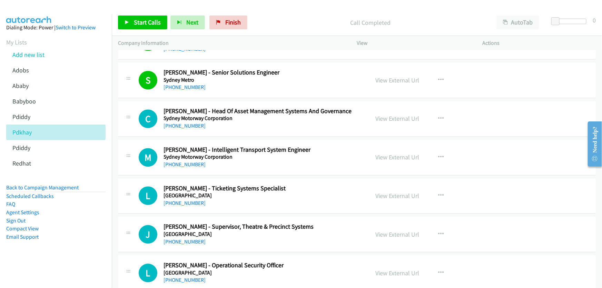
scroll to position [721, 0]
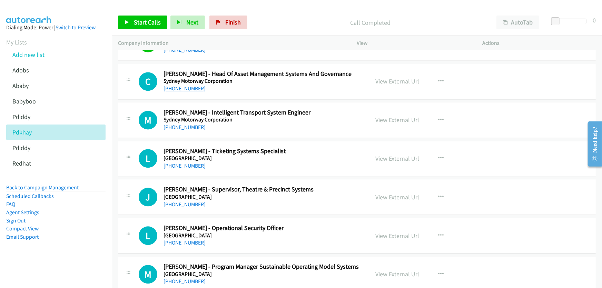
click at [188, 87] on link "[PHONE_NUMBER]" at bounding box center [184, 88] width 42 height 7
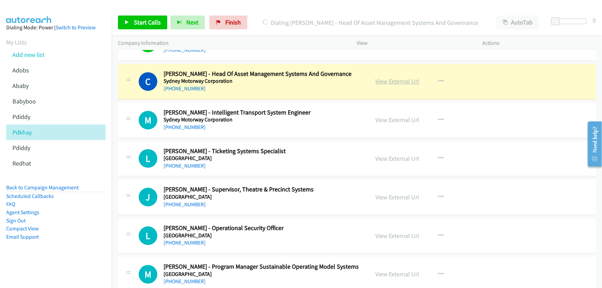
click at [377, 78] on link "View External Url" at bounding box center [398, 81] width 44 height 8
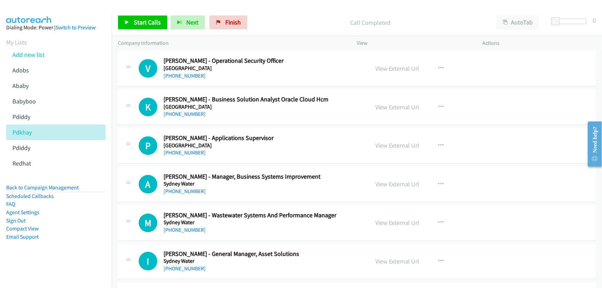
scroll to position [1066, 0]
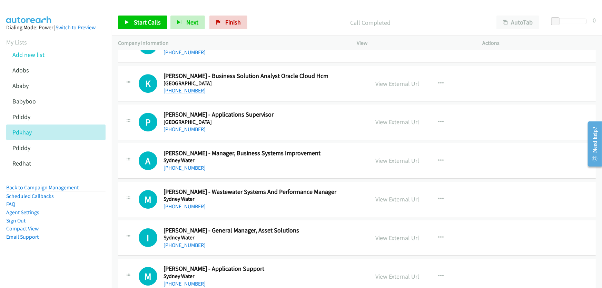
click at [189, 87] on link "[PHONE_NUMBER]" at bounding box center [184, 90] width 42 height 7
click at [393, 80] on link "View External Url" at bounding box center [398, 84] width 44 height 8
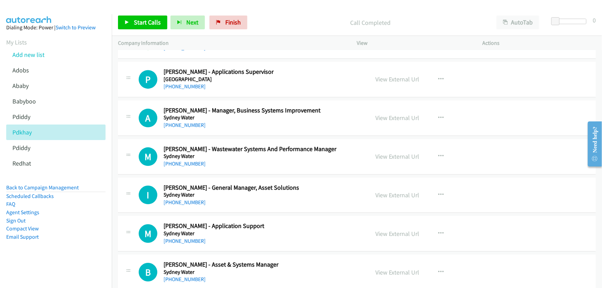
scroll to position [1097, 0]
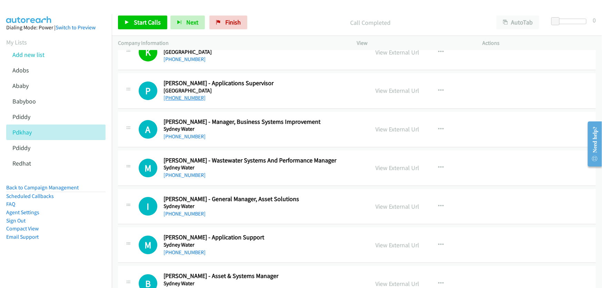
click at [186, 97] on link "[PHONE_NUMBER]" at bounding box center [184, 98] width 42 height 7
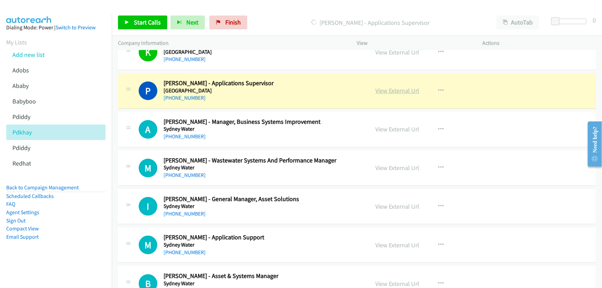
click at [389, 89] on link "View External Url" at bounding box center [398, 91] width 44 height 8
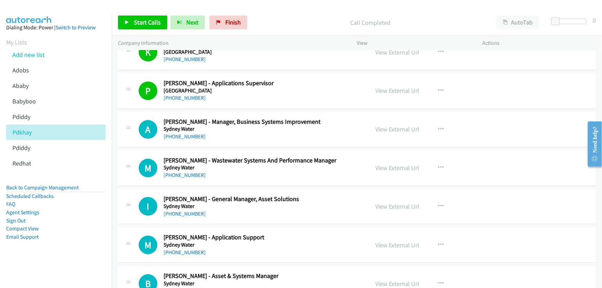
scroll to position [1129, 0]
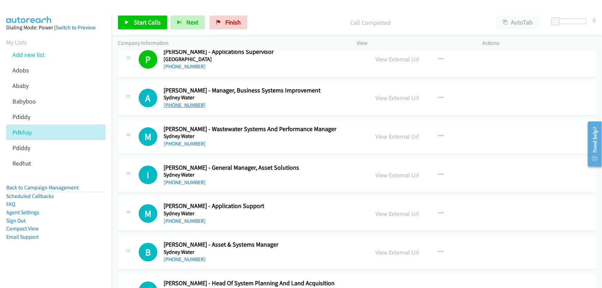
click at [183, 103] on link "[PHONE_NUMBER]" at bounding box center [184, 105] width 42 height 7
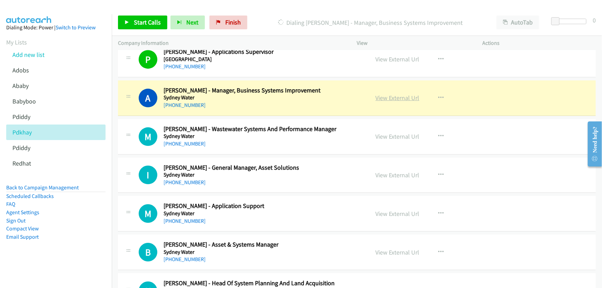
click at [393, 94] on link "View External Url" at bounding box center [398, 98] width 44 height 8
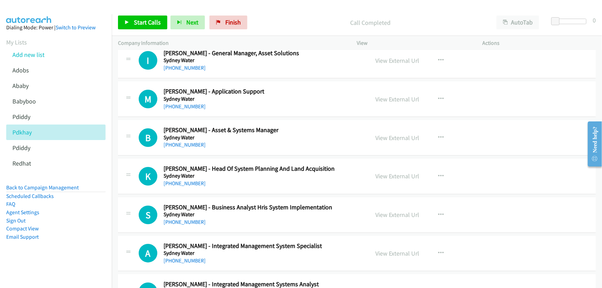
scroll to position [1254, 0]
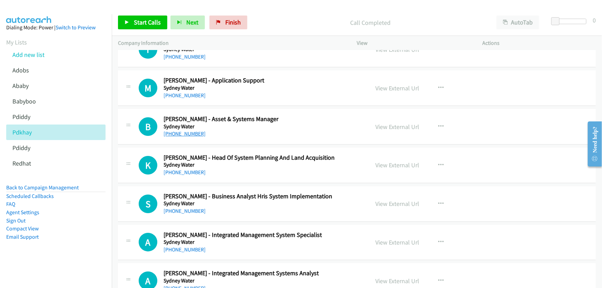
click at [187, 131] on link "[PHONE_NUMBER]" at bounding box center [184, 133] width 42 height 7
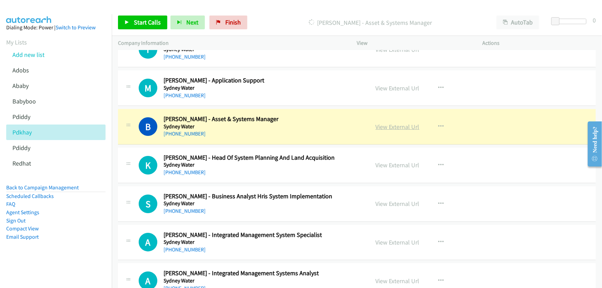
click at [390, 123] on link "View External Url" at bounding box center [398, 127] width 44 height 8
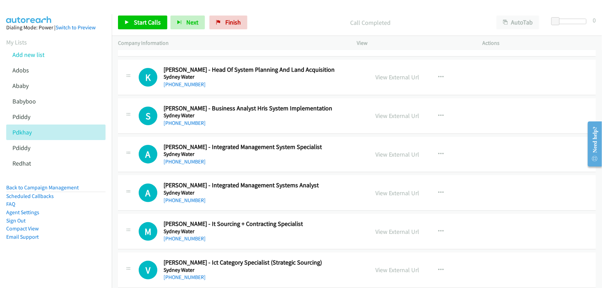
scroll to position [1348, 0]
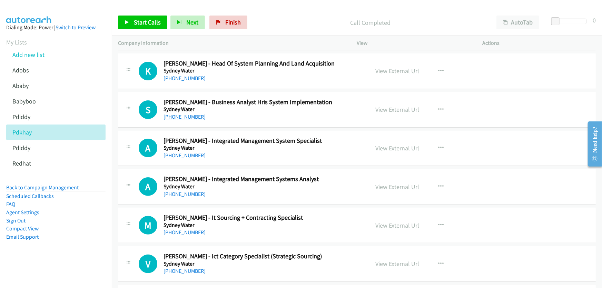
click at [179, 113] on link "[PHONE_NUMBER]" at bounding box center [184, 116] width 42 height 7
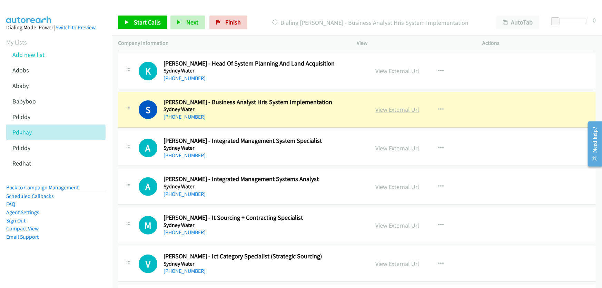
click at [392, 106] on link "View External Url" at bounding box center [398, 110] width 44 height 8
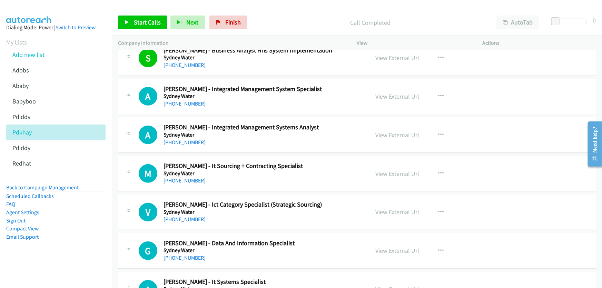
scroll to position [1411, 0]
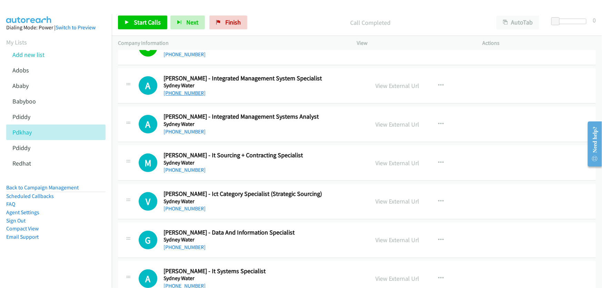
click at [185, 92] on link "[PHONE_NUMBER]" at bounding box center [184, 93] width 42 height 7
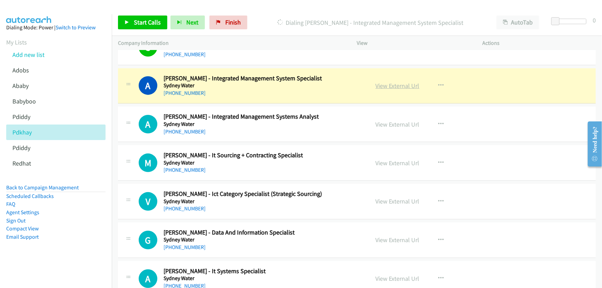
click at [385, 82] on link "View External Url" at bounding box center [398, 86] width 44 height 8
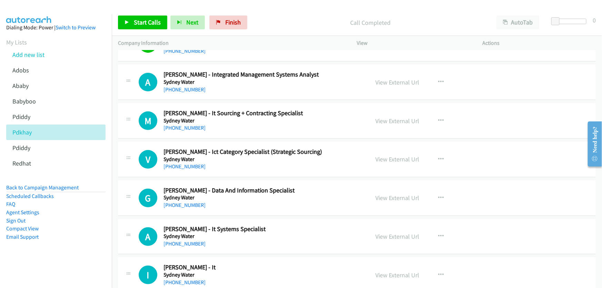
scroll to position [1442, 0]
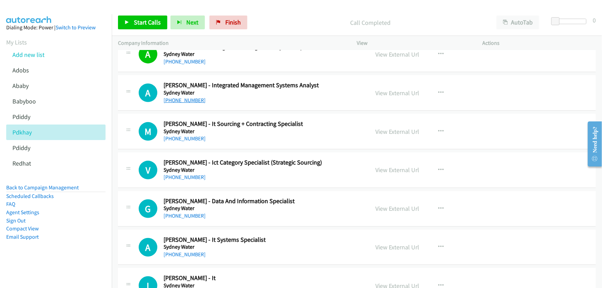
click at [179, 99] on link "[PHONE_NUMBER]" at bounding box center [184, 100] width 42 height 7
click at [400, 90] on link "View External Url" at bounding box center [398, 93] width 44 height 8
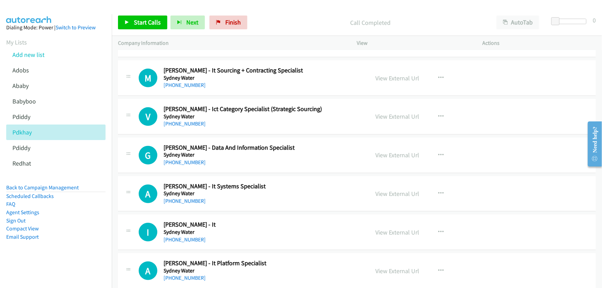
scroll to position [1473, 0]
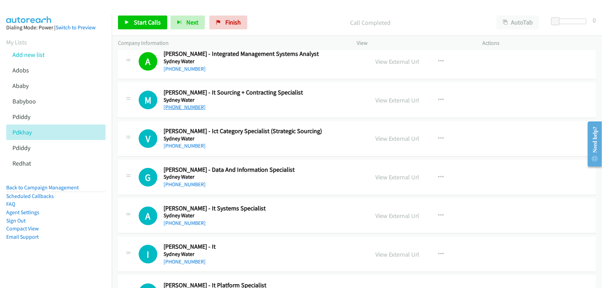
click at [182, 104] on link "[PHONE_NUMBER]" at bounding box center [184, 107] width 42 height 7
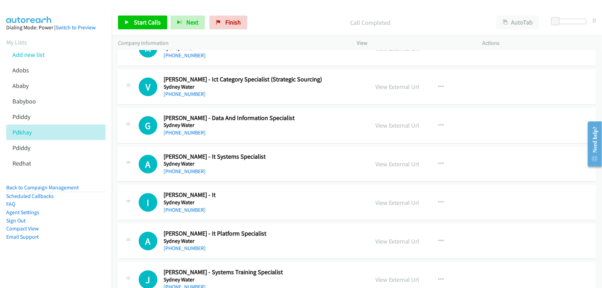
scroll to position [1536, 0]
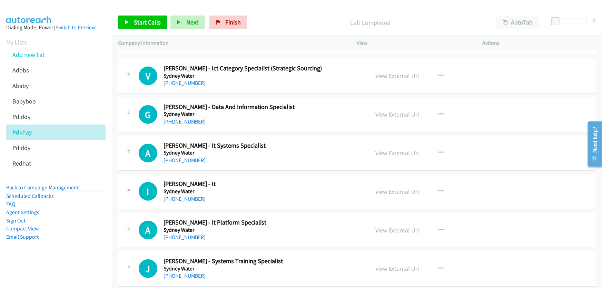
click at [184, 118] on link "[PHONE_NUMBER]" at bounding box center [184, 121] width 42 height 7
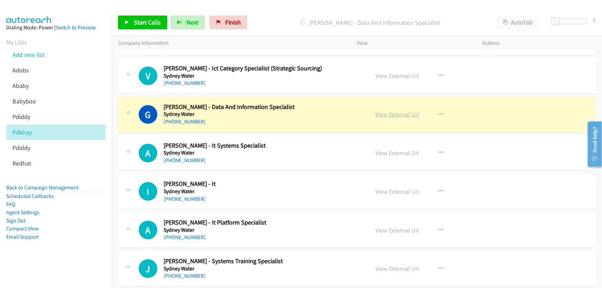
click at [386, 110] on link "View External Url" at bounding box center [398, 114] width 44 height 8
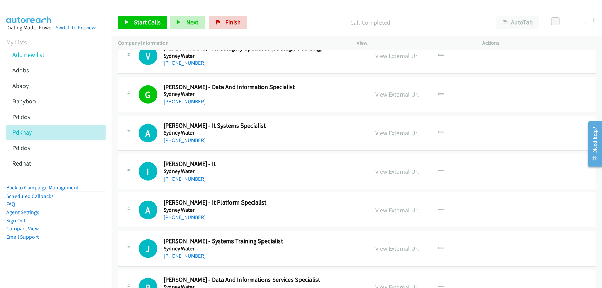
scroll to position [1568, 0]
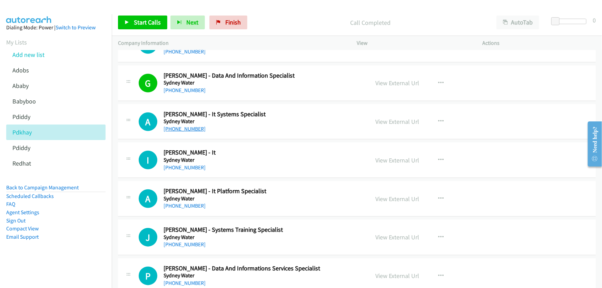
click at [187, 126] on link "[PHONE_NUMBER]" at bounding box center [184, 129] width 42 height 7
click at [380, 118] on link "View External Url" at bounding box center [398, 122] width 44 height 8
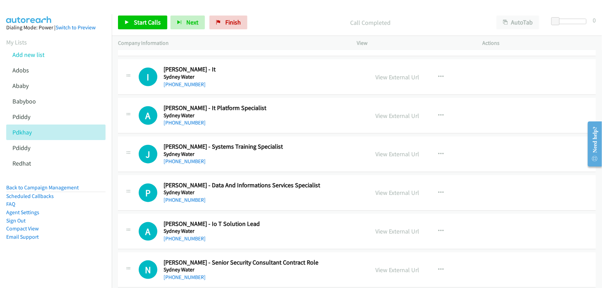
scroll to position [1662, 0]
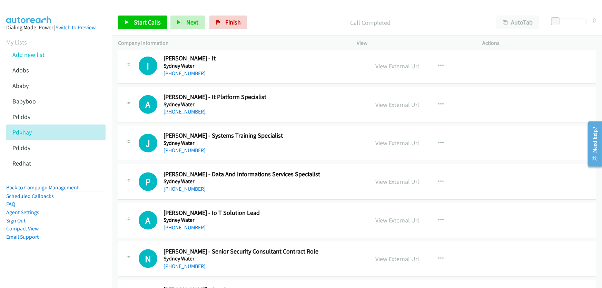
click at [186, 109] on link "[PHONE_NUMBER]" at bounding box center [184, 111] width 42 height 7
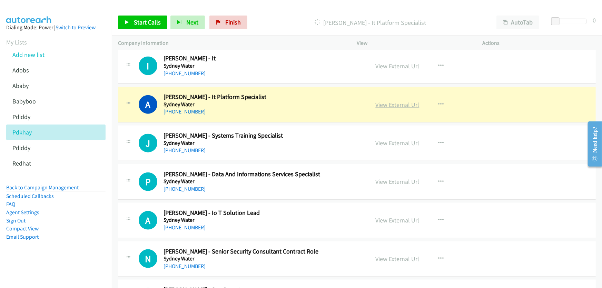
click at [389, 101] on link "View External Url" at bounding box center [398, 105] width 44 height 8
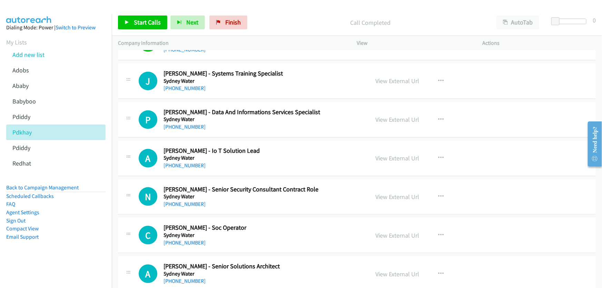
scroll to position [1725, 0]
click at [186, 124] on link "[PHONE_NUMBER]" at bounding box center [184, 126] width 42 height 7
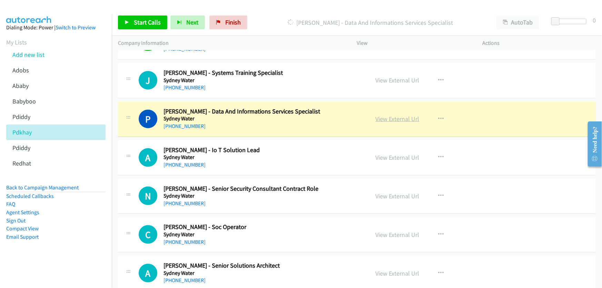
click at [391, 115] on link "View External Url" at bounding box center [398, 119] width 44 height 8
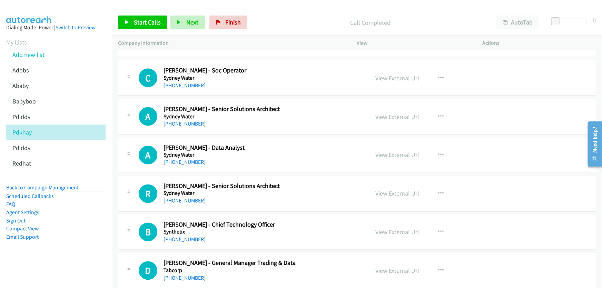
scroll to position [1913, 0]
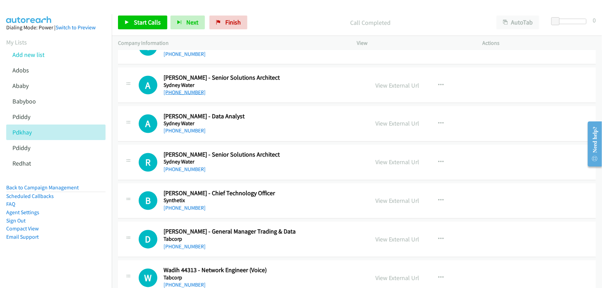
click at [191, 90] on link "[PHONE_NUMBER]" at bounding box center [184, 92] width 42 height 7
click at [389, 82] on link "View External Url" at bounding box center [398, 85] width 44 height 8
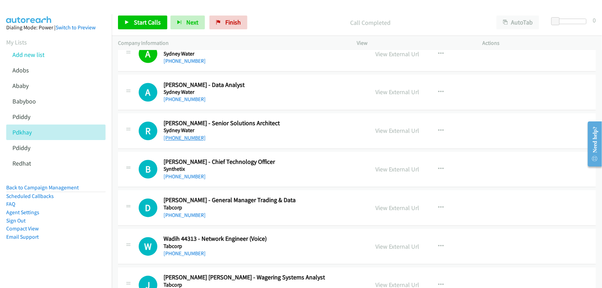
click at [187, 135] on link "[PHONE_NUMBER]" at bounding box center [184, 138] width 42 height 7
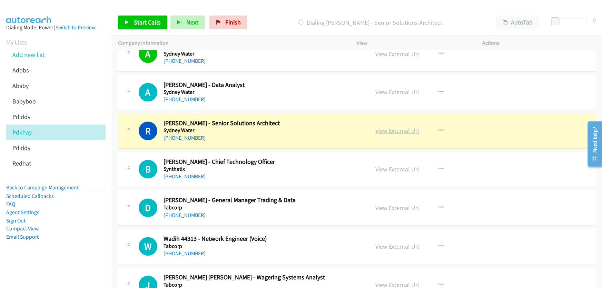
click at [397, 127] on link "View External Url" at bounding box center [398, 131] width 44 height 8
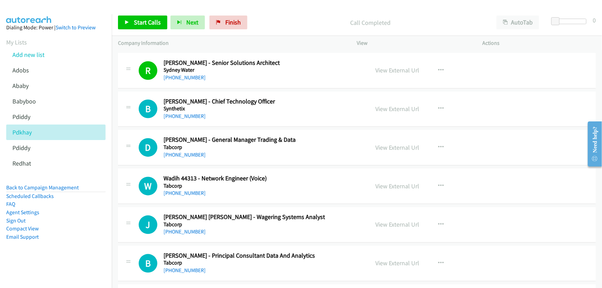
scroll to position [2007, 0]
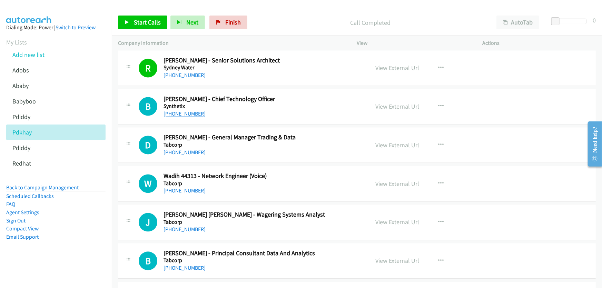
click at [179, 111] on link "[PHONE_NUMBER]" at bounding box center [184, 114] width 42 height 7
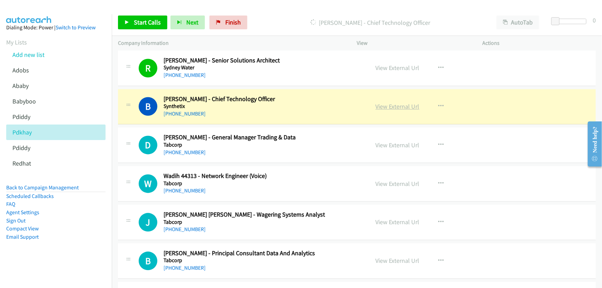
click at [402, 103] on link "View External Url" at bounding box center [398, 107] width 44 height 8
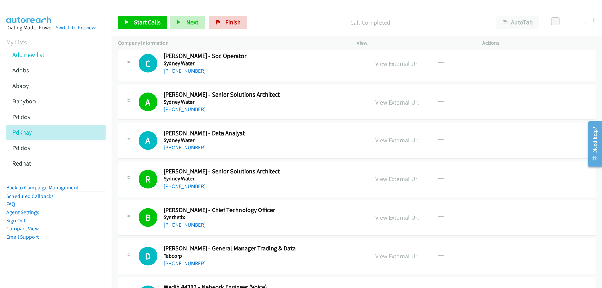
scroll to position [1881, 0]
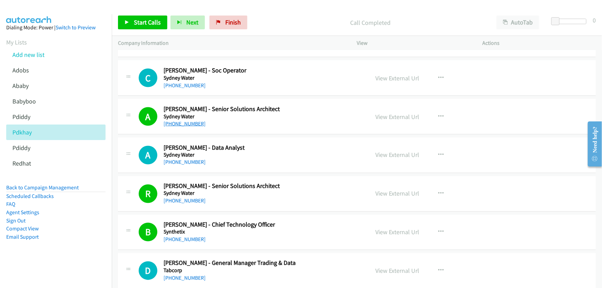
click at [190, 121] on link "[PHONE_NUMBER]" at bounding box center [184, 123] width 42 height 7
click at [395, 113] on link "View External Url" at bounding box center [398, 117] width 44 height 8
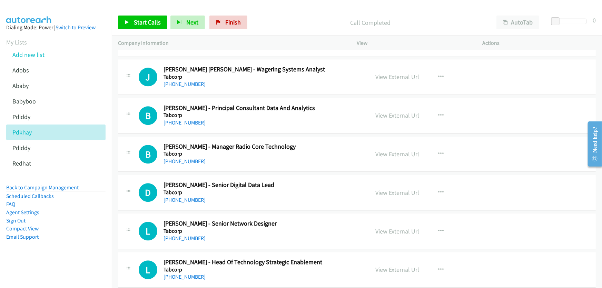
scroll to position [2163, 0]
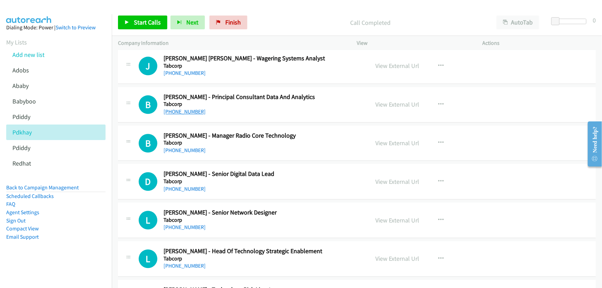
click at [183, 108] on link "[PHONE_NUMBER]" at bounding box center [184, 111] width 42 height 7
click at [385, 100] on link "View External Url" at bounding box center [398, 104] width 44 height 8
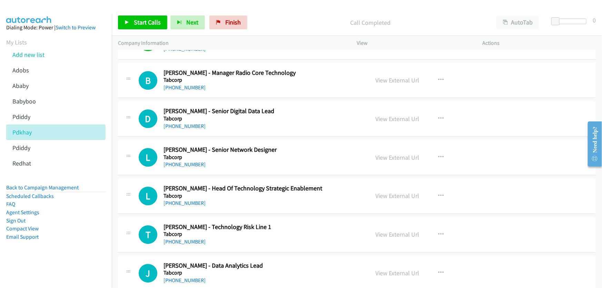
scroll to position [2257, 0]
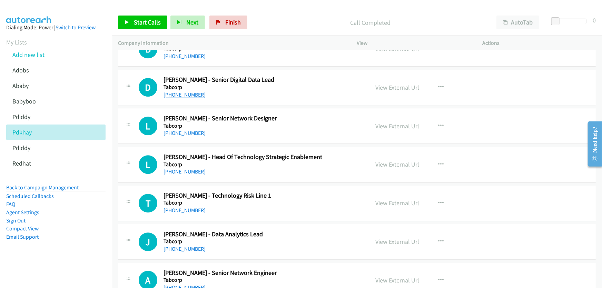
click at [188, 91] on link "[PHONE_NUMBER]" at bounding box center [184, 94] width 42 height 7
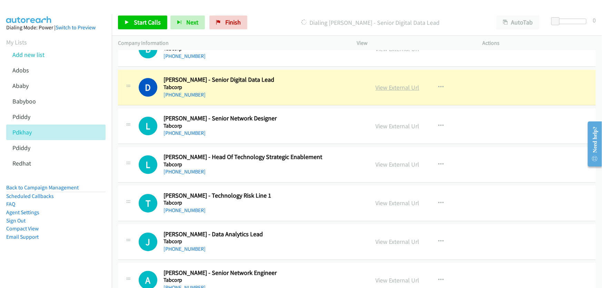
click at [392, 83] on link "View External Url" at bounding box center [398, 87] width 44 height 8
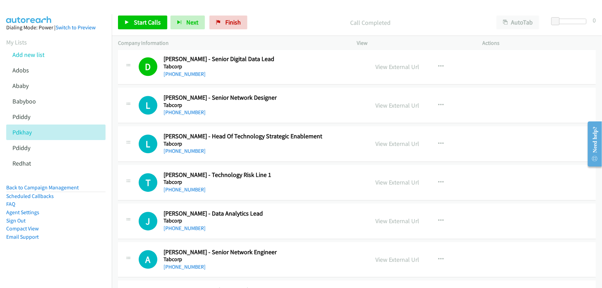
scroll to position [2289, 0]
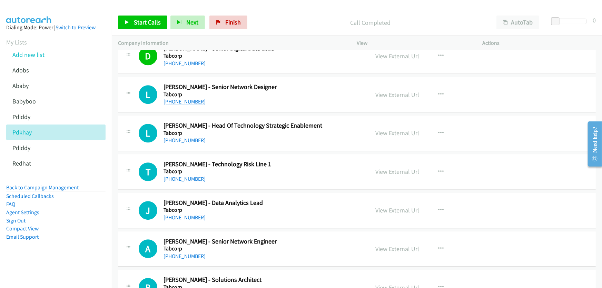
click at [190, 99] on link "[PHONE_NUMBER]" at bounding box center [184, 101] width 42 height 7
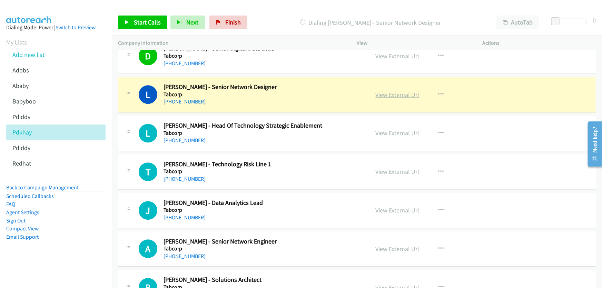
click at [397, 91] on link "View External Url" at bounding box center [398, 95] width 44 height 8
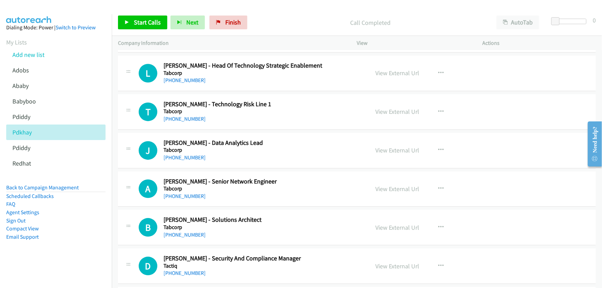
scroll to position [2352, 0]
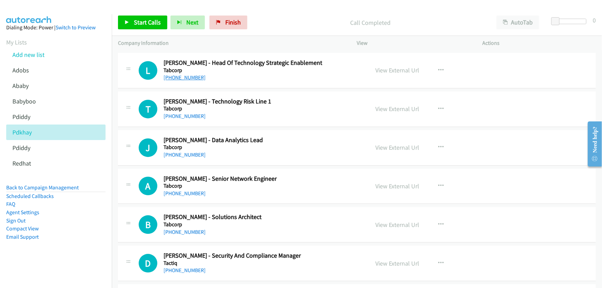
click at [185, 74] on link "[PHONE_NUMBER]" at bounding box center [184, 77] width 42 height 7
click at [386, 66] on link "View External Url" at bounding box center [398, 70] width 44 height 8
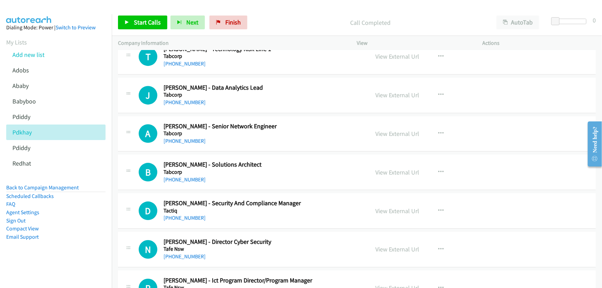
scroll to position [2414, 0]
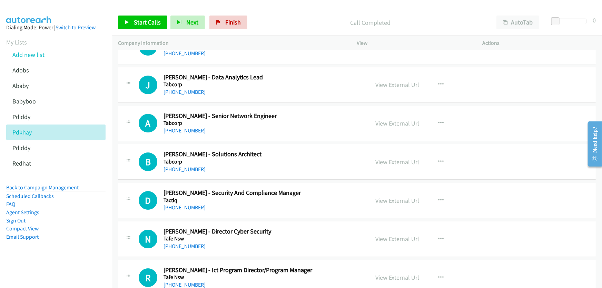
click at [187, 127] on link "[PHONE_NUMBER]" at bounding box center [184, 130] width 42 height 7
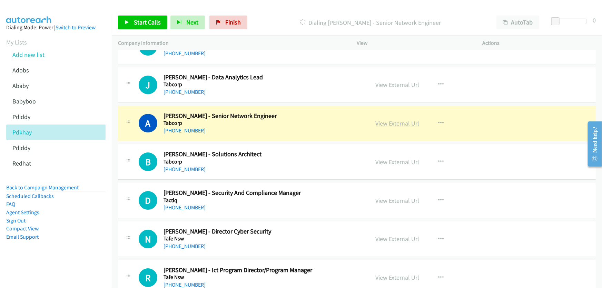
click at [386, 120] on link "View External Url" at bounding box center [398, 123] width 44 height 8
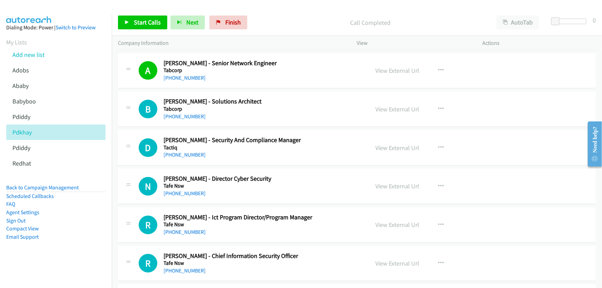
scroll to position [2477, 0]
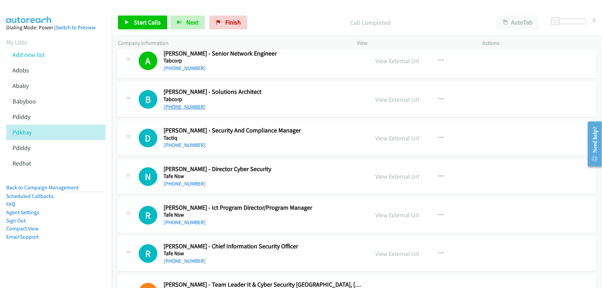
click at [182, 103] on link "[PHONE_NUMBER]" at bounding box center [184, 106] width 42 height 7
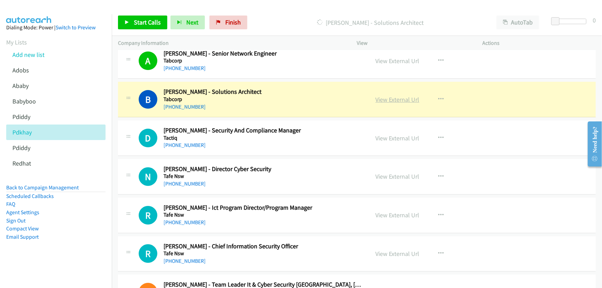
click at [394, 96] on link "View External Url" at bounding box center [398, 100] width 44 height 8
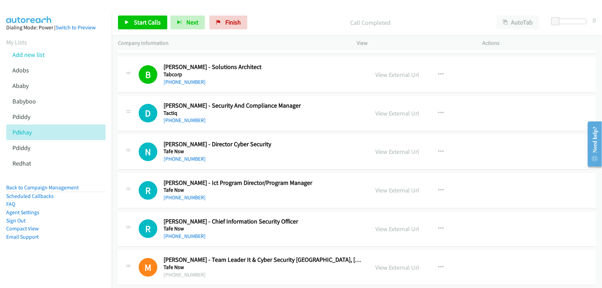
scroll to position [2540, 0]
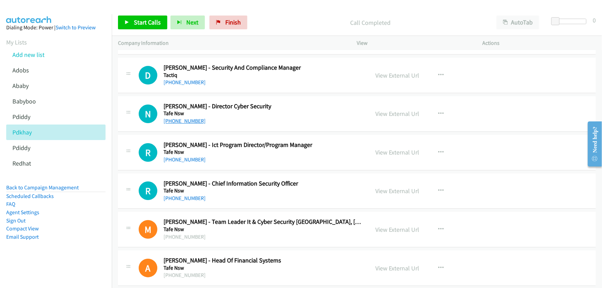
click at [184, 118] on link "[PHONE_NUMBER]" at bounding box center [184, 121] width 42 height 7
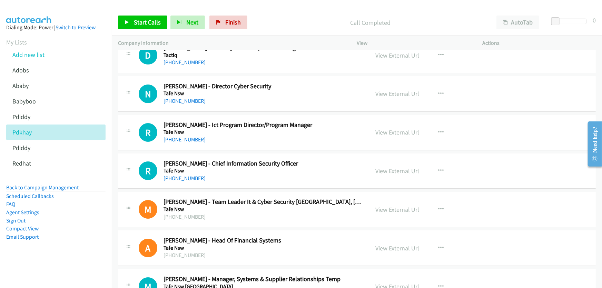
scroll to position [2571, 0]
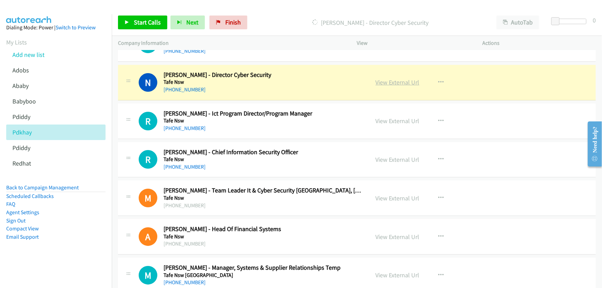
click at [389, 79] on link "View External Url" at bounding box center [398, 82] width 44 height 8
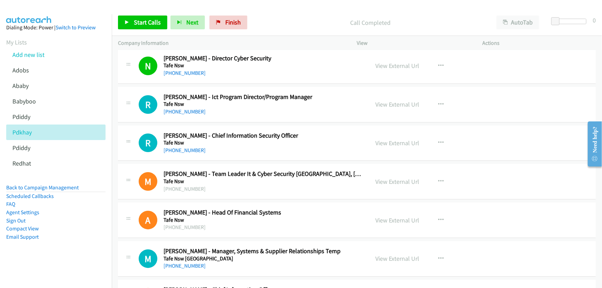
scroll to position [2602, 0]
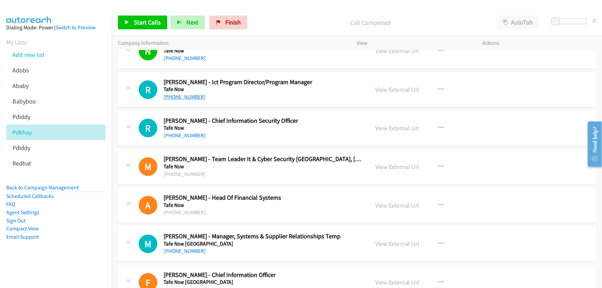
click at [190, 93] on link "[PHONE_NUMBER]" at bounding box center [184, 96] width 42 height 7
click at [390, 87] on link "View External Url" at bounding box center [398, 90] width 44 height 8
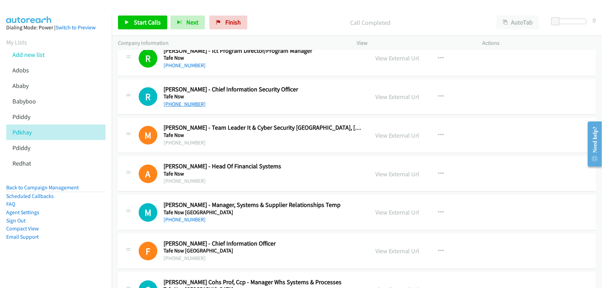
click at [186, 101] on link "[PHONE_NUMBER]" at bounding box center [184, 104] width 42 height 7
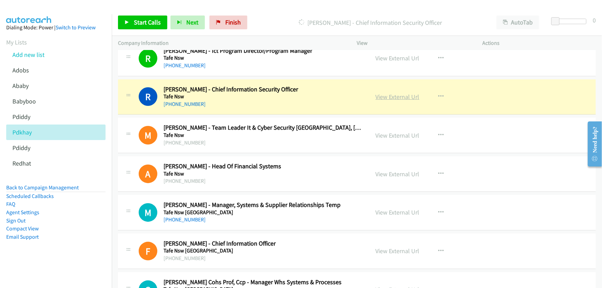
click at [393, 93] on link "View External Url" at bounding box center [398, 97] width 44 height 8
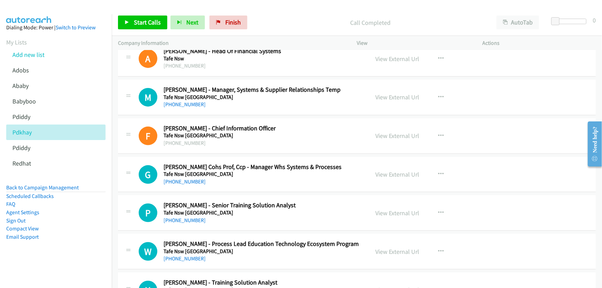
scroll to position [2759, 0]
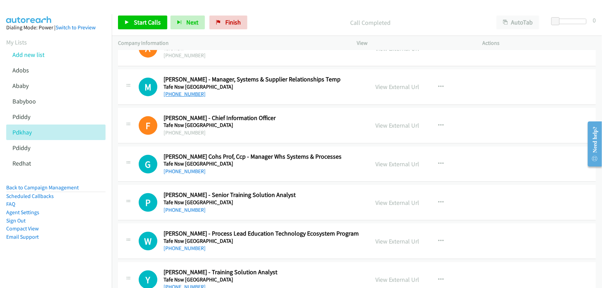
click at [181, 91] on link "[PHONE_NUMBER]" at bounding box center [184, 94] width 42 height 7
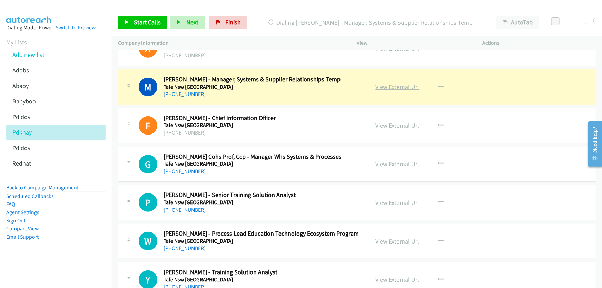
click at [390, 83] on link "View External Url" at bounding box center [398, 87] width 44 height 8
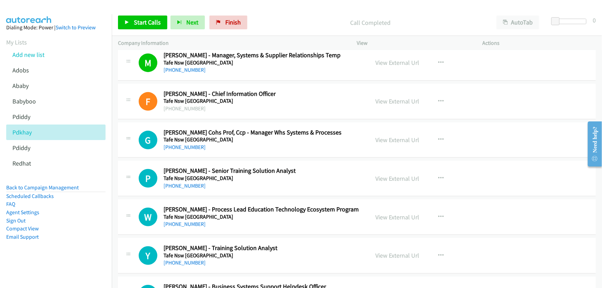
scroll to position [2822, 0]
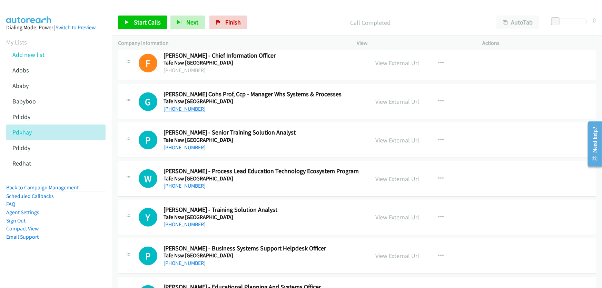
click at [186, 106] on link "[PHONE_NUMBER]" at bounding box center [184, 109] width 42 height 7
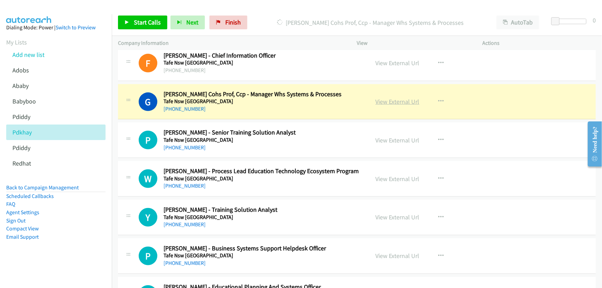
click at [391, 98] on link "View External Url" at bounding box center [398, 102] width 44 height 8
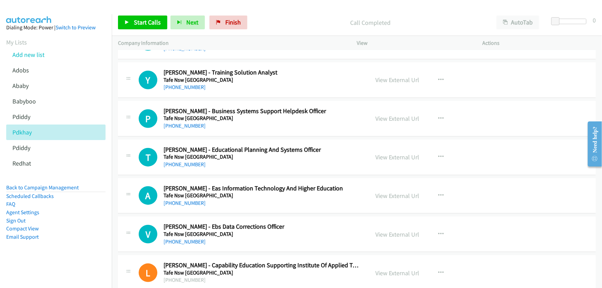
scroll to position [2979, 0]
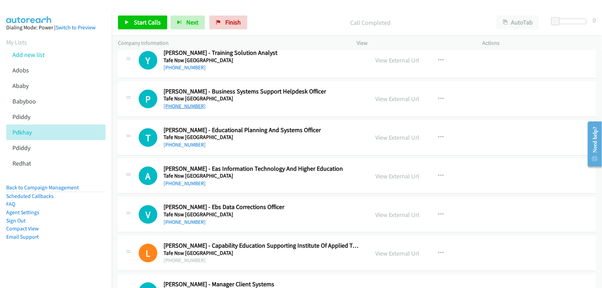
click at [191, 103] on link "[PHONE_NUMBER]" at bounding box center [184, 106] width 42 height 7
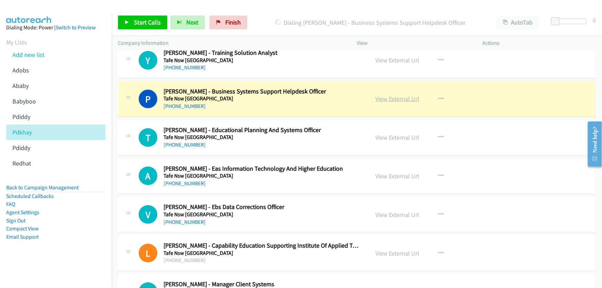
click at [390, 95] on link "View External Url" at bounding box center [398, 99] width 44 height 8
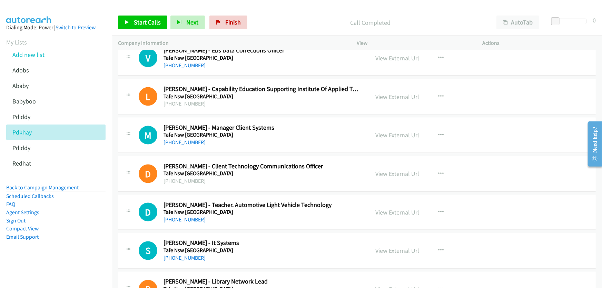
scroll to position [3167, 0]
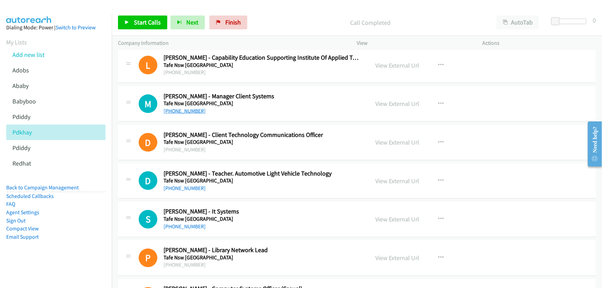
click at [189, 108] on link "[PHONE_NUMBER]" at bounding box center [184, 111] width 42 height 7
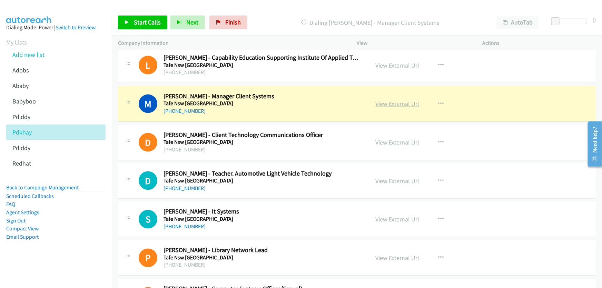
click at [391, 100] on link "View External Url" at bounding box center [398, 104] width 44 height 8
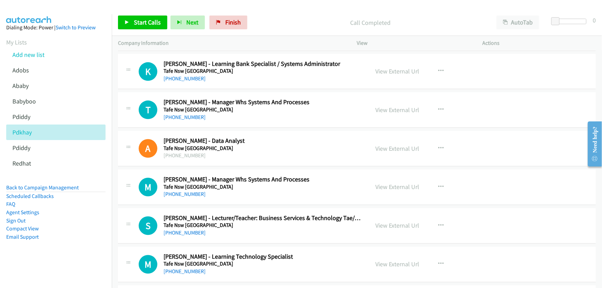
scroll to position [3449, 0]
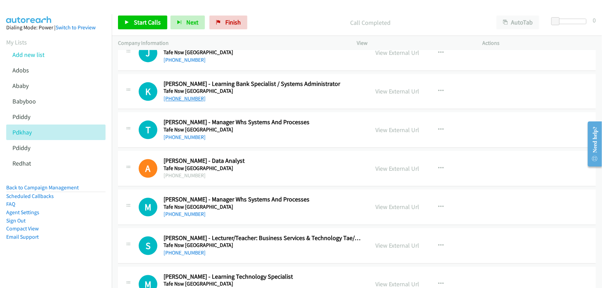
click at [192, 95] on link "[PHONE_NUMBER]" at bounding box center [184, 98] width 42 height 7
click at [397, 88] on link "View External Url" at bounding box center [398, 91] width 44 height 8
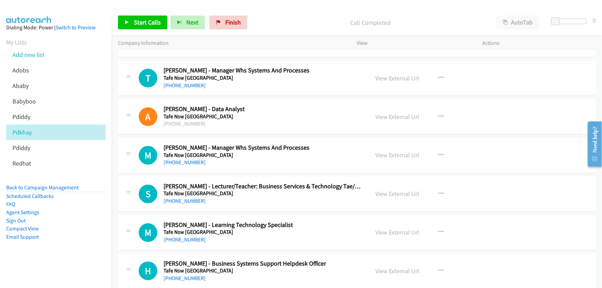
scroll to position [3512, 0]
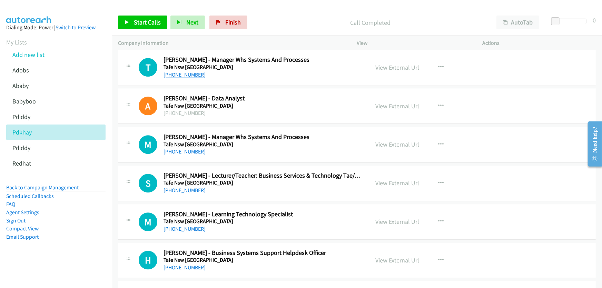
click at [184, 72] on link "[PHONE_NUMBER]" at bounding box center [184, 74] width 42 height 7
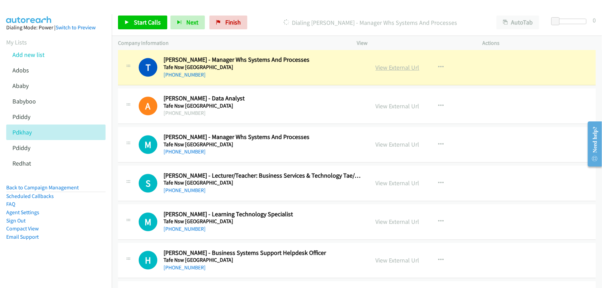
click at [405, 63] on link "View External Url" at bounding box center [398, 67] width 44 height 8
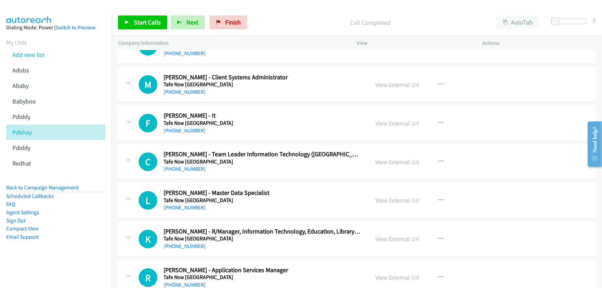
scroll to position [3888, 0]
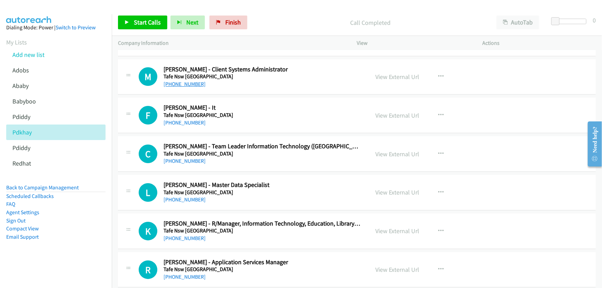
click at [189, 81] on link "[PHONE_NUMBER]" at bounding box center [184, 84] width 42 height 7
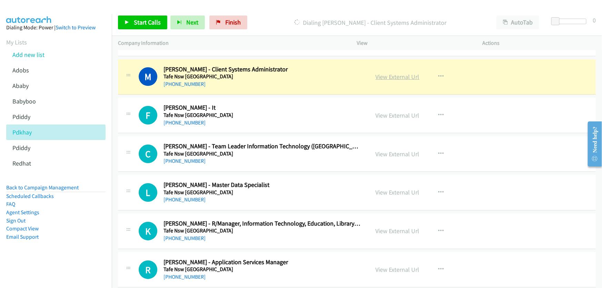
click at [393, 73] on link "View External Url" at bounding box center [398, 77] width 44 height 8
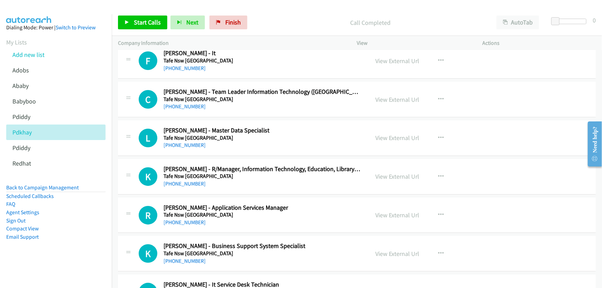
scroll to position [3951, 0]
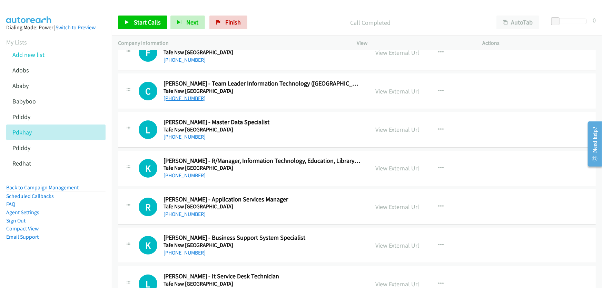
click at [186, 95] on link "[PHONE_NUMBER]" at bounding box center [184, 98] width 42 height 7
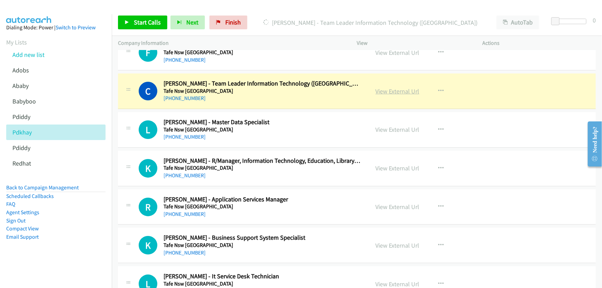
click at [389, 87] on link "View External Url" at bounding box center [398, 91] width 44 height 8
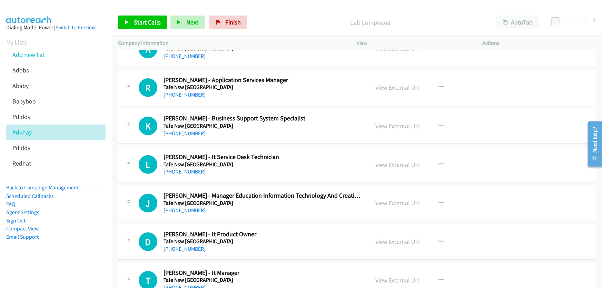
scroll to position [4076, 0]
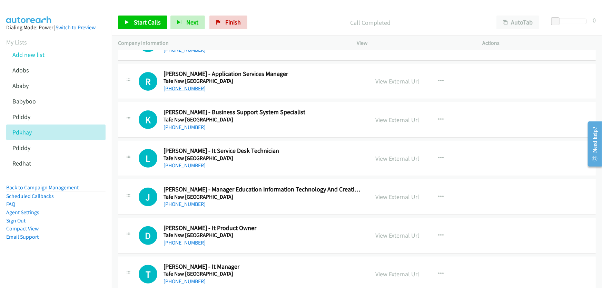
click at [179, 85] on link "[PHONE_NUMBER]" at bounding box center [184, 88] width 42 height 7
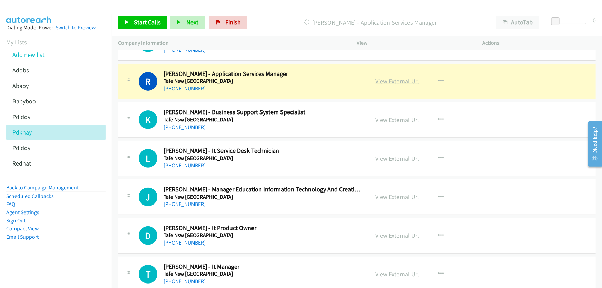
click at [396, 77] on link "View External Url" at bounding box center [398, 81] width 44 height 8
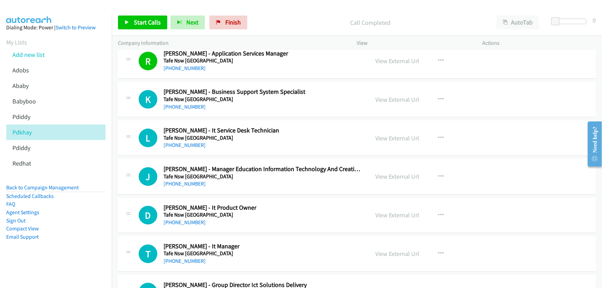
scroll to position [4108, 0]
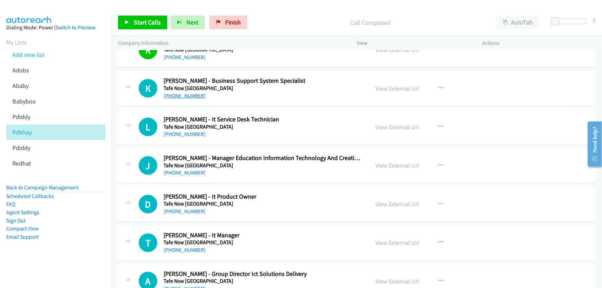
click at [181, 92] on link "[PHONE_NUMBER]" at bounding box center [184, 95] width 42 height 7
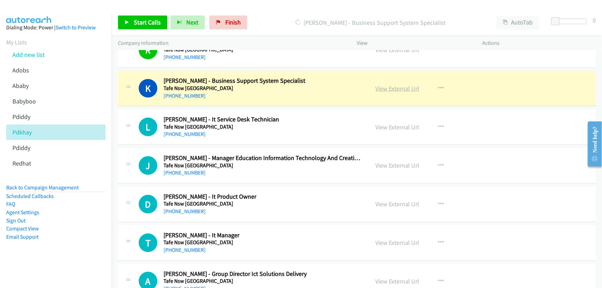
click at [379, 85] on link "View External Url" at bounding box center [398, 89] width 44 height 8
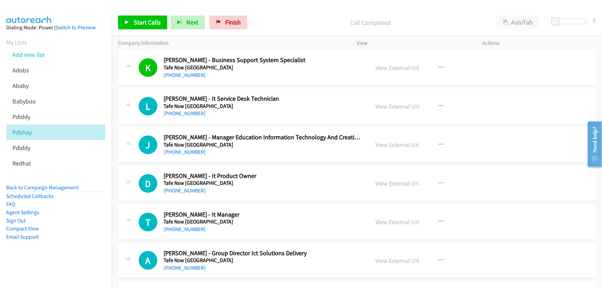
scroll to position [4139, 0]
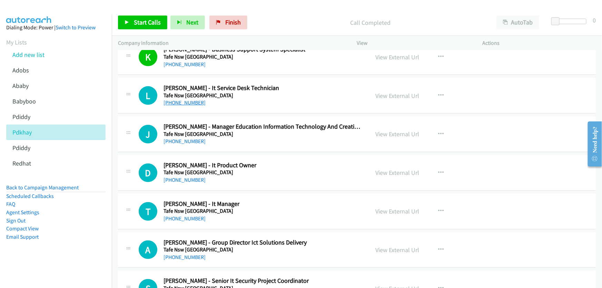
click at [185, 99] on link "[PHONE_NUMBER]" at bounding box center [184, 102] width 42 height 7
click at [395, 92] on link "View External Url" at bounding box center [398, 96] width 44 height 8
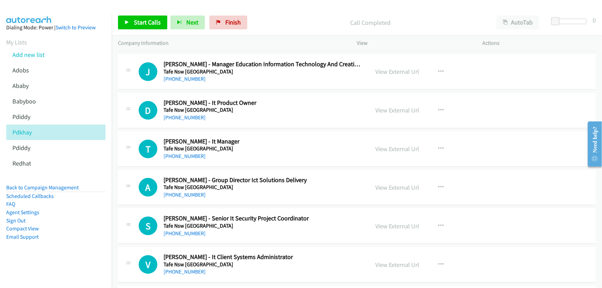
scroll to position [4233, 0]
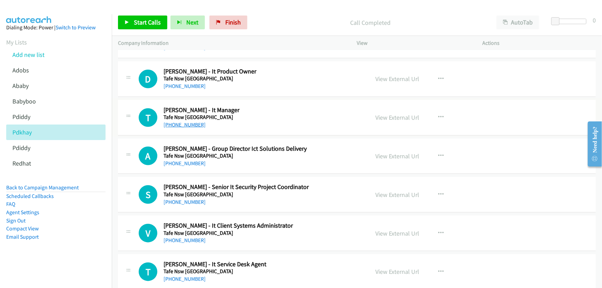
click at [185, 121] on link "[PHONE_NUMBER]" at bounding box center [184, 124] width 42 height 7
click at [386, 113] on link "View External Url" at bounding box center [398, 117] width 44 height 8
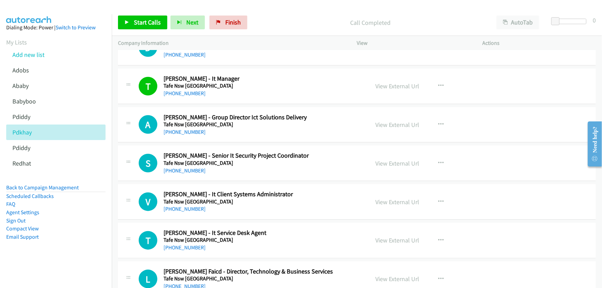
scroll to position [4296, 0]
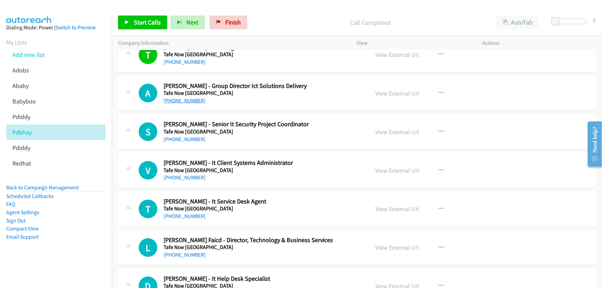
click at [183, 97] on link "[PHONE_NUMBER]" at bounding box center [184, 100] width 42 height 7
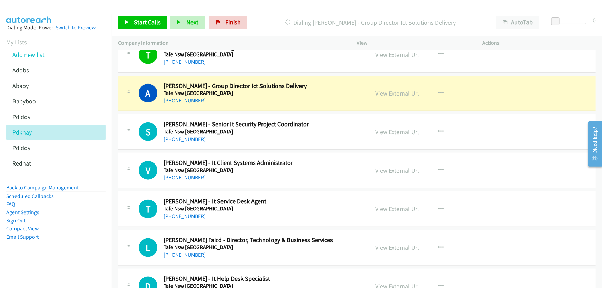
click at [393, 89] on link "View External Url" at bounding box center [398, 93] width 44 height 8
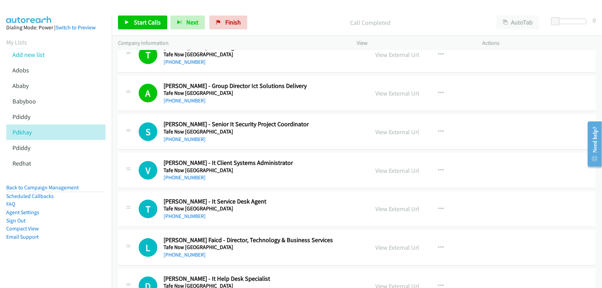
scroll to position [4327, 0]
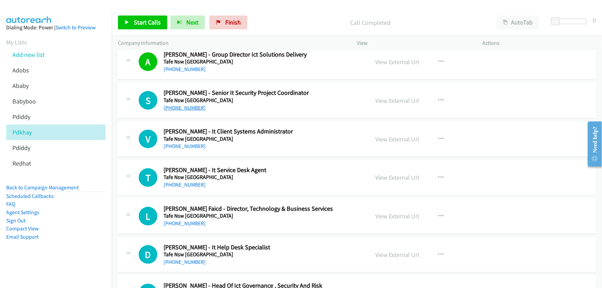
click at [183, 105] on link "[PHONE_NUMBER]" at bounding box center [184, 108] width 42 height 7
click at [392, 97] on link "View External Url" at bounding box center [398, 101] width 44 height 8
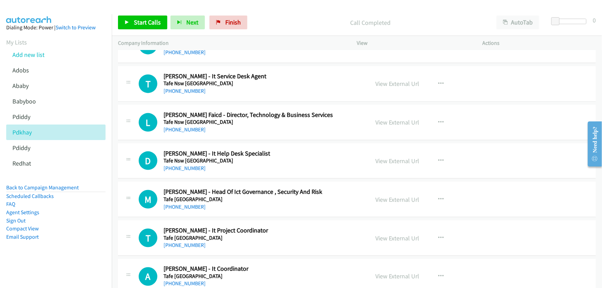
scroll to position [4421, 0]
click at [187, 87] on link "[PHONE_NUMBER]" at bounding box center [184, 90] width 42 height 7
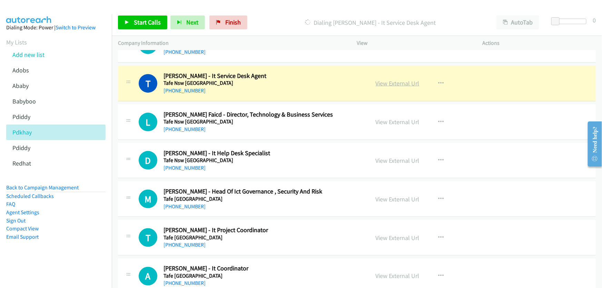
click at [402, 79] on link "View External Url" at bounding box center [398, 83] width 44 height 8
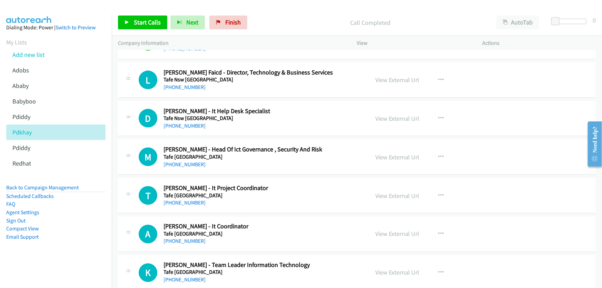
scroll to position [4453, 0]
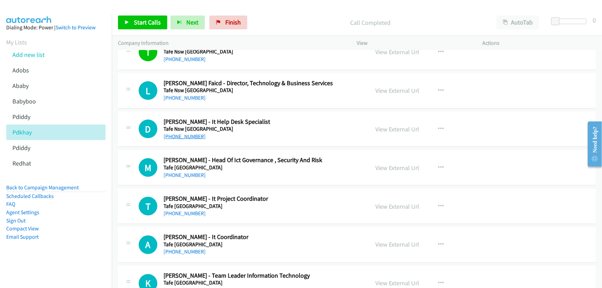
click at [177, 133] on link "[PHONE_NUMBER]" at bounding box center [184, 136] width 42 height 7
click at [386, 125] on link "View External Url" at bounding box center [398, 129] width 44 height 8
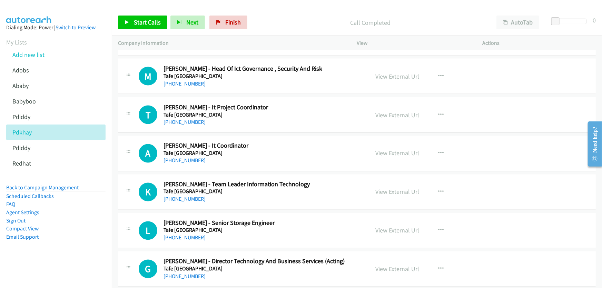
scroll to position [4546, 0]
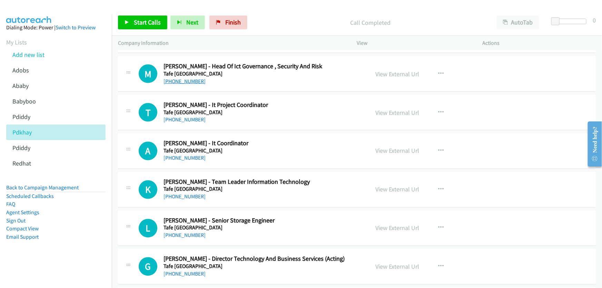
click at [186, 78] on link "[PHONE_NUMBER]" at bounding box center [184, 81] width 42 height 7
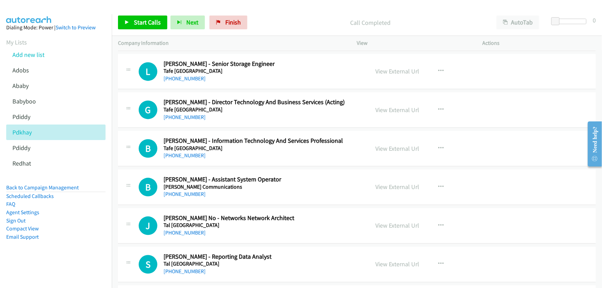
scroll to position [4735, 0]
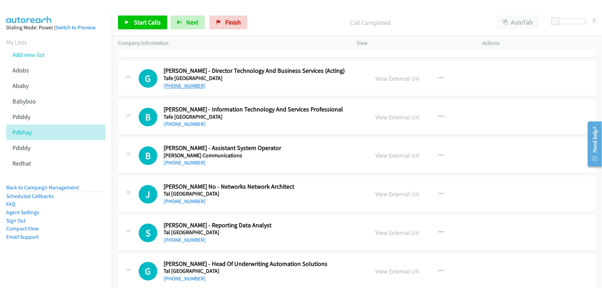
click at [191, 82] on link "[PHONE_NUMBER]" at bounding box center [184, 85] width 42 height 7
click at [187, 121] on link "[PHONE_NUMBER]" at bounding box center [184, 124] width 42 height 7
click at [386, 113] on link "View External Url" at bounding box center [398, 117] width 44 height 8
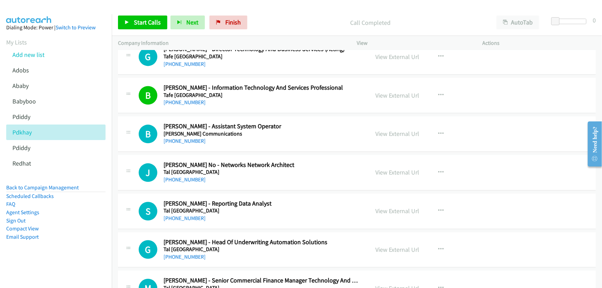
scroll to position [4797, 0]
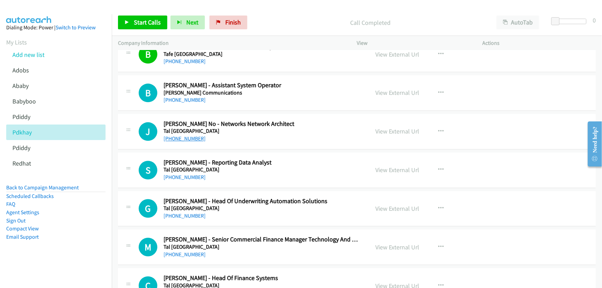
click at [184, 135] on link "[PHONE_NUMBER]" at bounding box center [184, 138] width 42 height 7
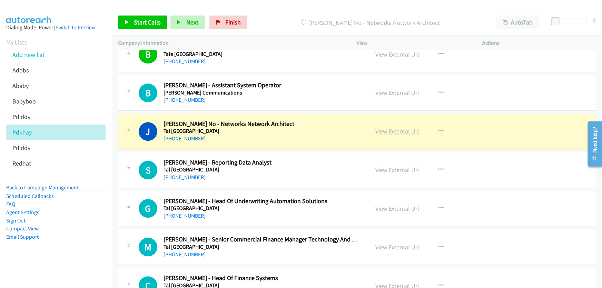
click at [397, 127] on link "View External Url" at bounding box center [398, 131] width 44 height 8
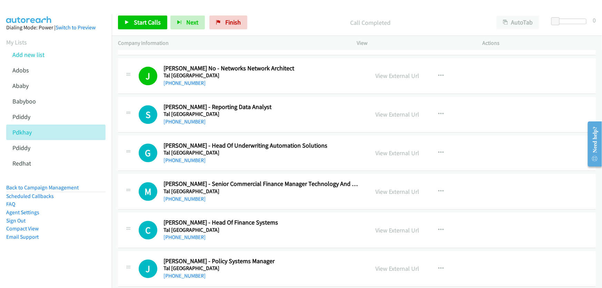
scroll to position [4860, 0]
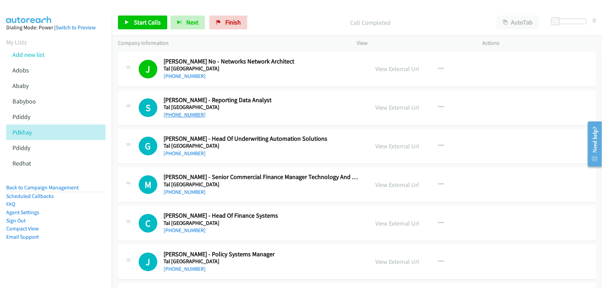
click at [184, 111] on link "[PHONE_NUMBER]" at bounding box center [184, 114] width 42 height 7
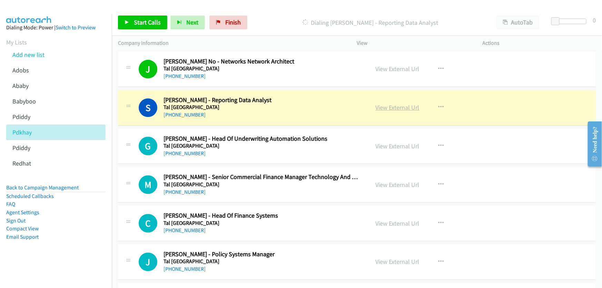
click at [393, 103] on link "View External Url" at bounding box center [398, 107] width 44 height 8
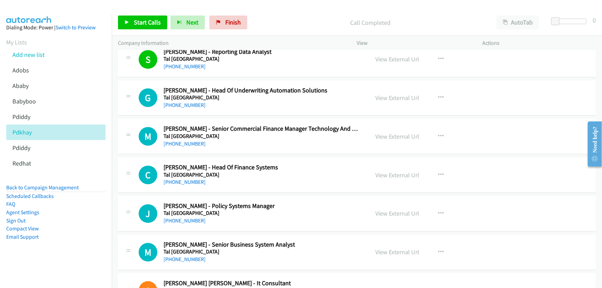
scroll to position [4923, 0]
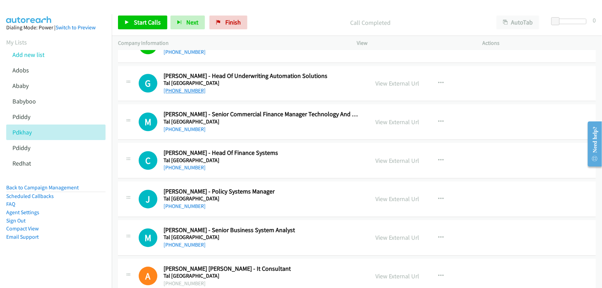
click at [185, 87] on link "[PHONE_NUMBER]" at bounding box center [184, 90] width 42 height 7
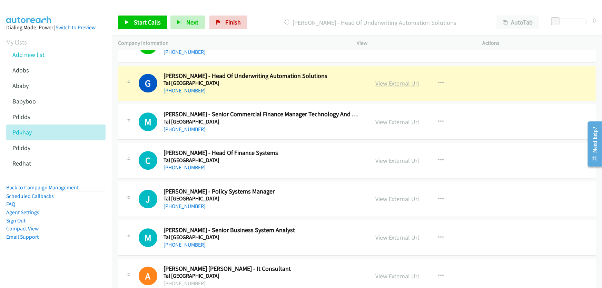
click at [396, 79] on link "View External Url" at bounding box center [398, 83] width 44 height 8
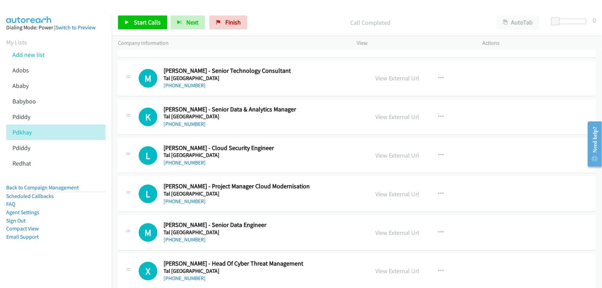
scroll to position [5205, 0]
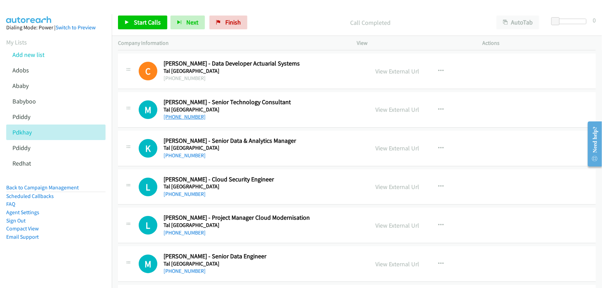
click at [182, 113] on link "[PHONE_NUMBER]" at bounding box center [184, 116] width 42 height 7
click at [391, 106] on link "View External Url" at bounding box center [398, 110] width 44 height 8
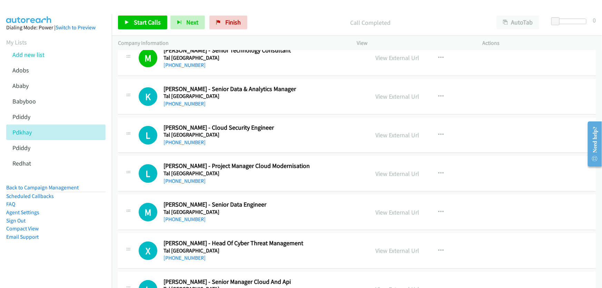
scroll to position [5268, 0]
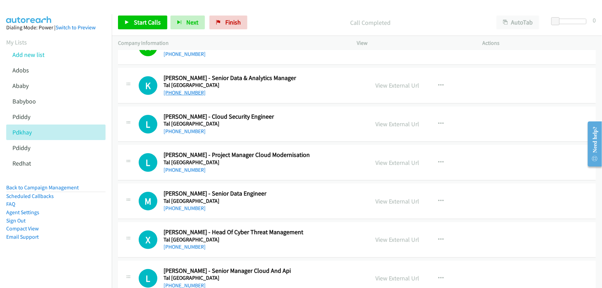
click at [178, 89] on link "[PHONE_NUMBER]" at bounding box center [184, 92] width 42 height 7
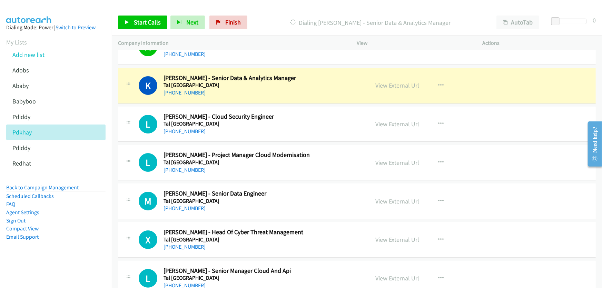
click at [386, 81] on link "View External Url" at bounding box center [398, 85] width 44 height 8
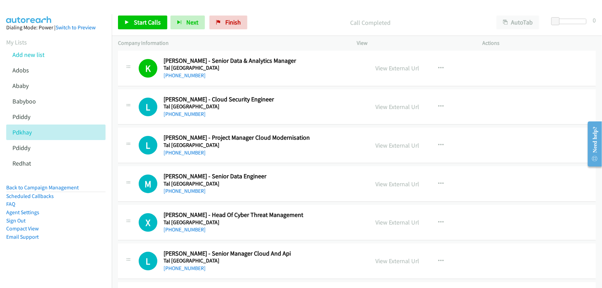
scroll to position [5299, 0]
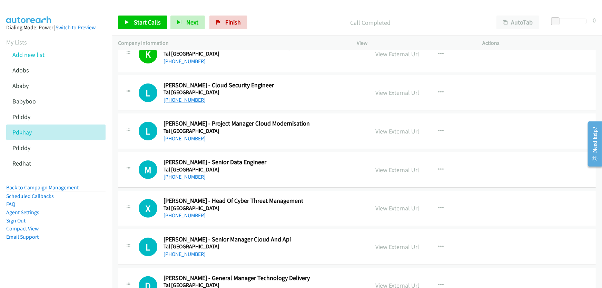
click at [189, 97] on link "[PHONE_NUMBER]" at bounding box center [184, 100] width 42 height 7
click at [395, 89] on link "View External Url" at bounding box center [398, 93] width 44 height 8
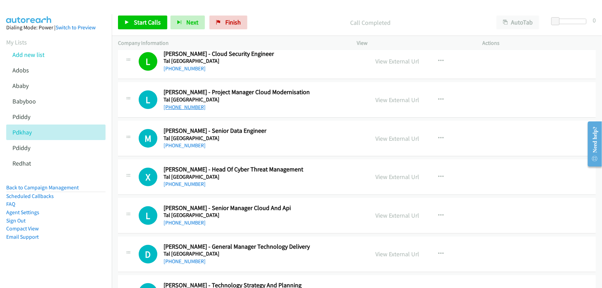
click at [186, 104] on link "[PHONE_NUMBER]" at bounding box center [184, 107] width 42 height 7
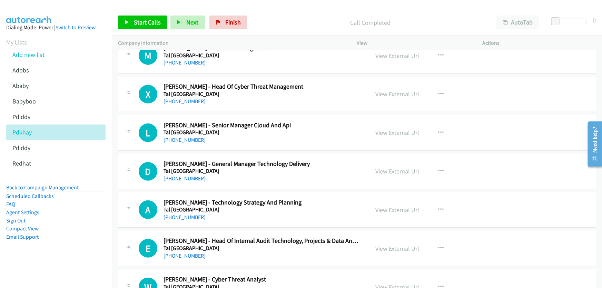
scroll to position [5425, 0]
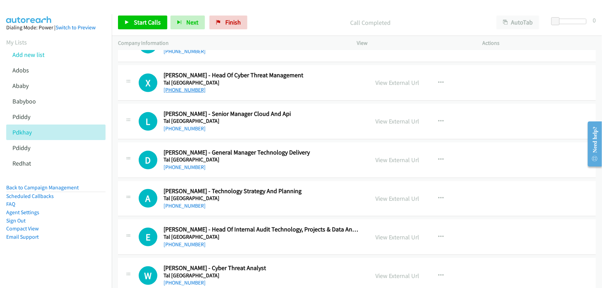
click at [191, 87] on link "[PHONE_NUMBER]" at bounding box center [184, 90] width 42 height 7
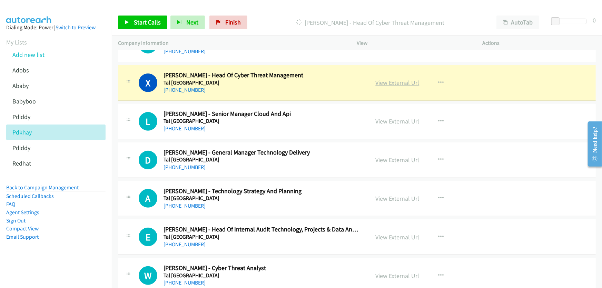
click at [379, 79] on link "View External Url" at bounding box center [398, 83] width 44 height 8
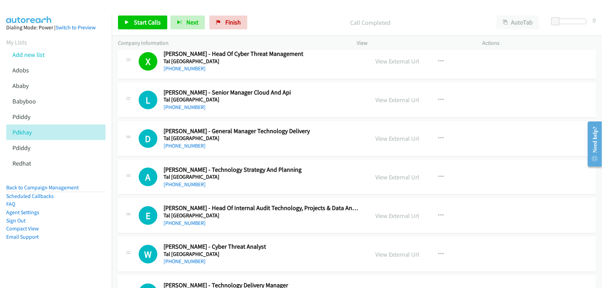
scroll to position [5456, 0]
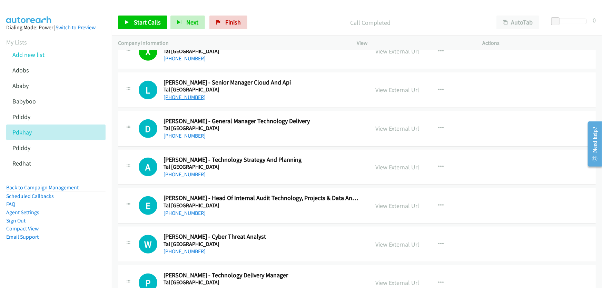
click at [186, 94] on link "[PHONE_NUMBER]" at bounding box center [184, 97] width 42 height 7
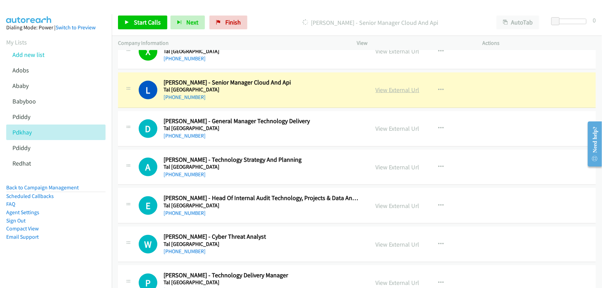
click at [381, 86] on link "View External Url" at bounding box center [398, 90] width 44 height 8
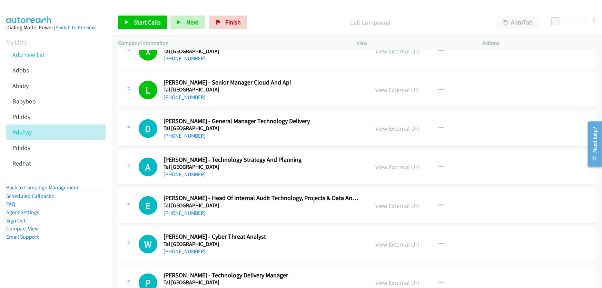
scroll to position [5487, 0]
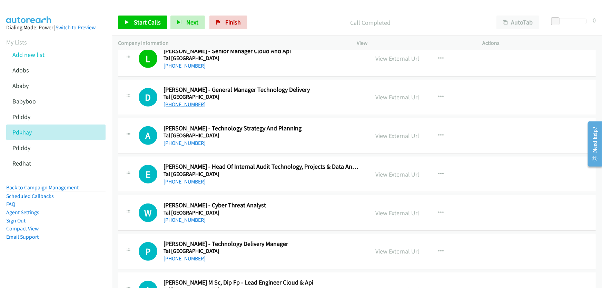
click at [184, 101] on link "[PHONE_NUMBER]" at bounding box center [184, 104] width 42 height 7
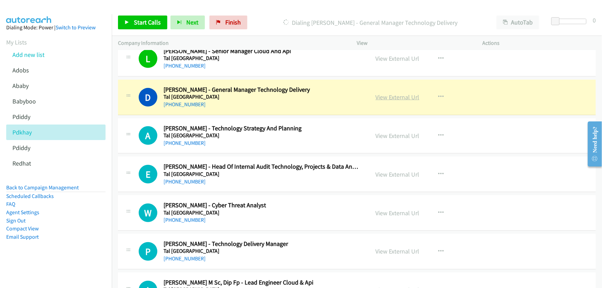
click at [384, 93] on link "View External Url" at bounding box center [398, 97] width 44 height 8
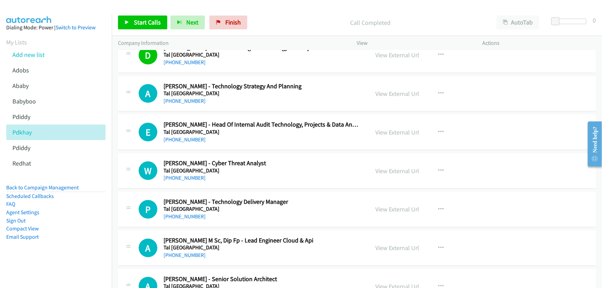
scroll to position [5519, 0]
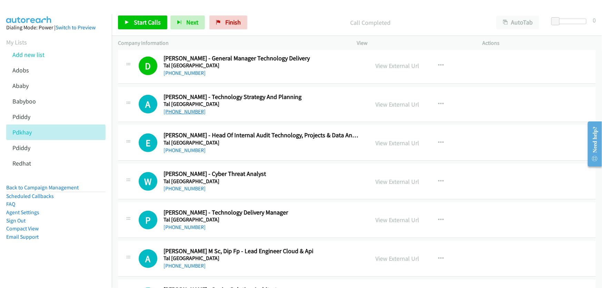
click at [191, 108] on link "[PHONE_NUMBER]" at bounding box center [184, 111] width 42 height 7
click at [385, 100] on link "View External Url" at bounding box center [398, 104] width 44 height 8
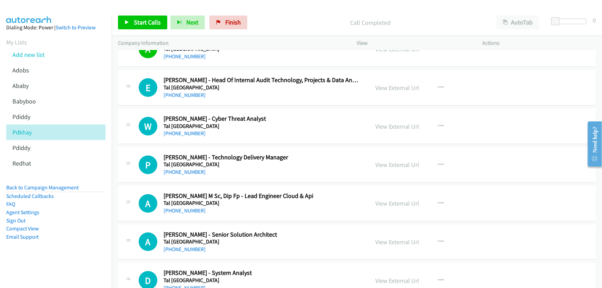
scroll to position [5581, 0]
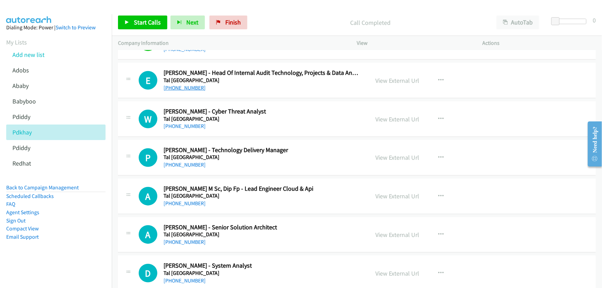
click at [182, 85] on link "[PHONE_NUMBER]" at bounding box center [184, 88] width 42 height 7
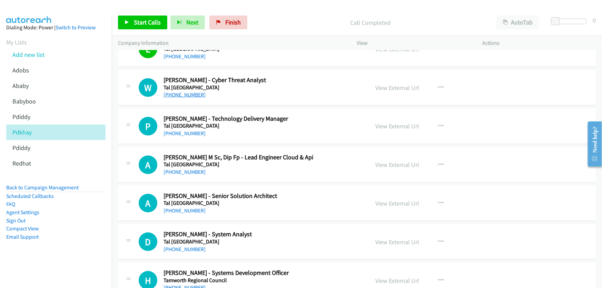
click at [182, 91] on link "[PHONE_NUMBER]" at bounding box center [184, 94] width 42 height 7
click at [397, 84] on link "View External Url" at bounding box center [398, 88] width 44 height 8
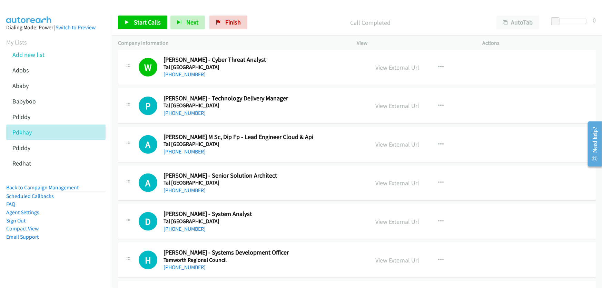
scroll to position [5644, 0]
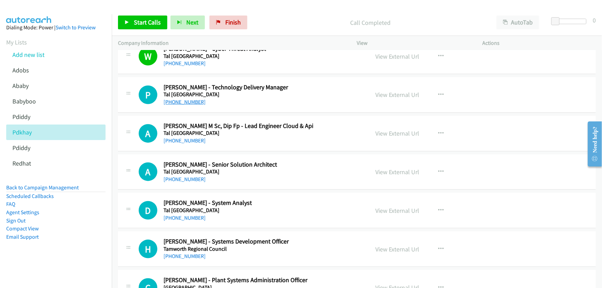
click at [189, 99] on link "[PHONE_NUMBER]" at bounding box center [184, 102] width 42 height 7
click at [391, 91] on link "View External Url" at bounding box center [398, 95] width 44 height 8
click at [182, 137] on link "[PHONE_NUMBER]" at bounding box center [184, 140] width 42 height 7
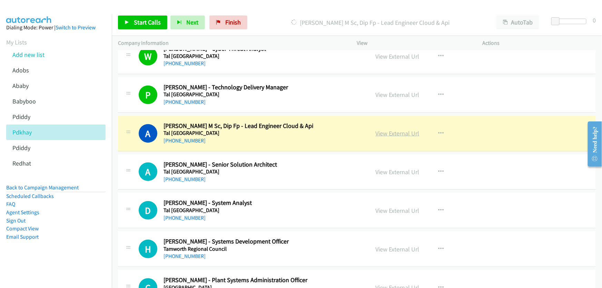
drag, startPoint x: 384, startPoint y: 125, endPoint x: 380, endPoint y: 125, distance: 4.2
click at [380, 129] on link "View External Url" at bounding box center [398, 133] width 44 height 8
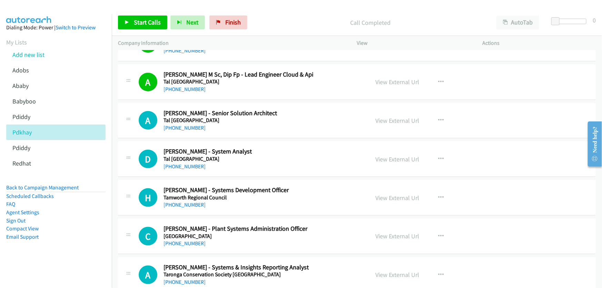
scroll to position [5707, 0]
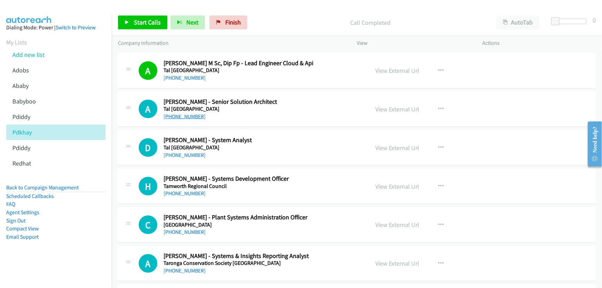
click at [183, 113] on link "[PHONE_NUMBER]" at bounding box center [184, 116] width 42 height 7
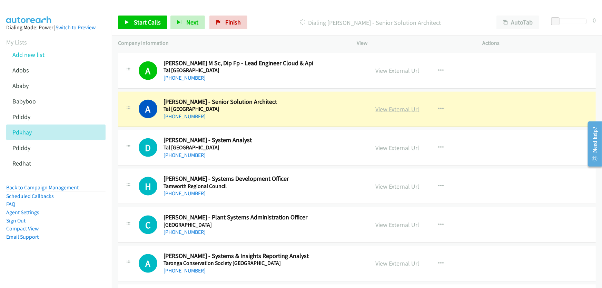
click at [396, 105] on link "View External Url" at bounding box center [398, 109] width 44 height 8
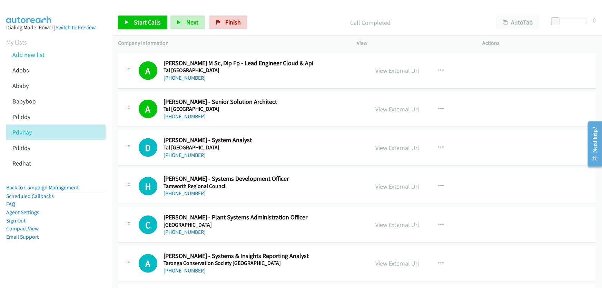
scroll to position [5738, 0]
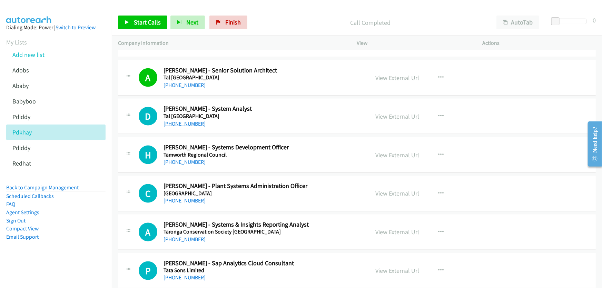
click at [186, 120] on link "[PHONE_NUMBER]" at bounding box center [184, 123] width 42 height 7
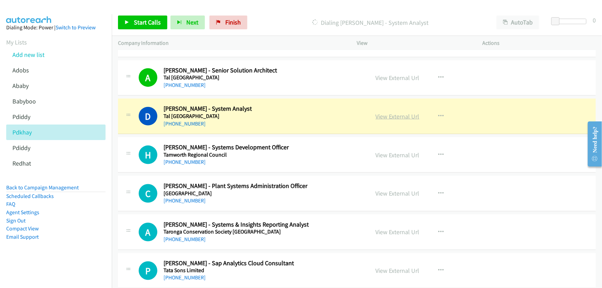
click at [387, 112] on link "View External Url" at bounding box center [398, 116] width 44 height 8
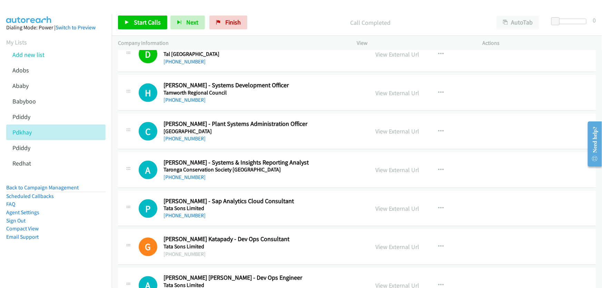
scroll to position [5801, 0]
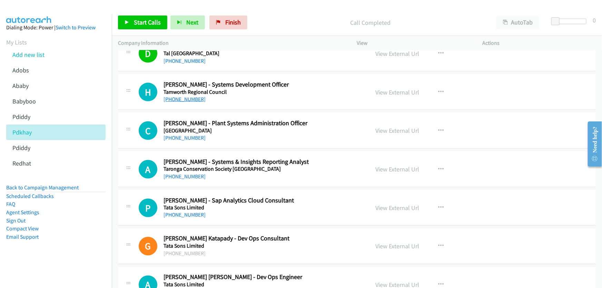
click at [188, 96] on link "[PHONE_NUMBER]" at bounding box center [184, 99] width 42 height 7
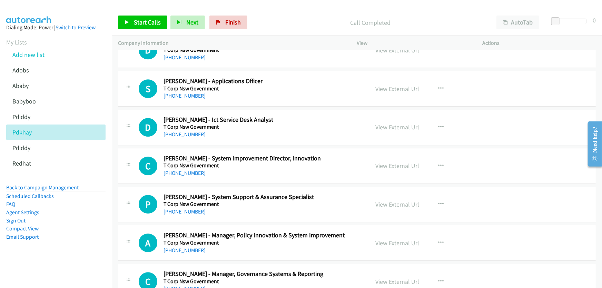
scroll to position [6240, 0]
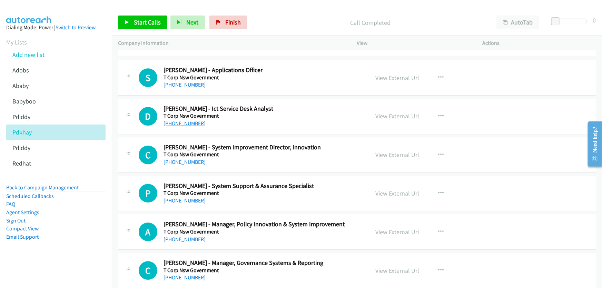
click at [189, 120] on link "[PHONE_NUMBER]" at bounding box center [184, 123] width 42 height 7
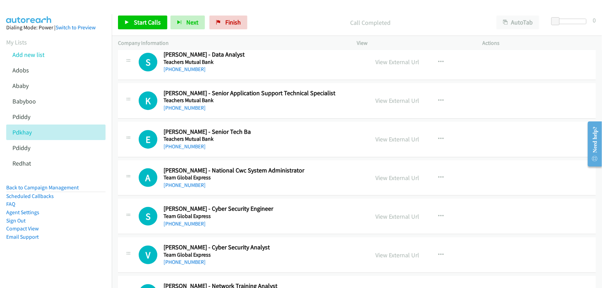
scroll to position [6711, 0]
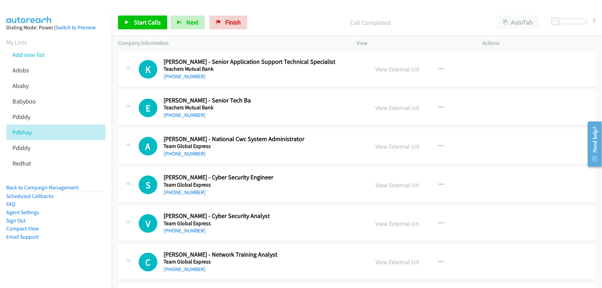
click at [186, 150] on link "[PHONE_NUMBER]" at bounding box center [184, 153] width 42 height 7
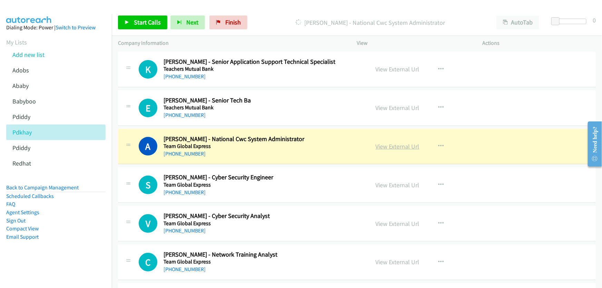
click at [386, 142] on link "View External Url" at bounding box center [398, 146] width 44 height 8
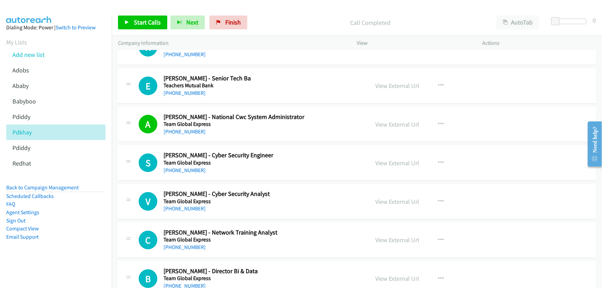
scroll to position [6742, 0]
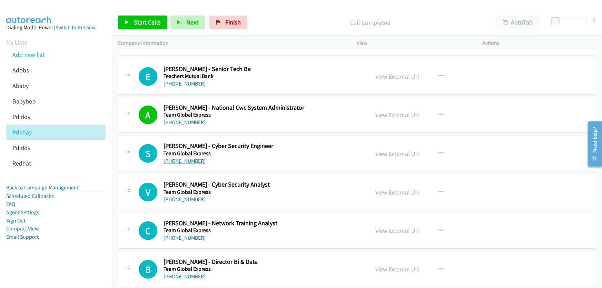
click at [180, 158] on link "[PHONE_NUMBER]" at bounding box center [184, 161] width 42 height 7
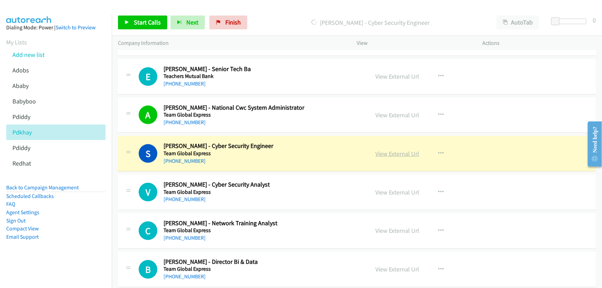
click at [404, 150] on link "View External Url" at bounding box center [398, 154] width 44 height 8
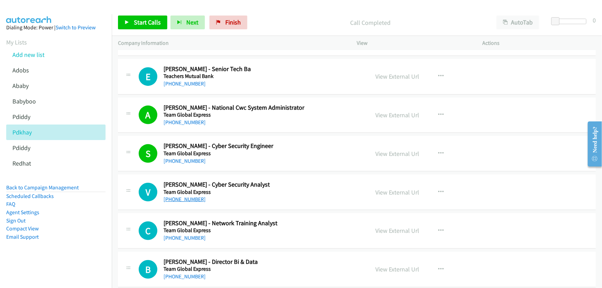
click at [194, 196] on link "[PHONE_NUMBER]" at bounding box center [184, 199] width 42 height 7
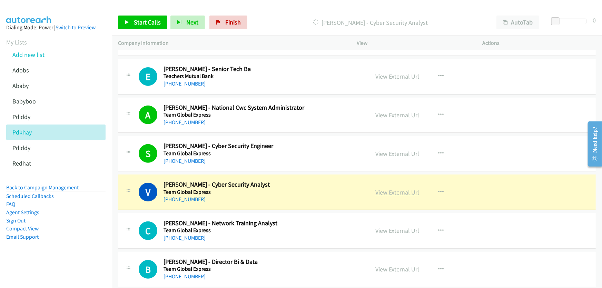
click at [394, 188] on link "View External Url" at bounding box center [398, 192] width 44 height 8
